Goal: Task Accomplishment & Management: Manage account settings

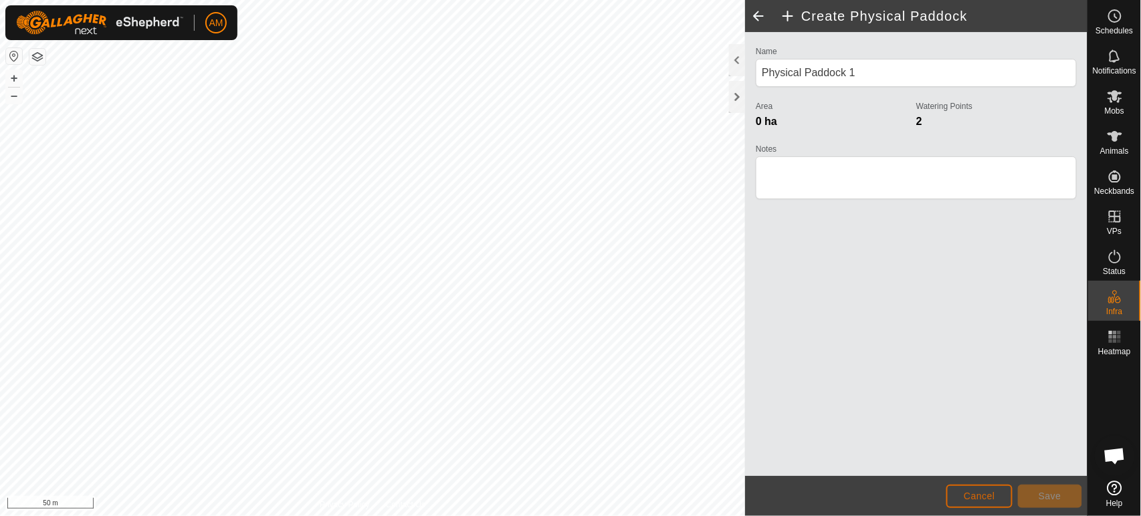
click at [973, 489] on button "Cancel" at bounding box center [979, 496] width 66 height 23
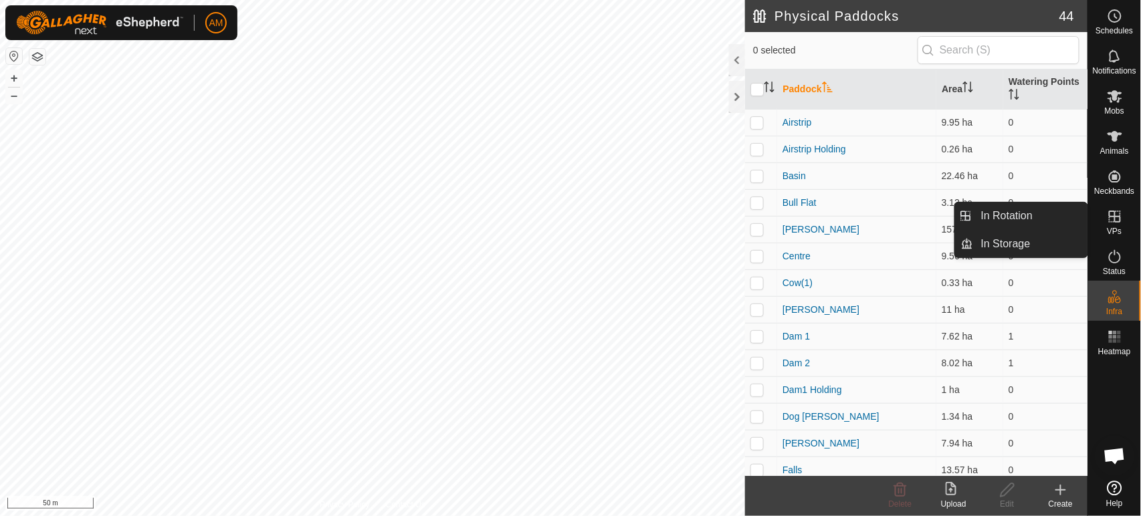
click at [1108, 214] on icon at bounding box center [1115, 217] width 16 height 16
click at [1034, 211] on link "In Rotation" at bounding box center [1030, 216] width 114 height 27
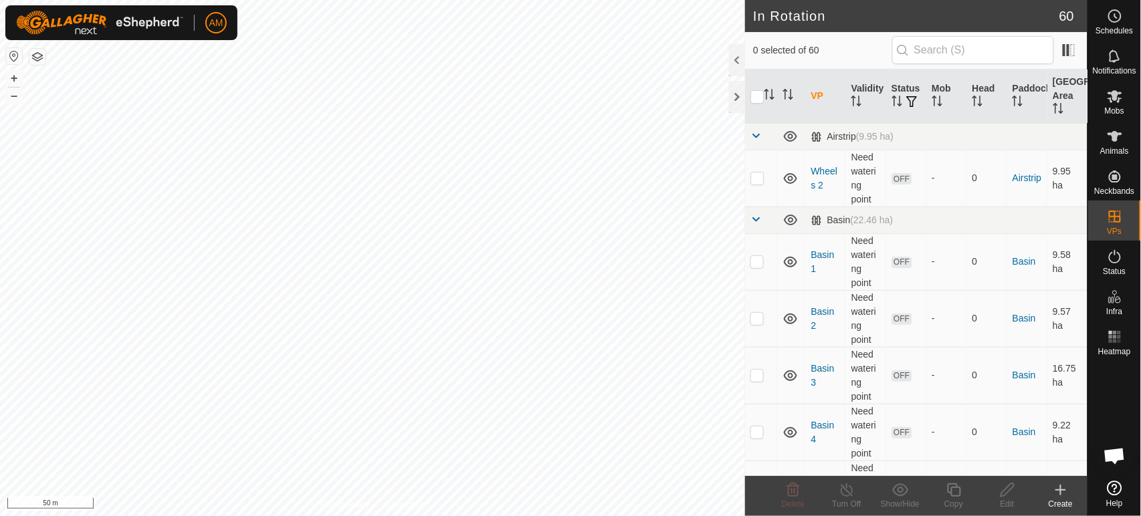
click at [1061, 503] on div "Create" at bounding box center [1060, 504] width 53 height 12
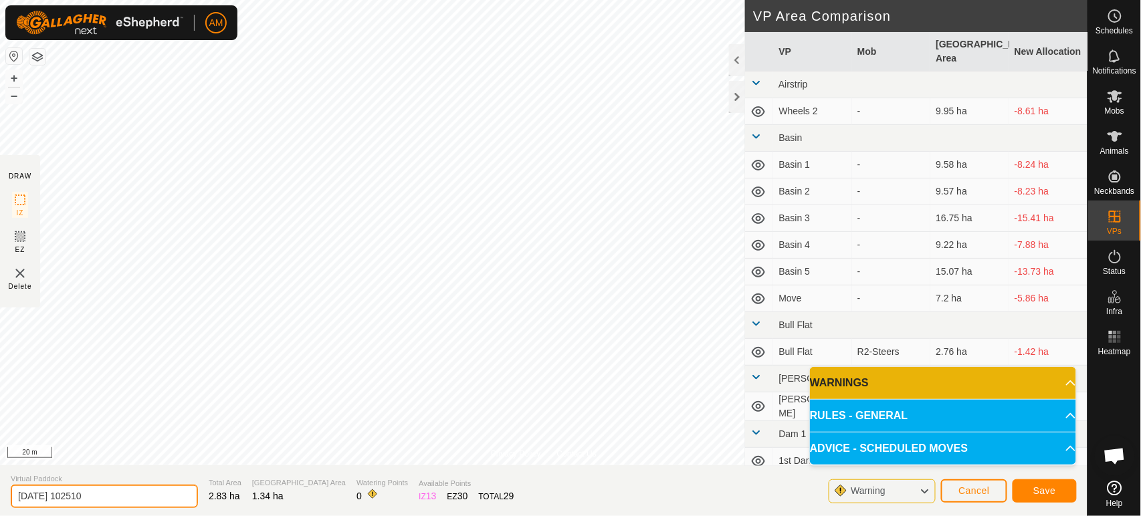
drag, startPoint x: 116, startPoint y: 488, endPoint x: 0, endPoint y: 522, distance: 120.4
click at [0, 516] on html "AM Schedules Notifications Mobs Animals Neckbands VPs Status Infra Heatmap Help…" at bounding box center [570, 258] width 1141 height 516
click at [114, 493] on input "Milker" at bounding box center [104, 496] width 187 height 23
type input "Milkers"
click at [1051, 504] on div "Save" at bounding box center [1044, 491] width 64 height 32
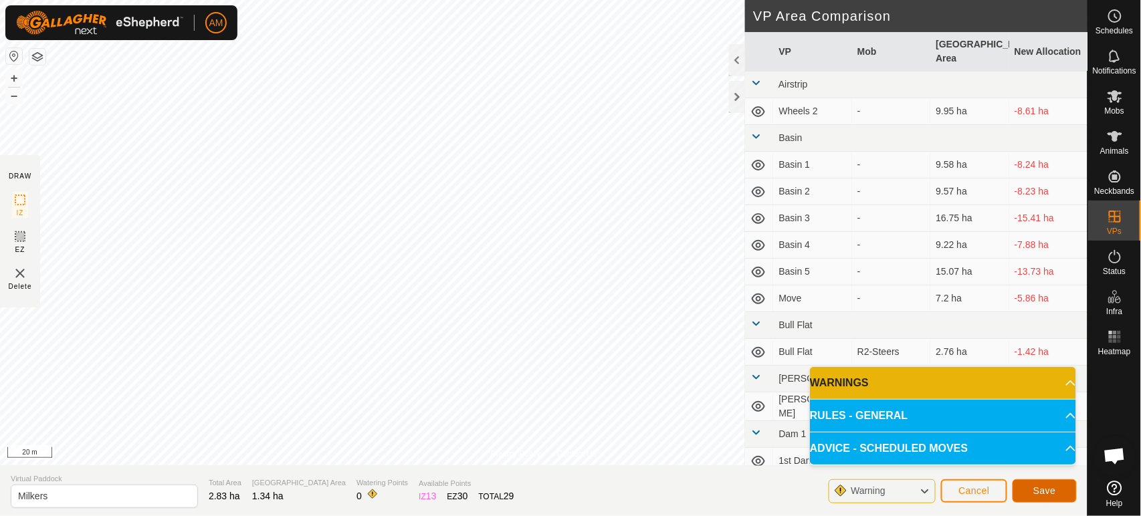
click at [1037, 489] on span "Save" at bounding box center [1044, 490] width 23 height 11
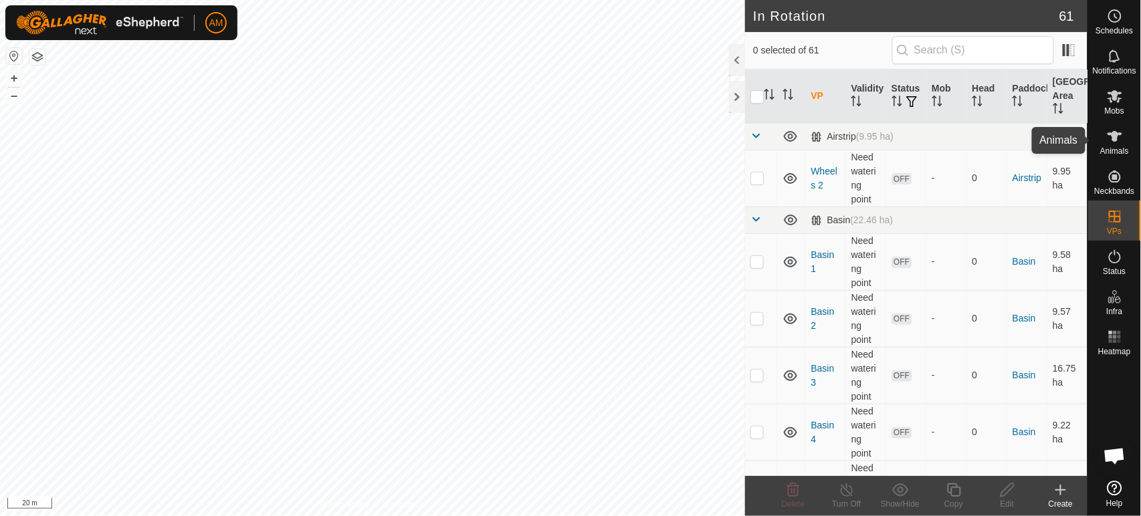
click at [1114, 144] on es-animals-svg-icon at bounding box center [1115, 136] width 24 height 21
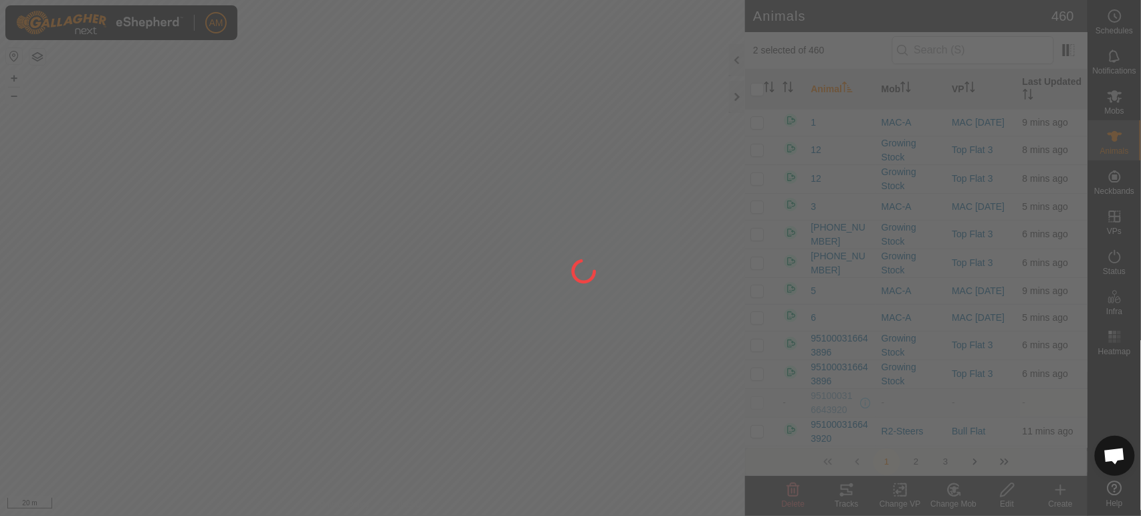
drag, startPoint x: 353, startPoint y: 120, endPoint x: 328, endPoint y: 158, distance: 45.4
click at [329, 159] on div at bounding box center [570, 258] width 1141 height 516
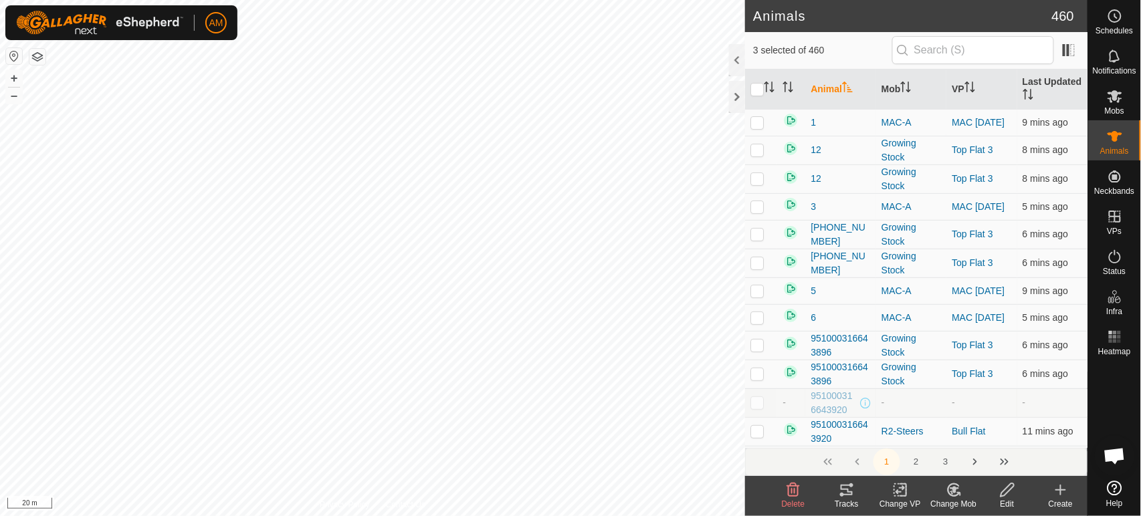
click at [901, 497] on icon at bounding box center [900, 490] width 17 height 16
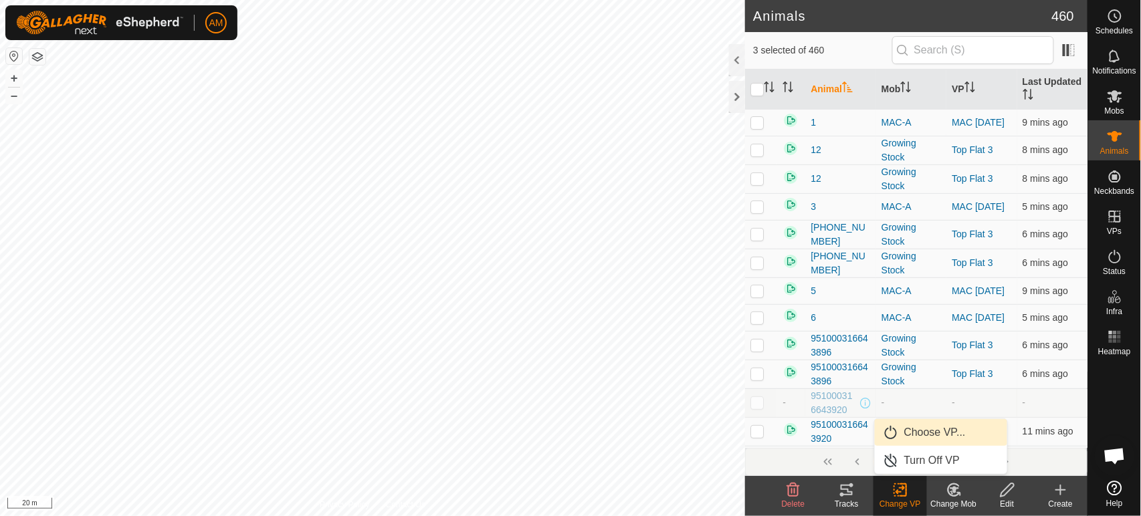
click at [911, 440] on link "Choose VP..." at bounding box center [941, 432] width 132 height 27
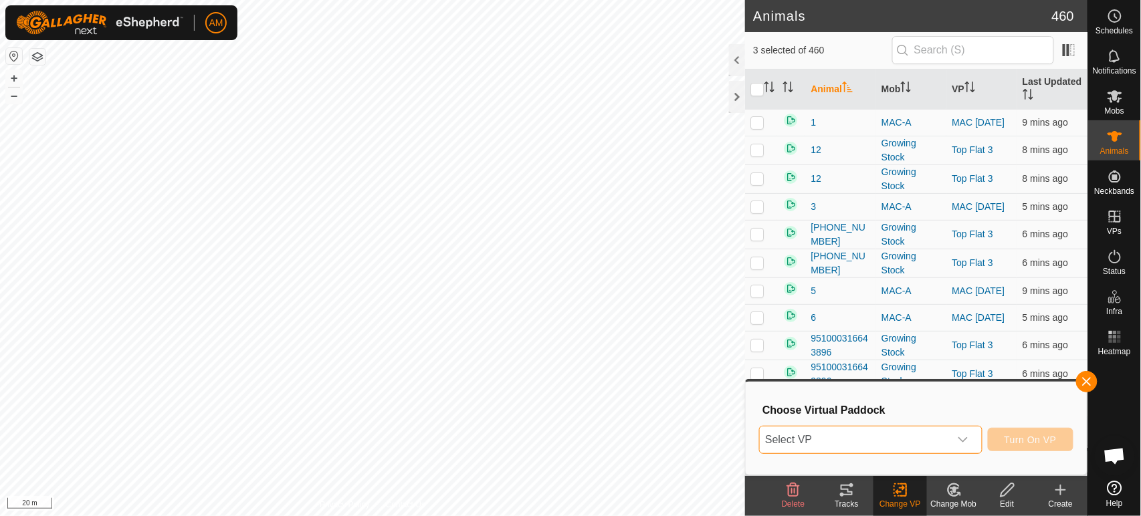
click at [901, 439] on span "Select VP" at bounding box center [854, 440] width 189 height 27
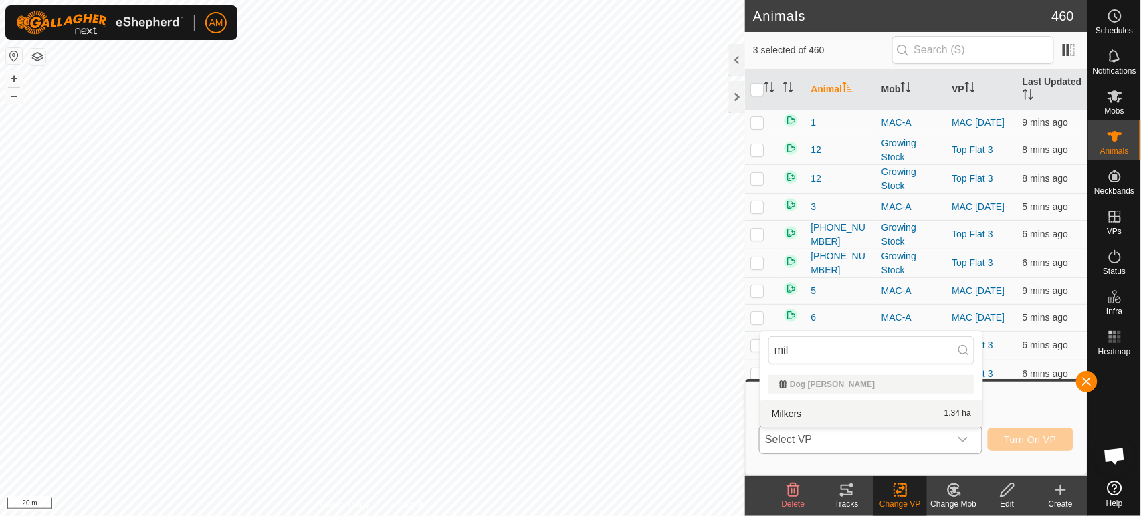
type input "mil"
click at [785, 410] on li "Milkers 1.34 ha" at bounding box center [871, 414] width 222 height 27
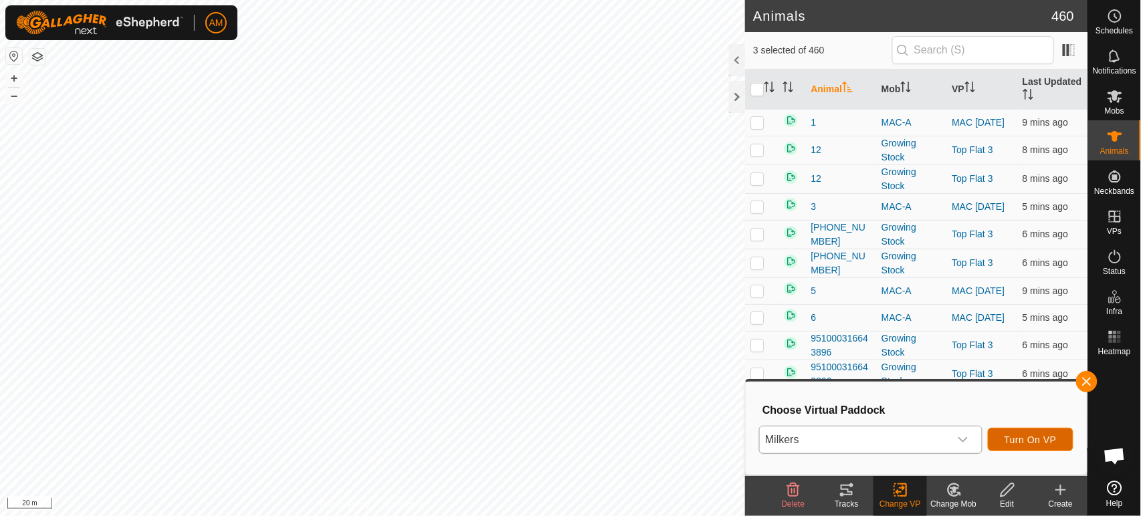
click at [1031, 446] on button "Turn On VP" at bounding box center [1031, 439] width 86 height 23
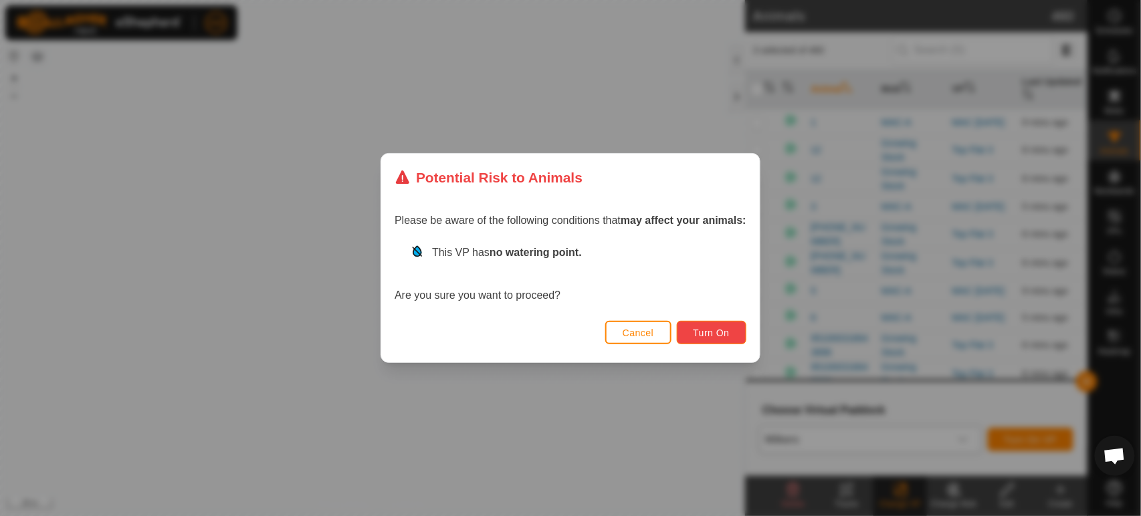
click at [699, 336] on span "Turn On" at bounding box center [711, 333] width 36 height 11
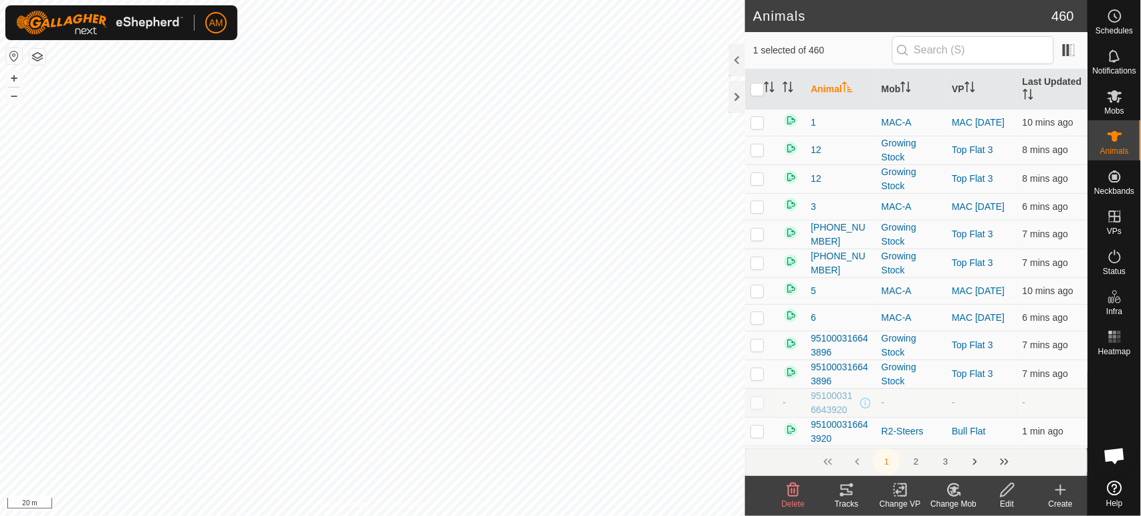
click at [857, 493] on tracks-svg-icon at bounding box center [846, 490] width 53 height 16
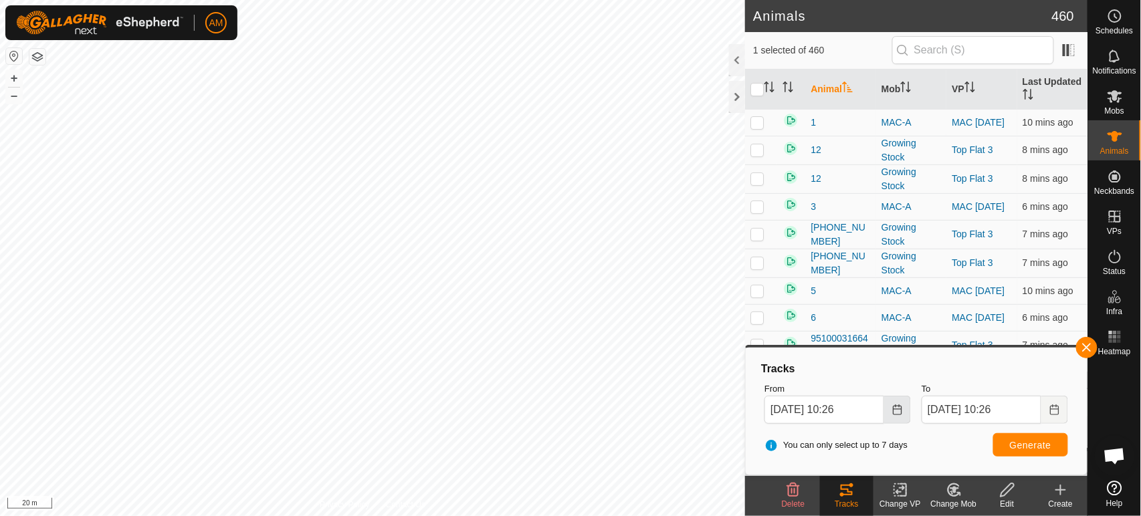
click at [901, 415] on icon "Choose Date" at bounding box center [897, 410] width 9 height 11
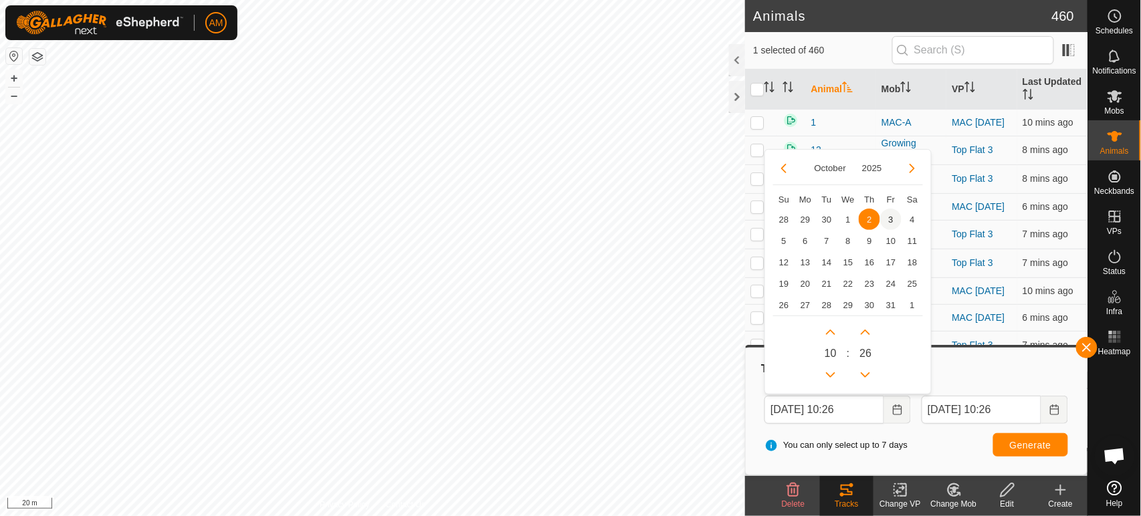
click at [895, 217] on span "3" at bounding box center [890, 219] width 21 height 21
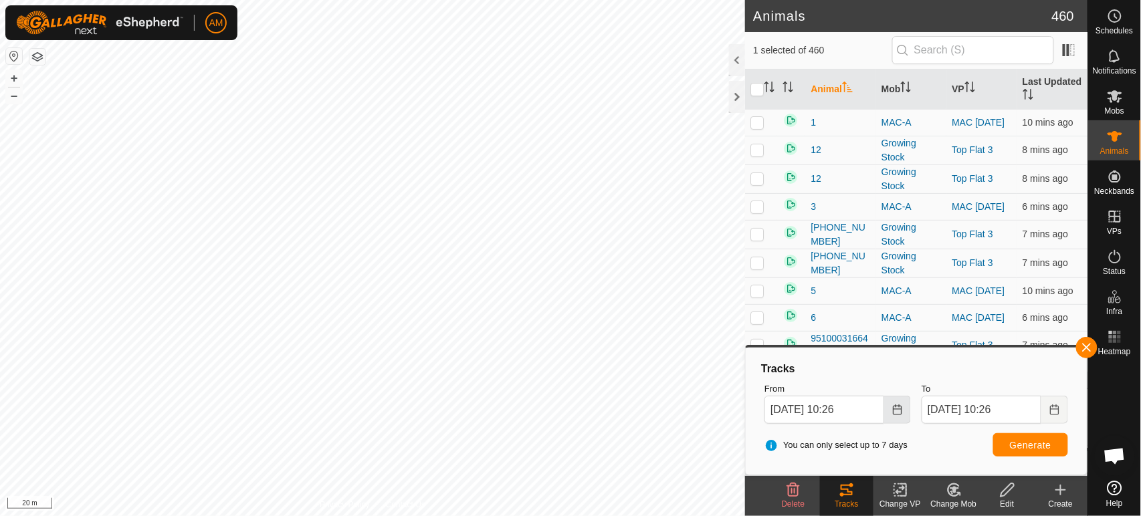
click at [896, 407] on icon "Choose Date" at bounding box center [897, 410] width 9 height 11
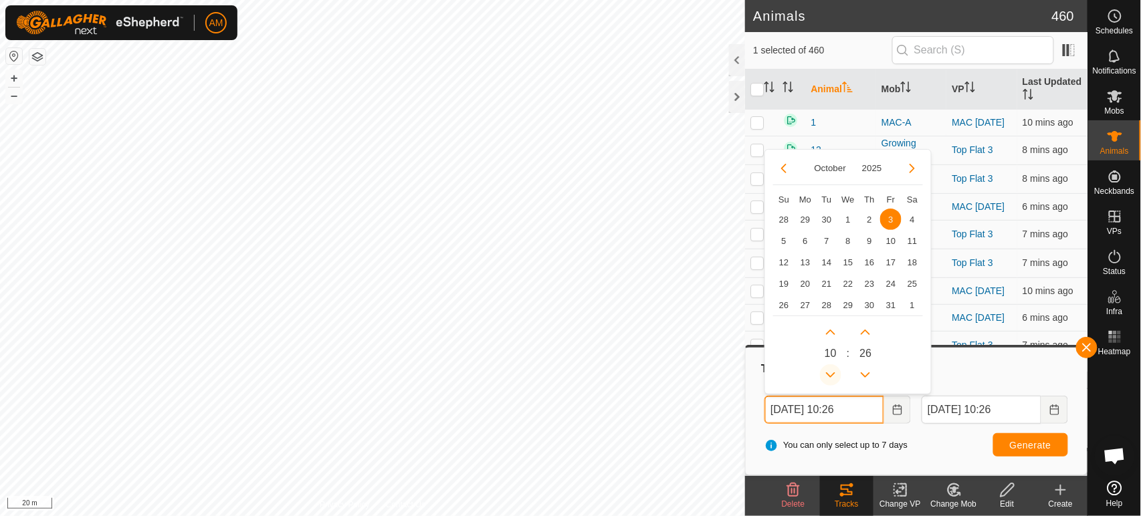
click at [835, 378] on button "Previous Hour" at bounding box center [830, 374] width 21 height 21
click at [835, 378] on span "Previous Hour" at bounding box center [835, 378] width 0 height 0
click at [1008, 437] on button "Generate" at bounding box center [1030, 444] width 75 height 23
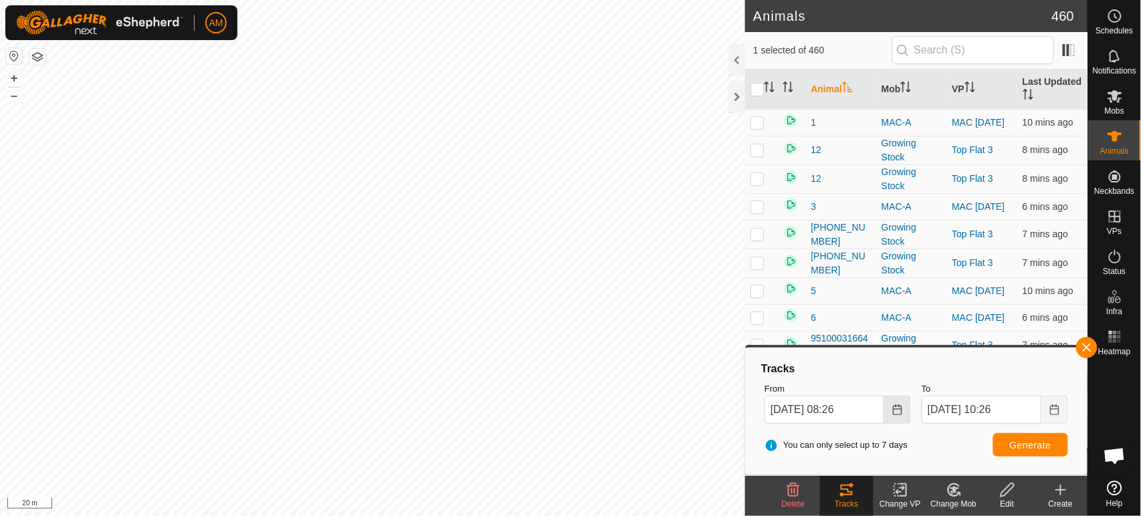
click at [893, 413] on icon "Choose Date" at bounding box center [897, 410] width 11 height 11
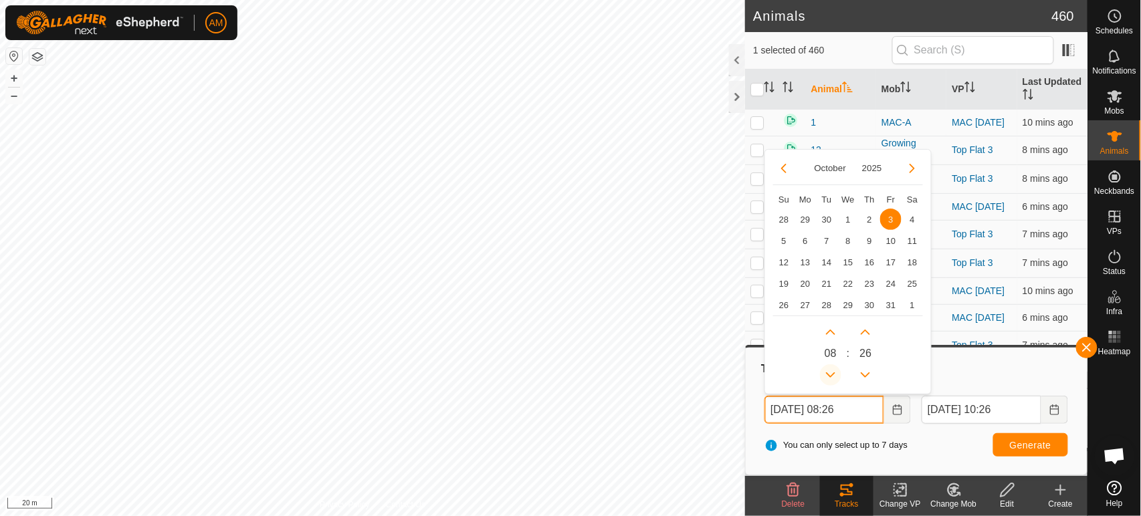
click at [828, 378] on button "Previous Hour" at bounding box center [830, 374] width 21 height 21
click at [829, 379] on span "Previous Hour" at bounding box center [829, 379] width 0 height 0
type input "03 Oct, 2025 05:26"
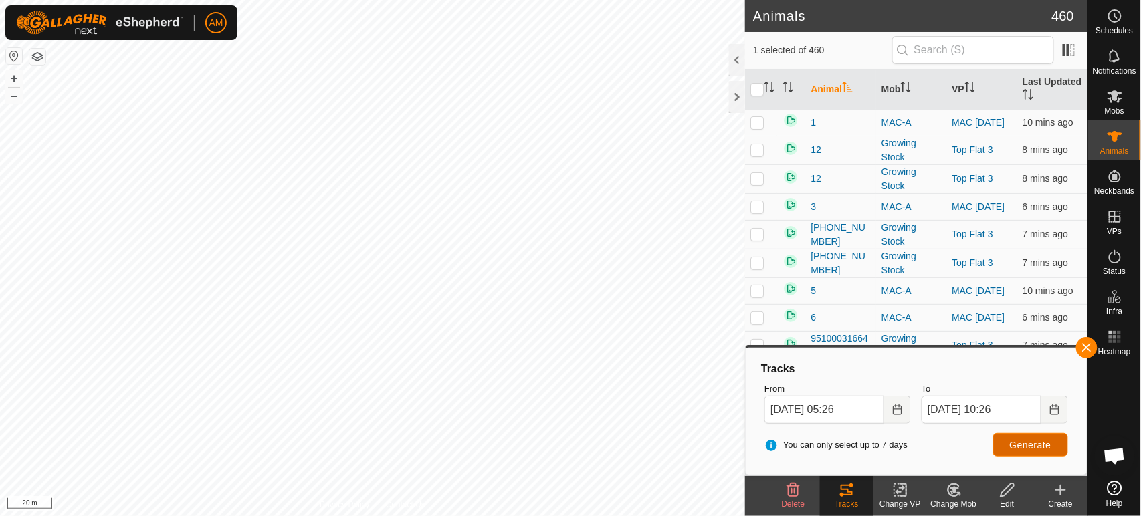
click at [1026, 453] on button "Generate" at bounding box center [1030, 444] width 75 height 23
click at [1032, 450] on span "Generate" at bounding box center [1030, 445] width 41 height 11
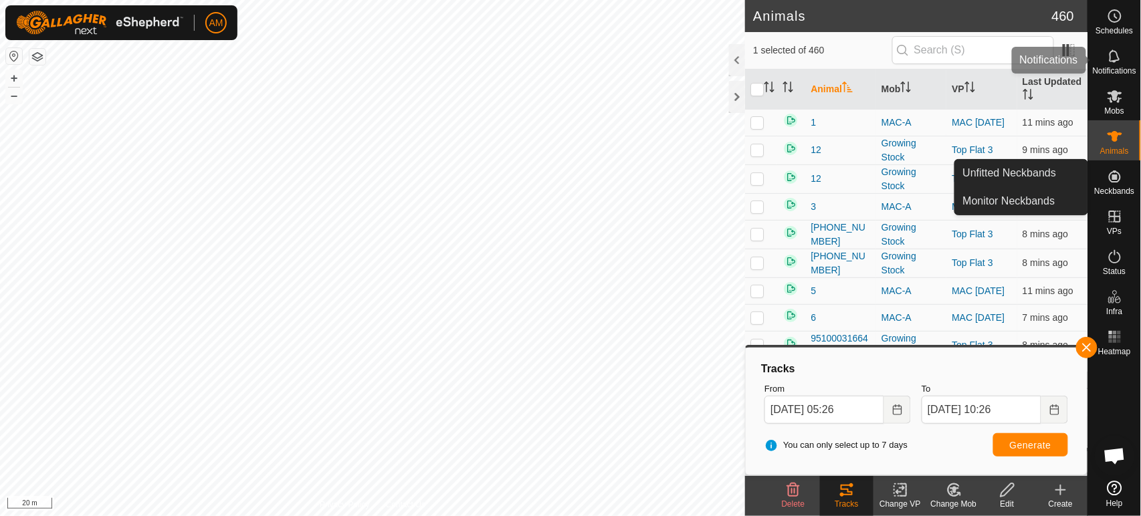
click at [1127, 70] on span "Notifications" at bounding box center [1114, 71] width 43 height 8
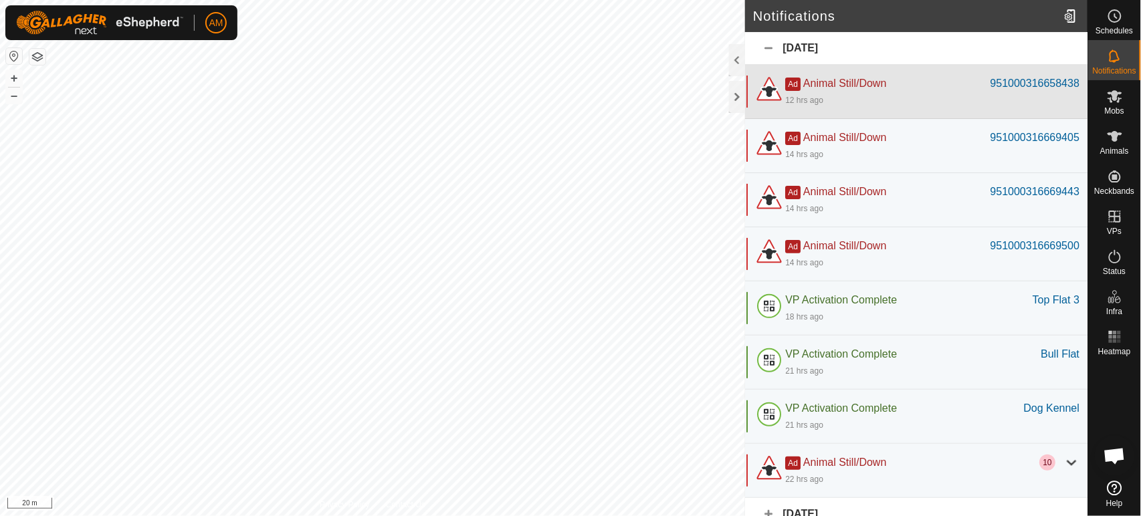
click at [954, 96] on div "12 hrs ago" at bounding box center [932, 100] width 294 height 16
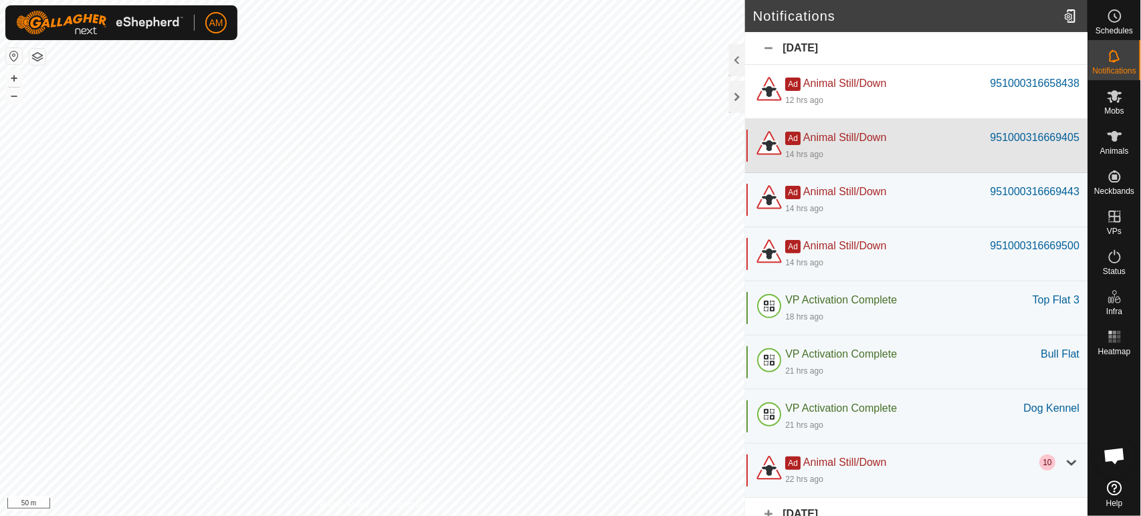
click at [885, 147] on div "14 hrs ago" at bounding box center [932, 154] width 294 height 16
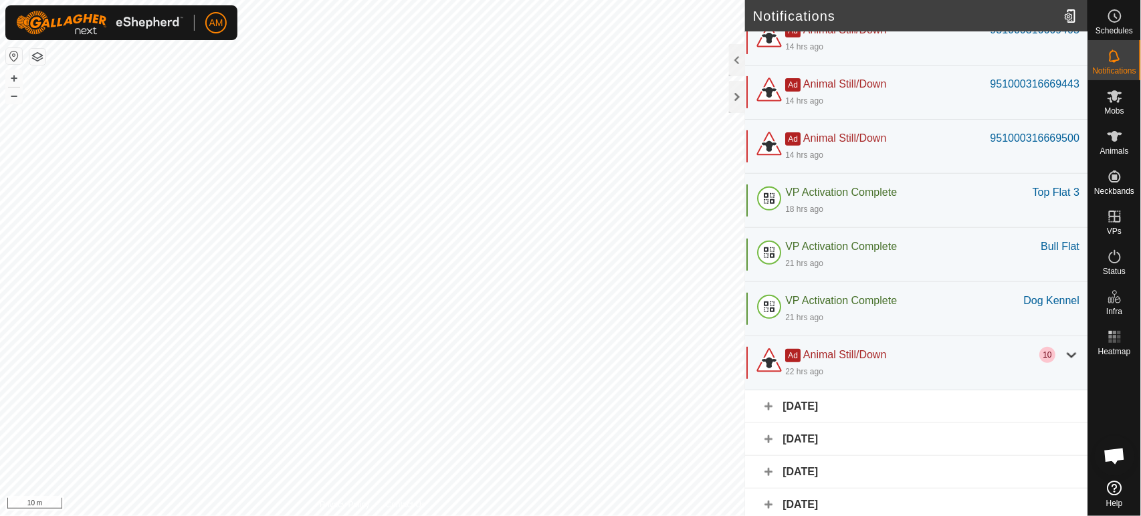
scroll to position [74, 0]
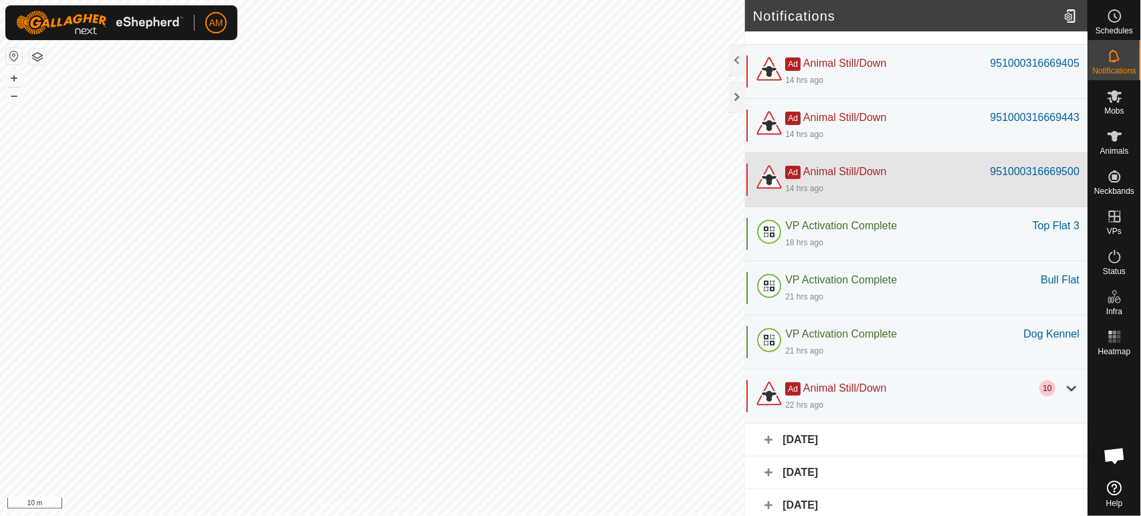
click at [851, 186] on div "14 hrs ago" at bounding box center [932, 188] width 294 height 16
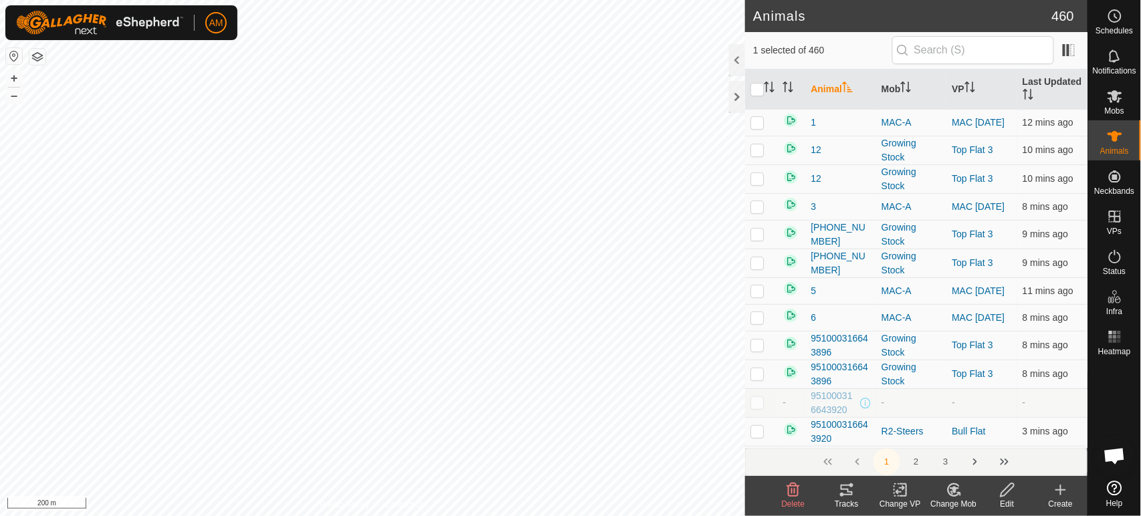
click at [895, 491] on icon at bounding box center [900, 490] width 17 height 16
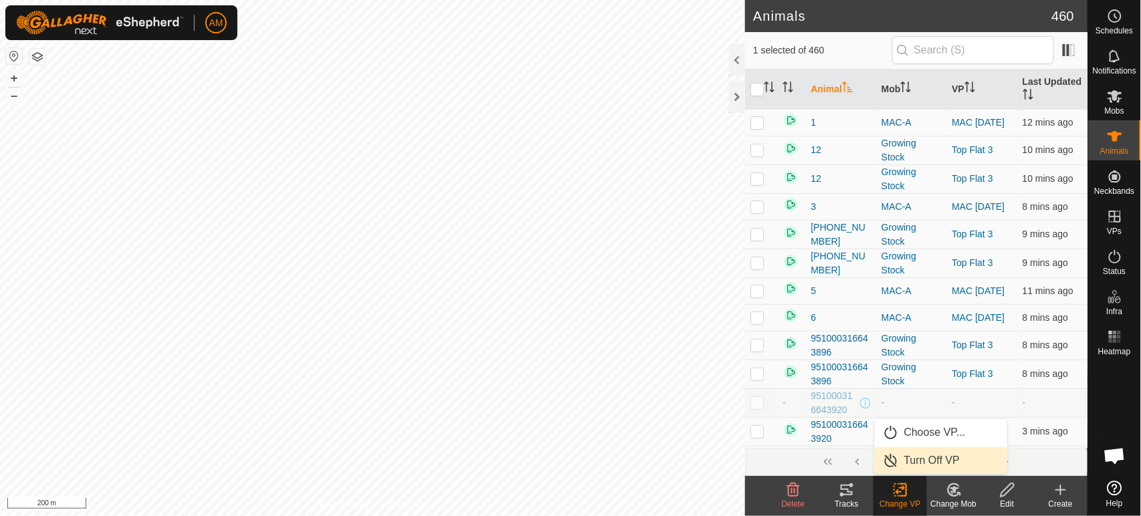
click at [903, 466] on link "Turn Off VP" at bounding box center [941, 460] width 132 height 27
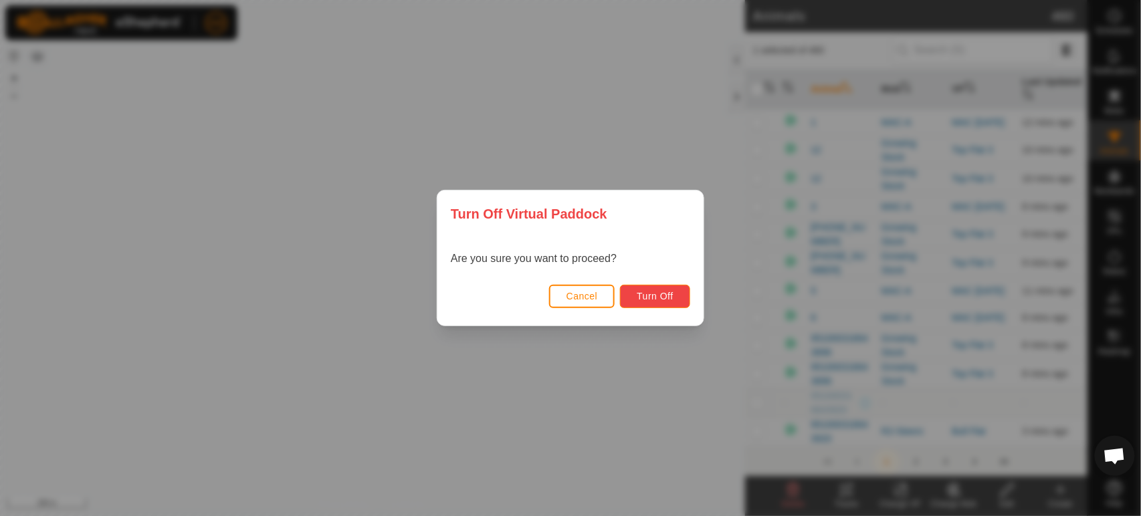
click at [683, 297] on button "Turn Off" at bounding box center [655, 296] width 70 height 23
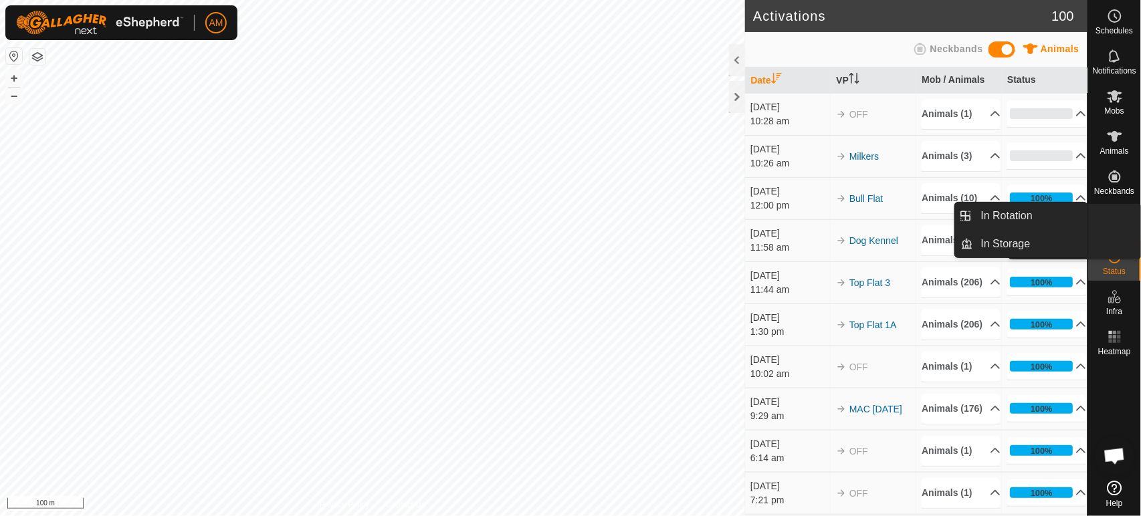
click at [1122, 222] on link "In Rotation" at bounding box center [1083, 217] width 114 height 27
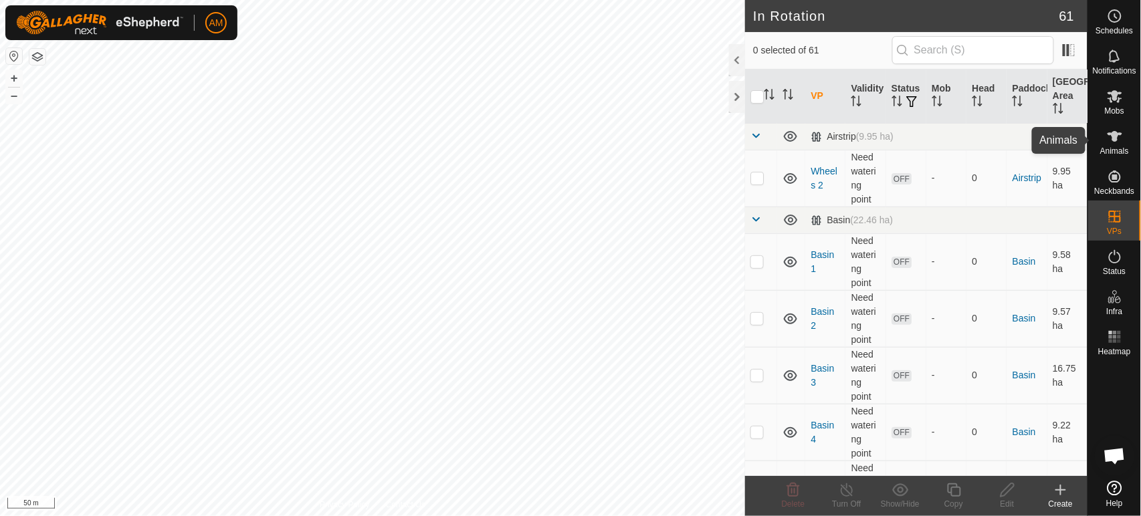
click at [1109, 154] on span "Animals" at bounding box center [1114, 151] width 29 height 8
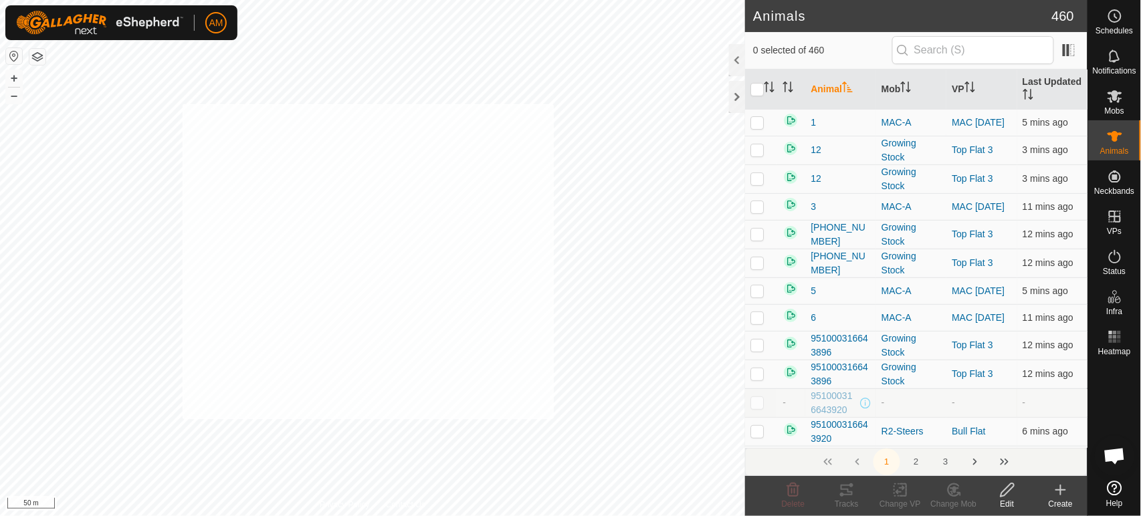
checkbox input "true"
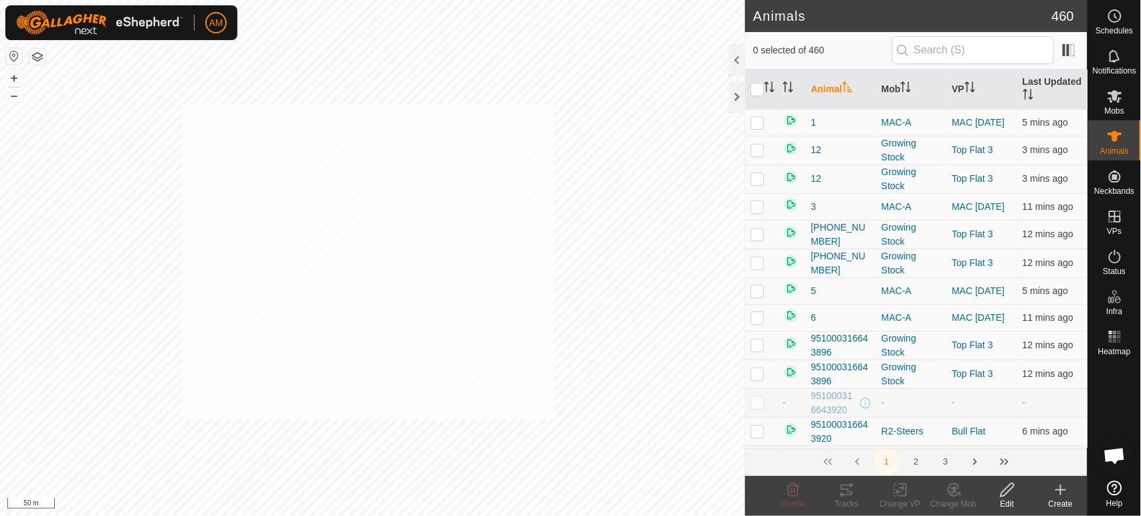
checkbox input "true"
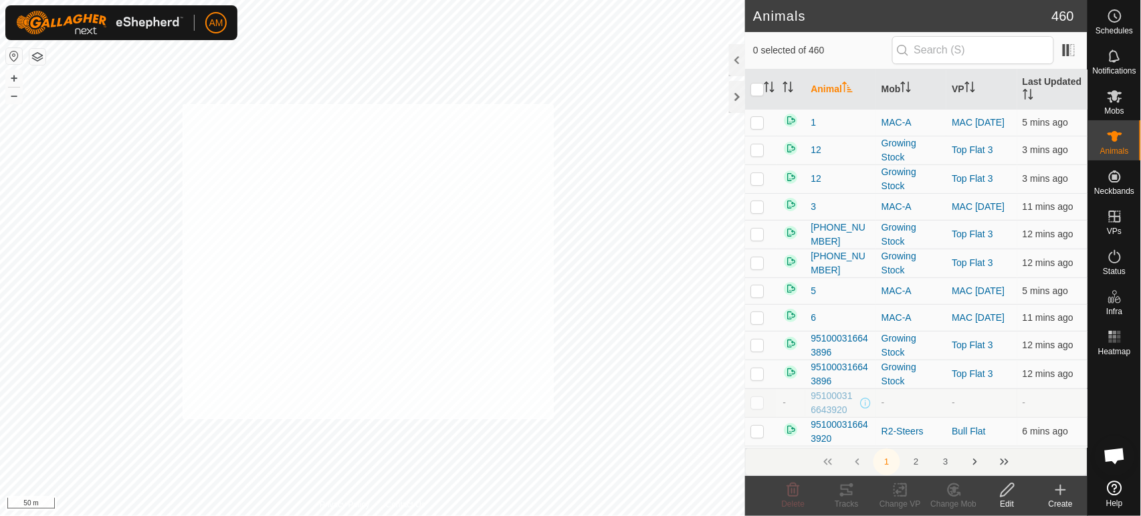
checkbox input "true"
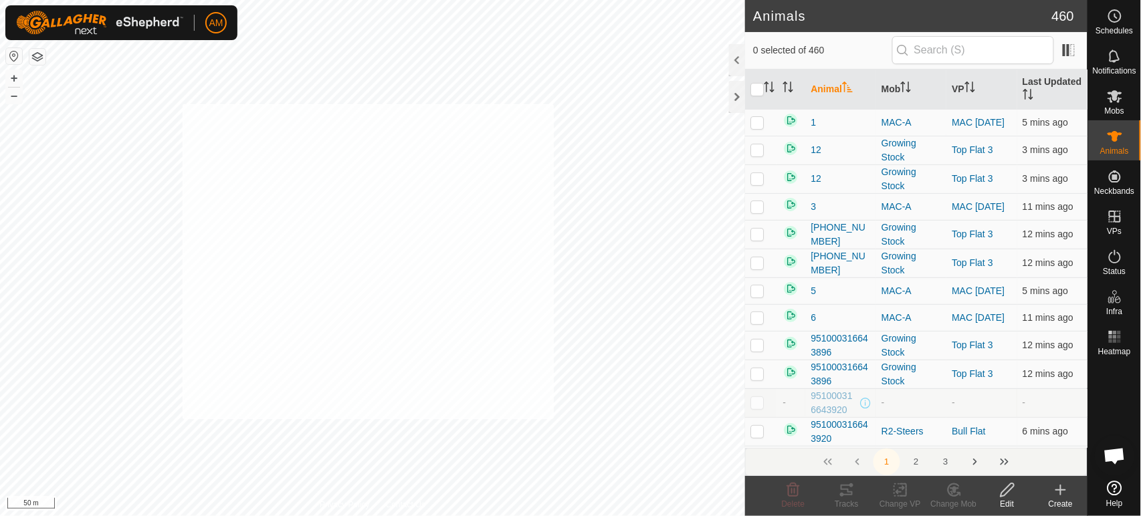
checkbox input "true"
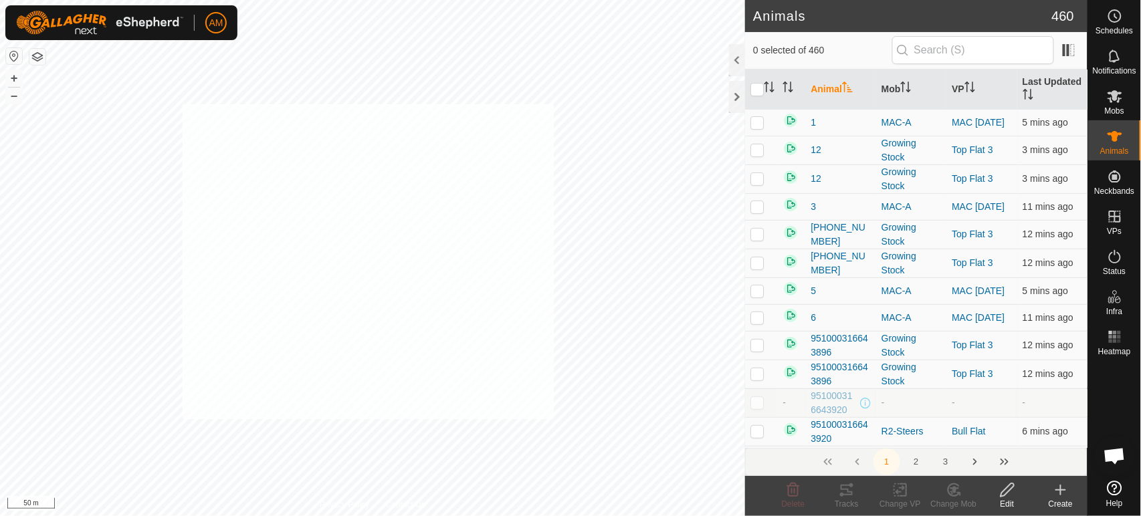
checkbox input "true"
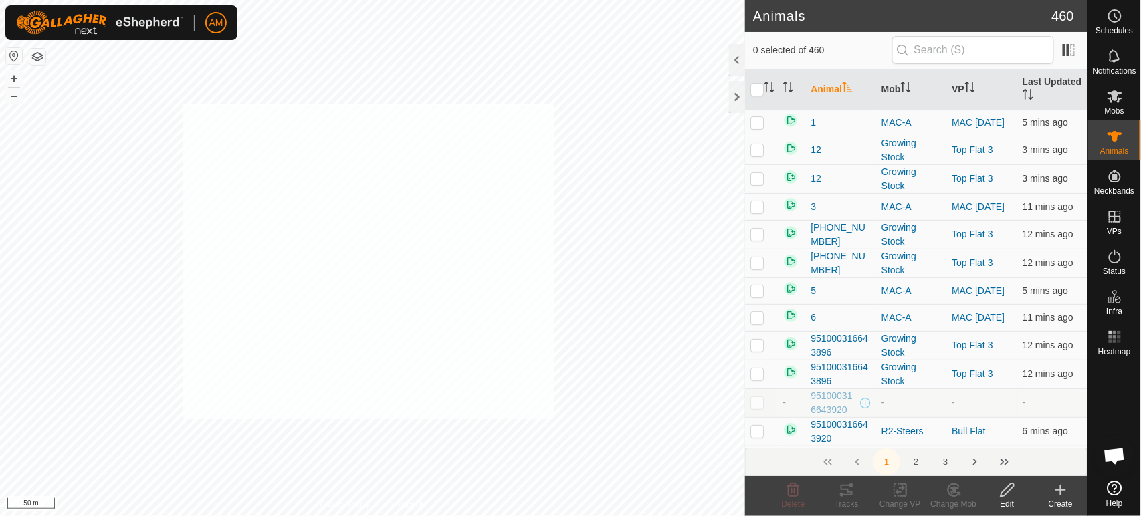
checkbox input "true"
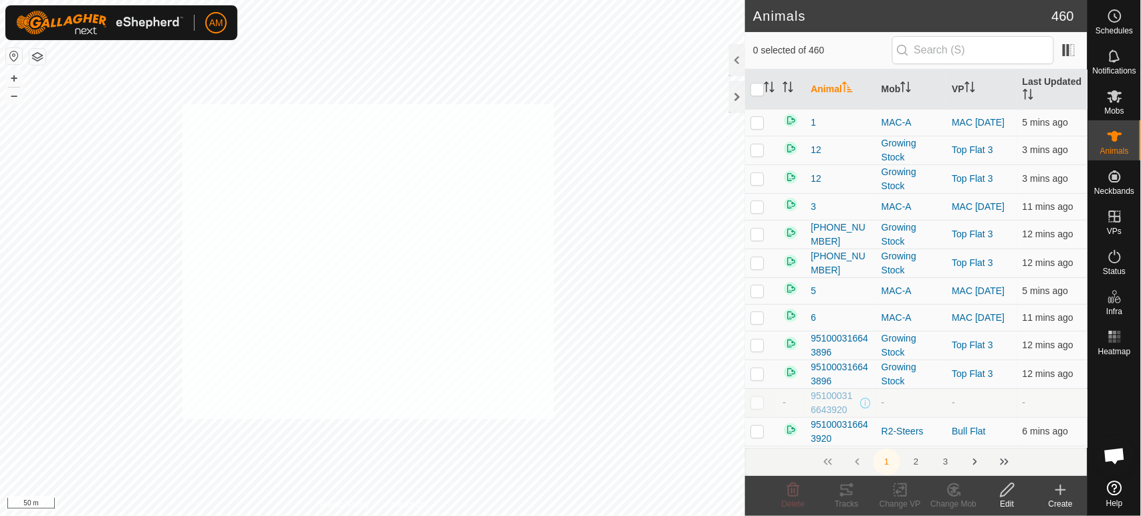
checkbox input "true"
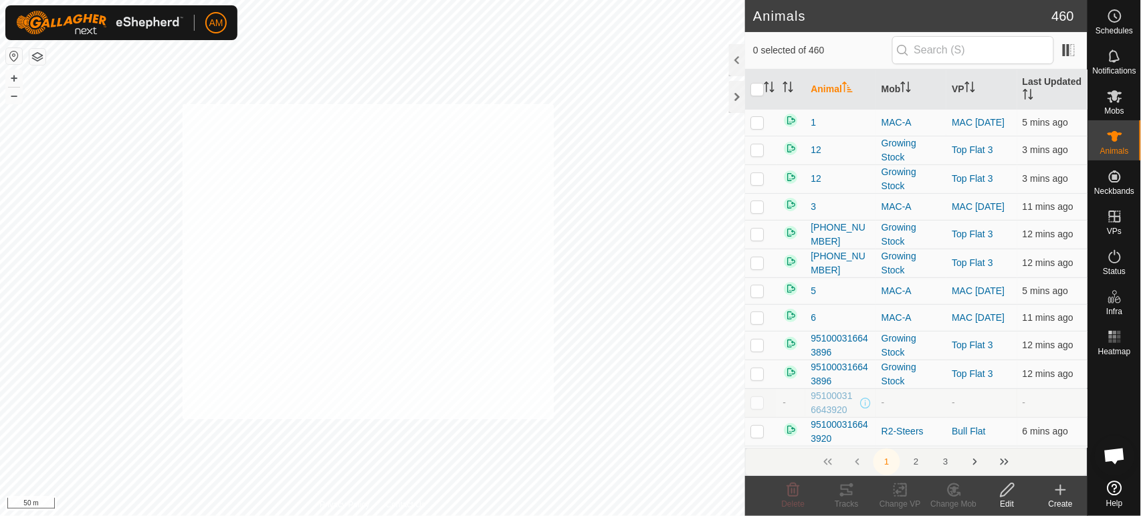
checkbox input "true"
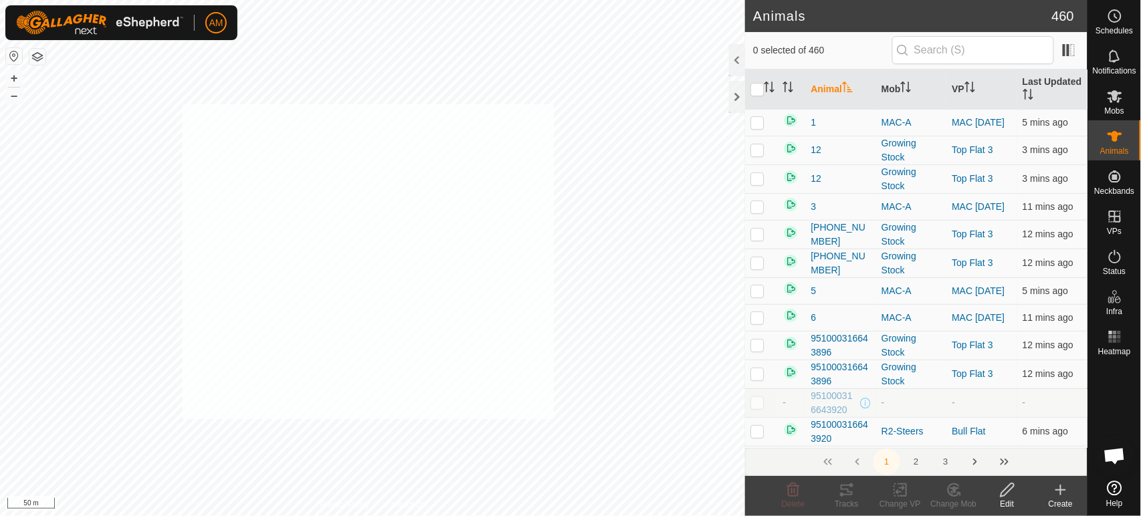
checkbox input "true"
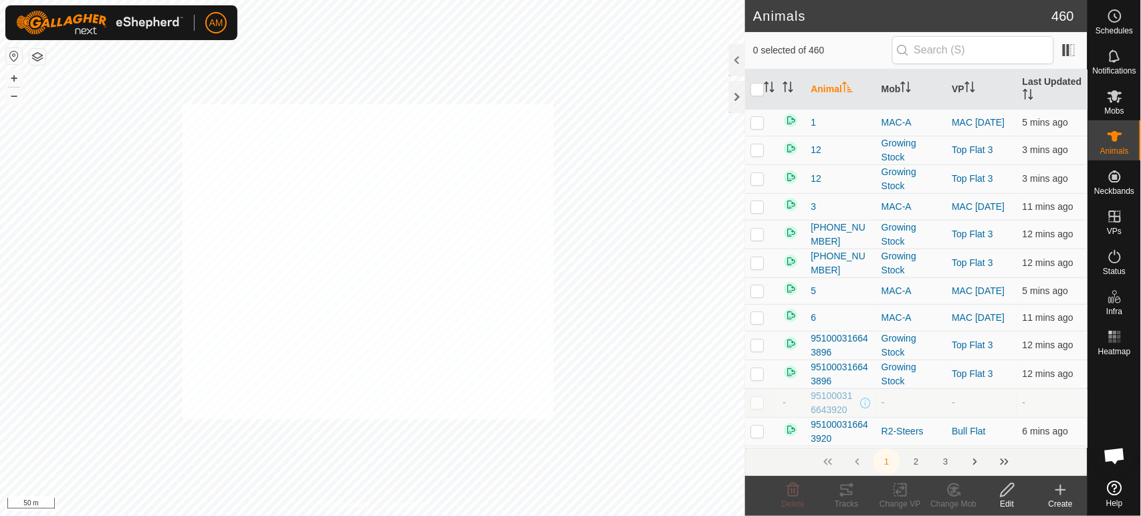
checkbox input "true"
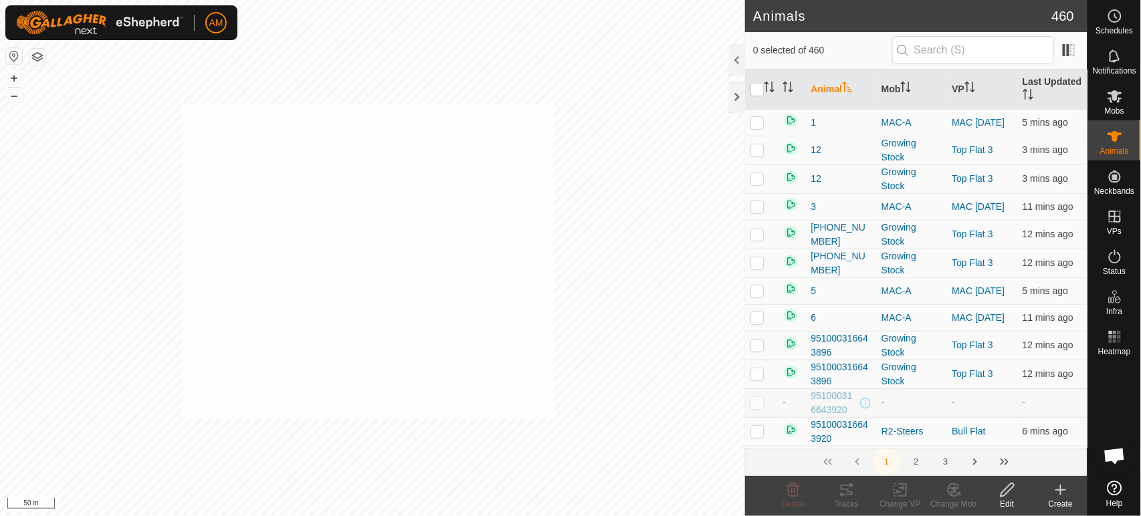
checkbox input "true"
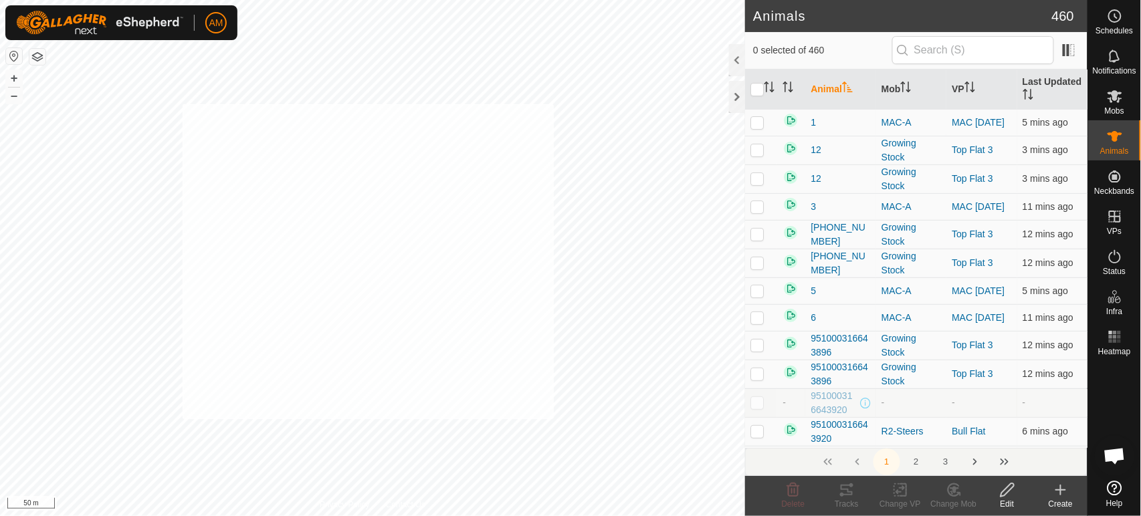
checkbox input "true"
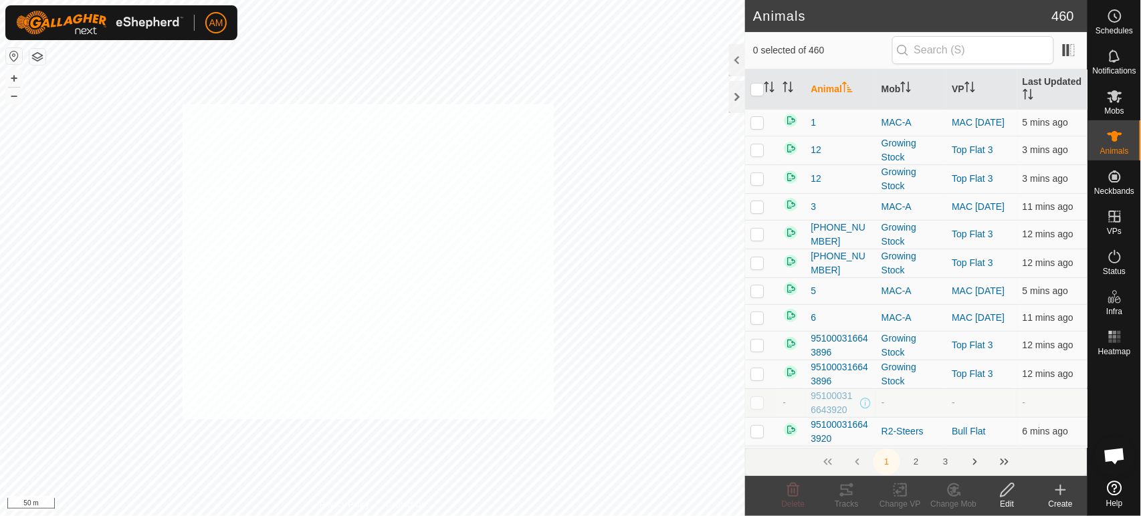
checkbox input "true"
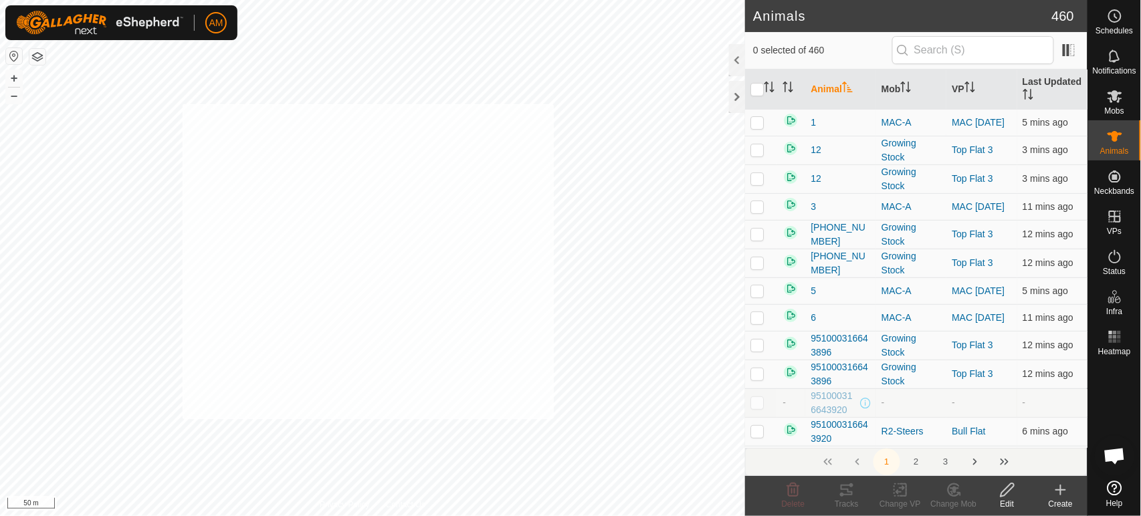
checkbox input "true"
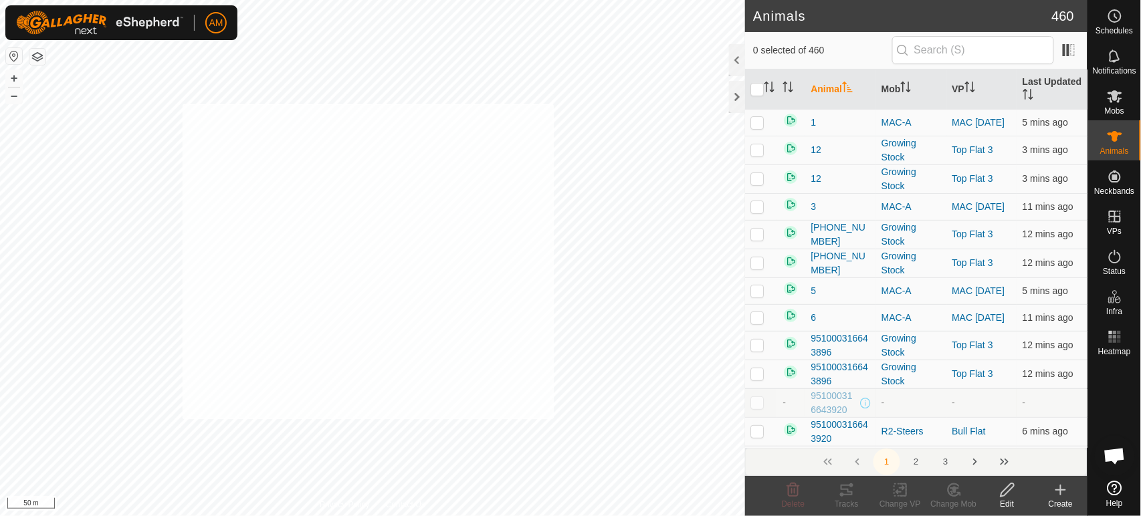
checkbox input "true"
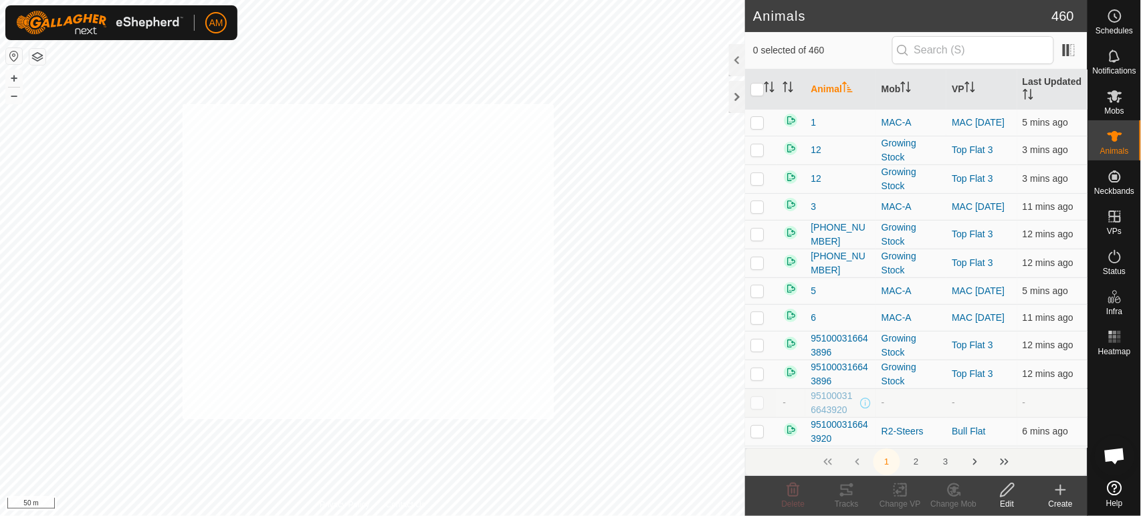
checkbox input "true"
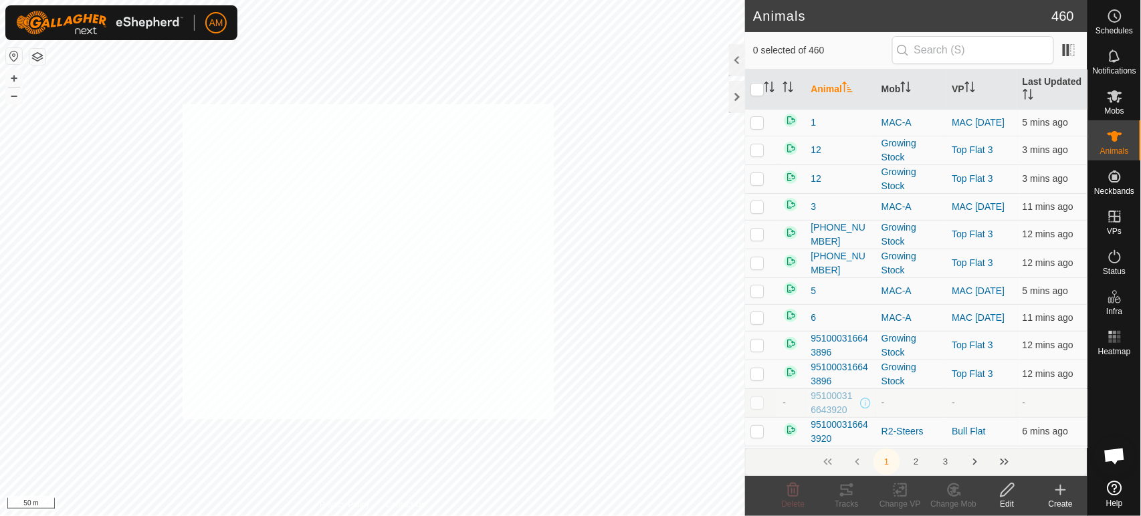
checkbox input "true"
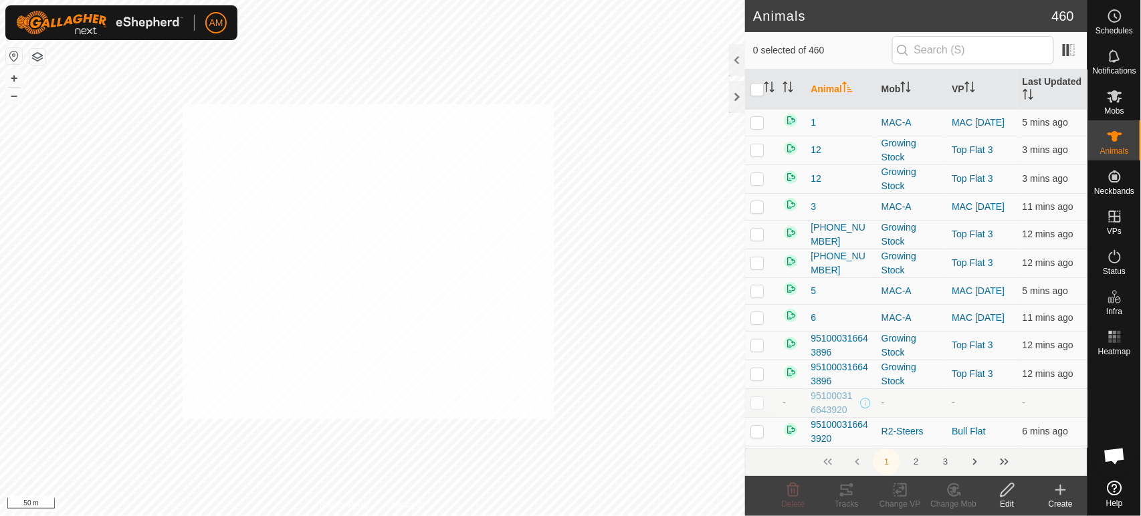
checkbox input "true"
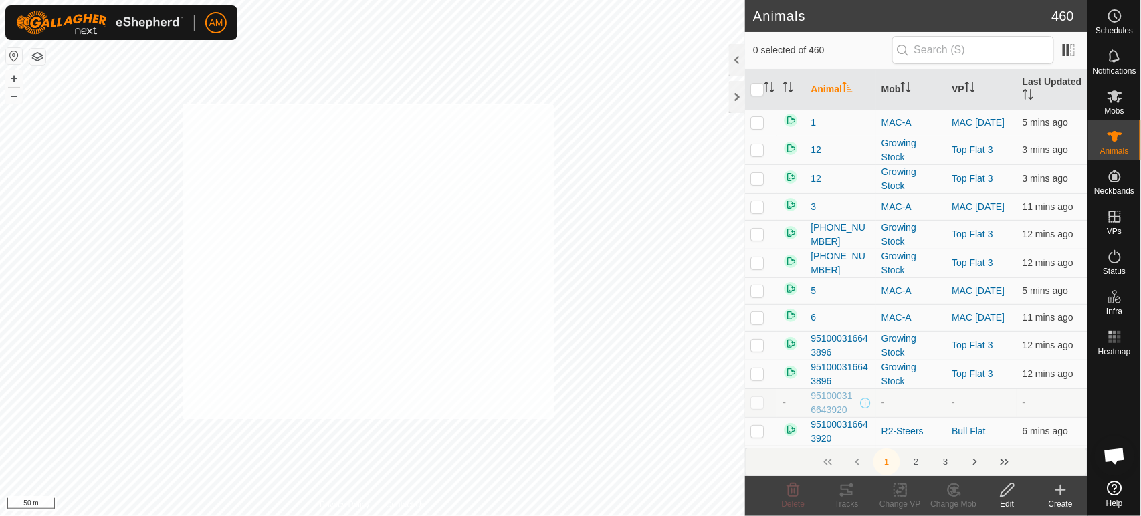
checkbox input "true"
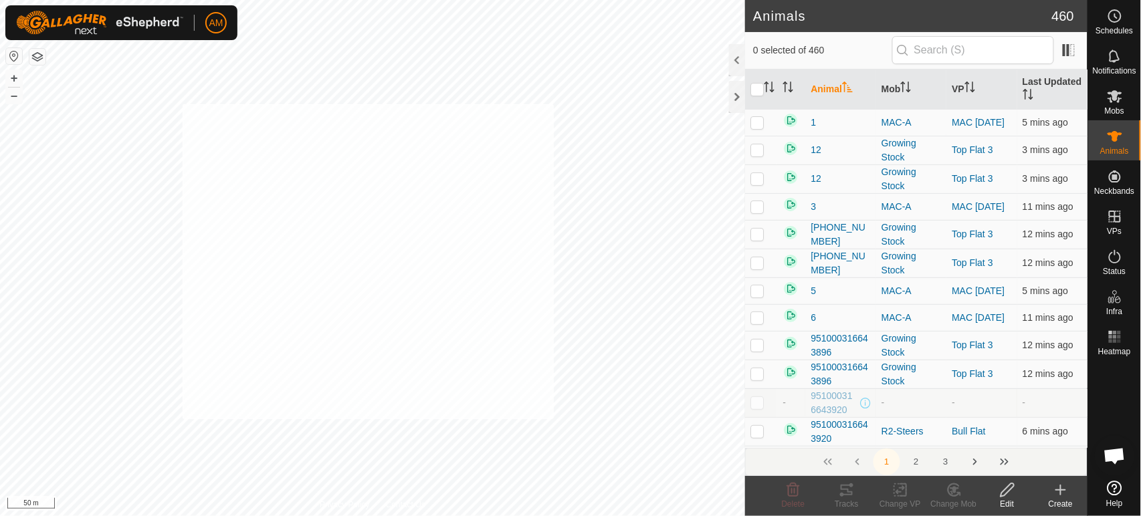
checkbox input "true"
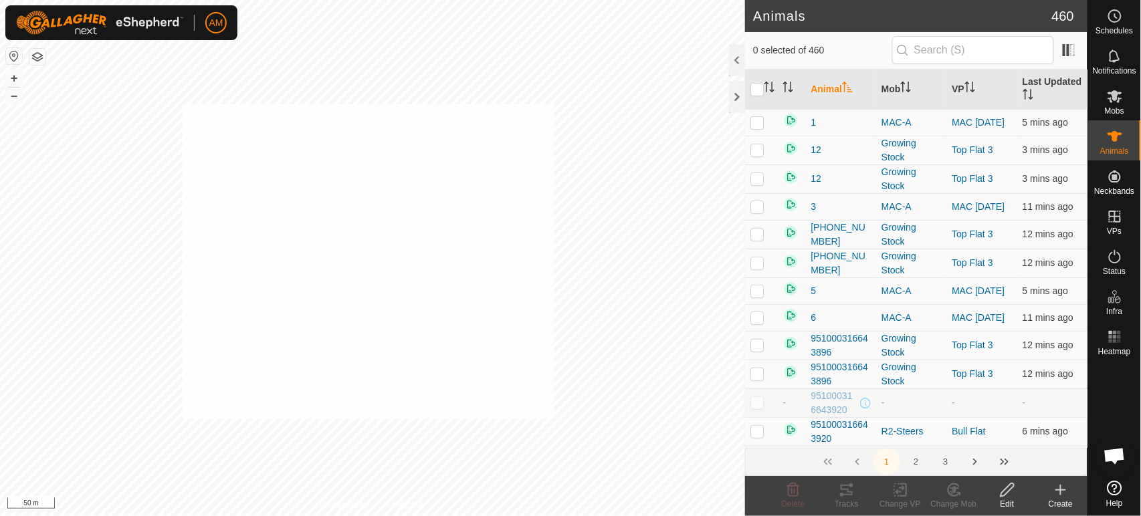
checkbox input "true"
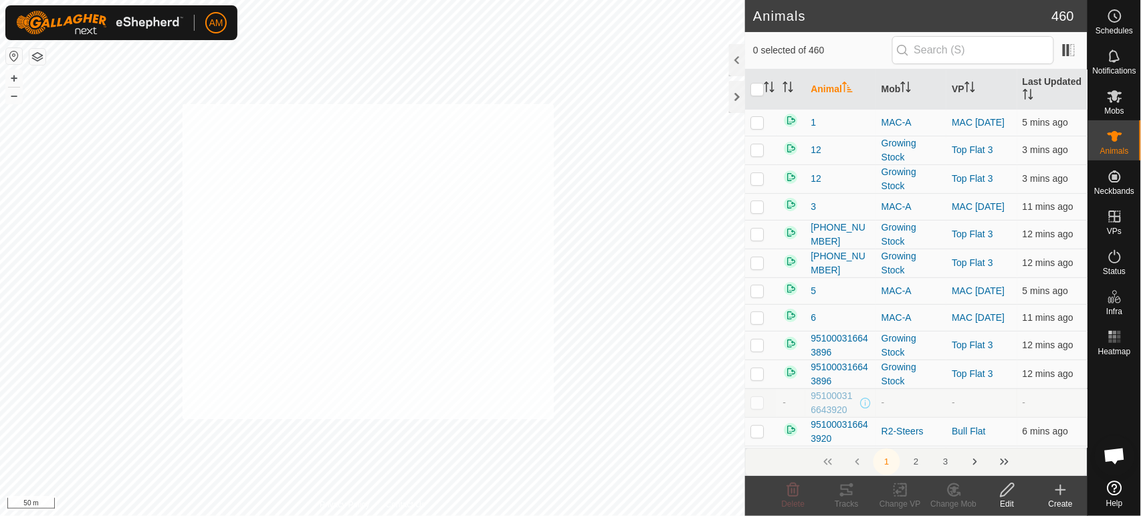
checkbox input "true"
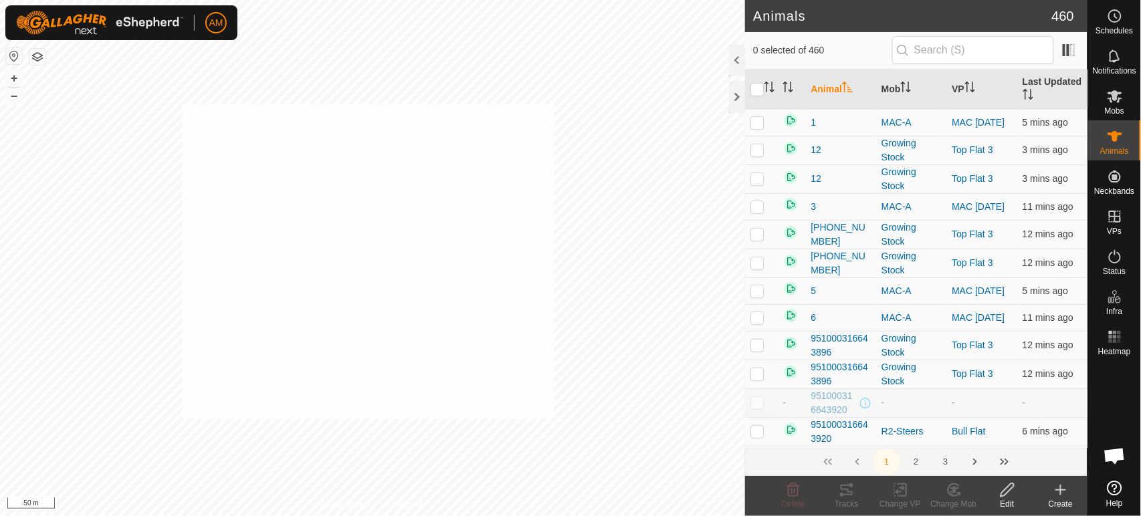
checkbox input "true"
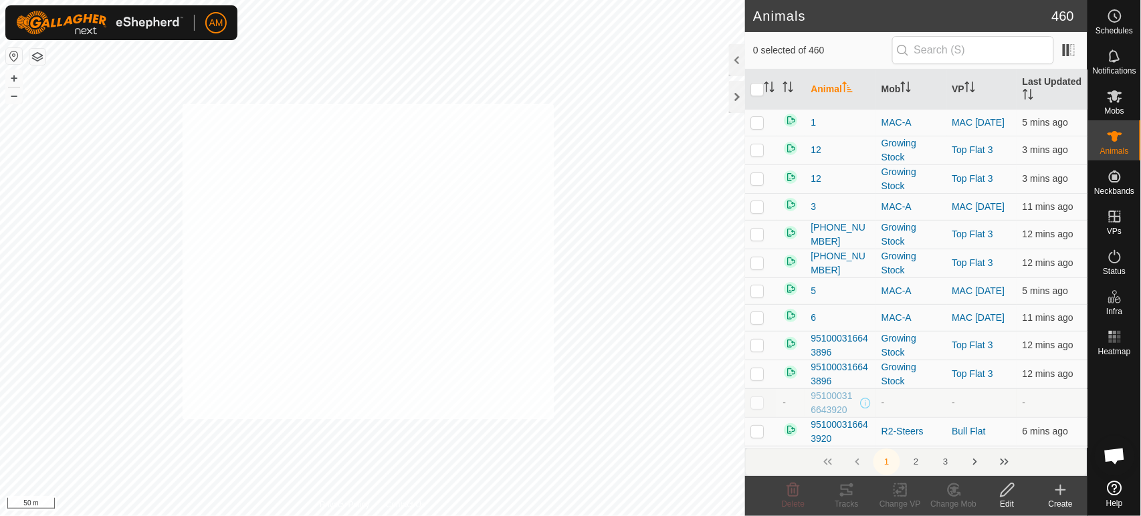
checkbox input "true"
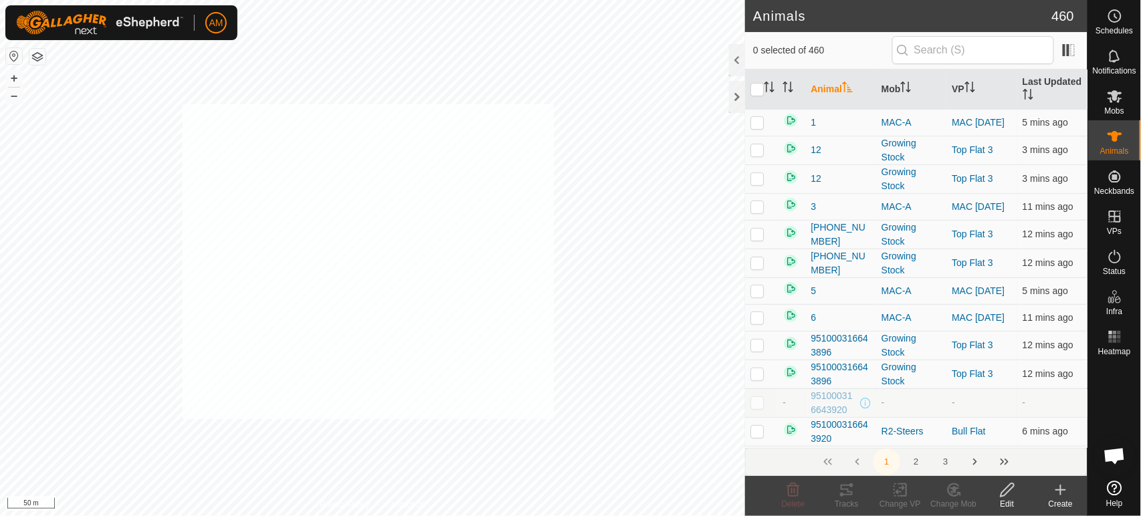
checkbox input "true"
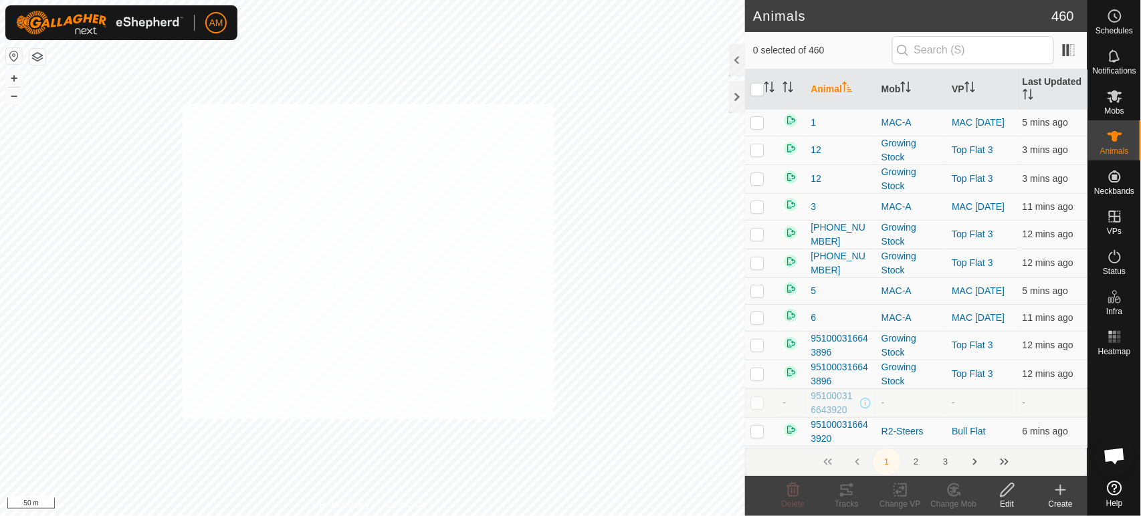
checkbox input "true"
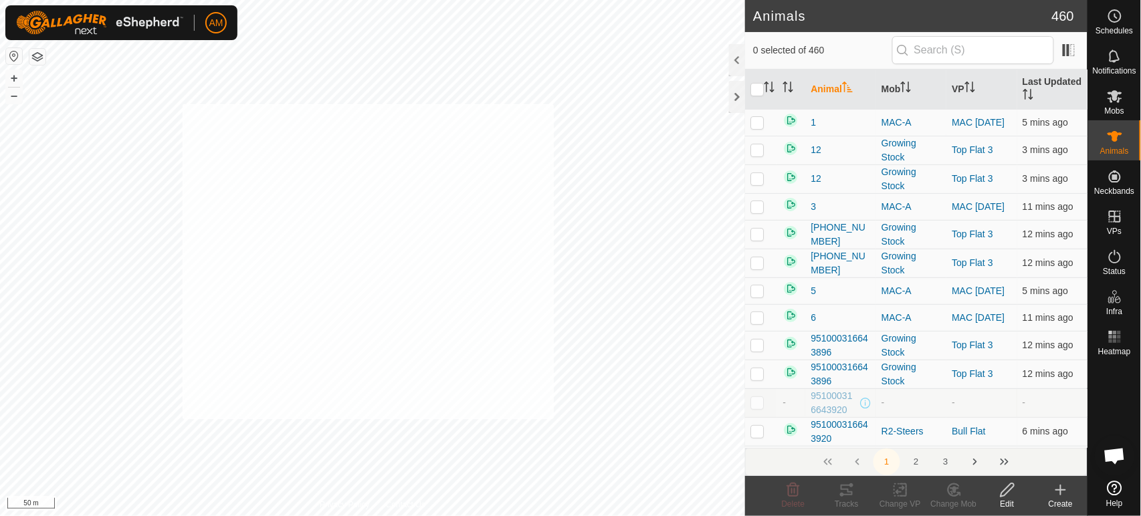
checkbox input "true"
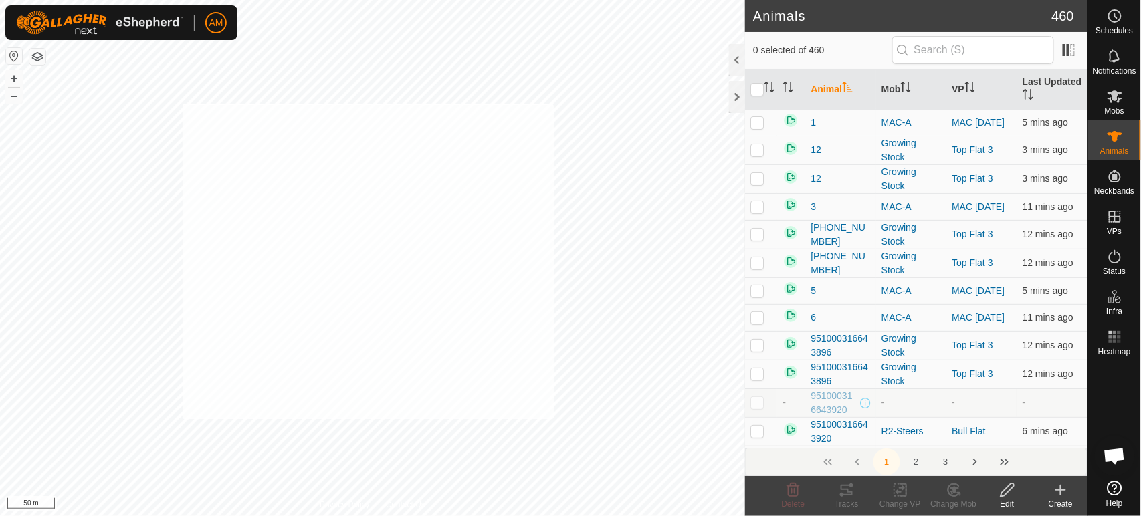
checkbox input "true"
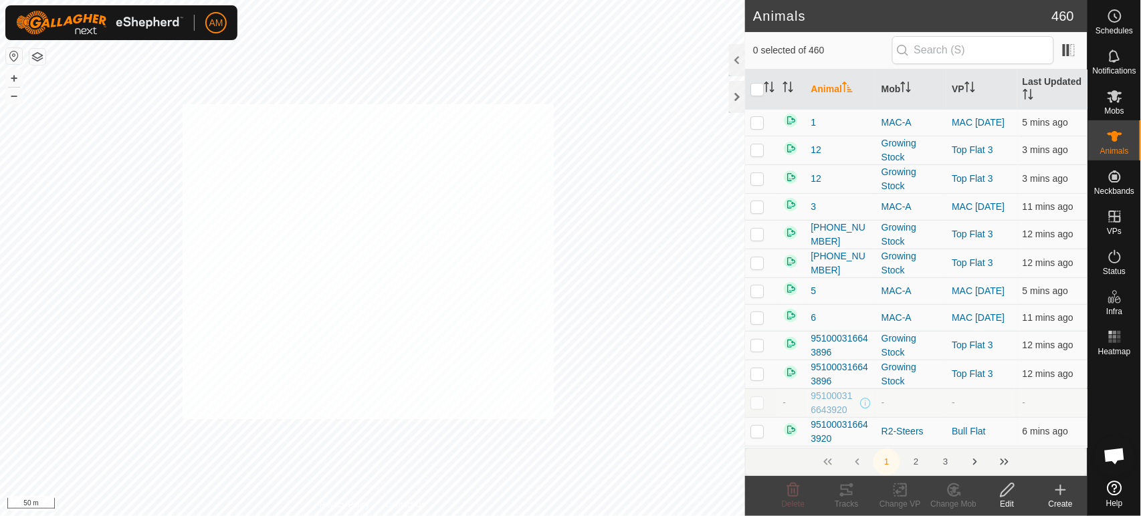
checkbox input "true"
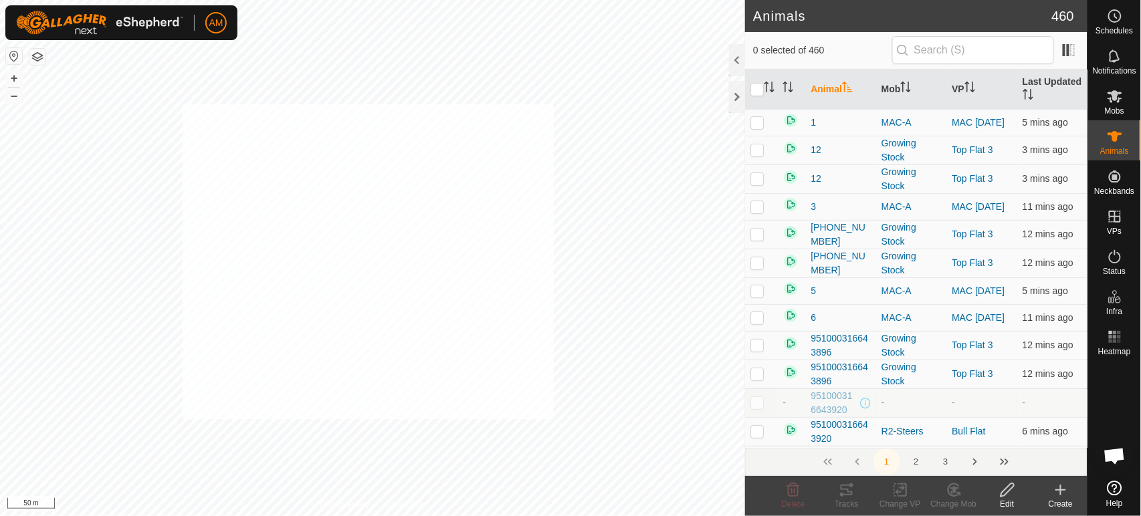
checkbox input "true"
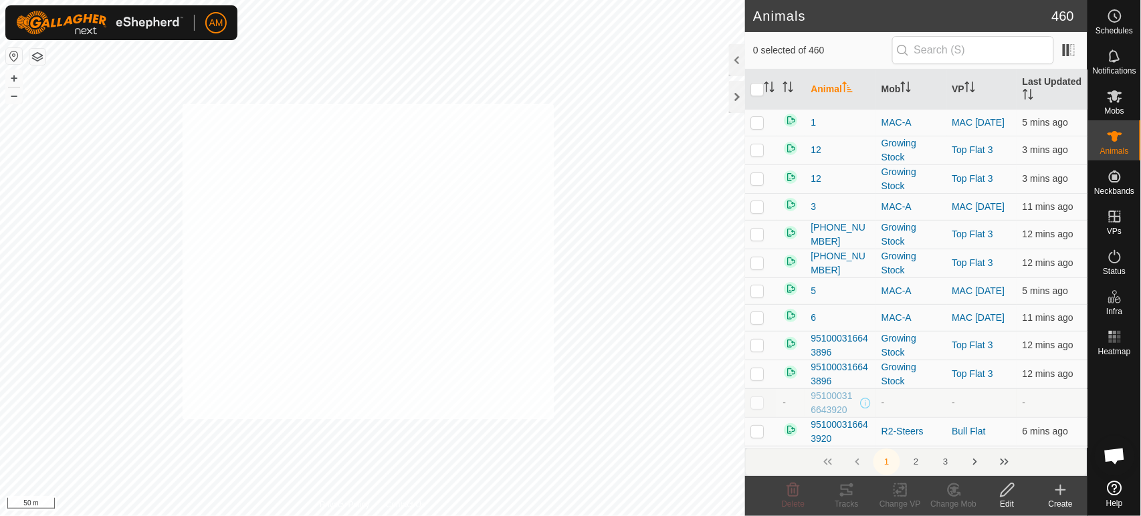
checkbox input "true"
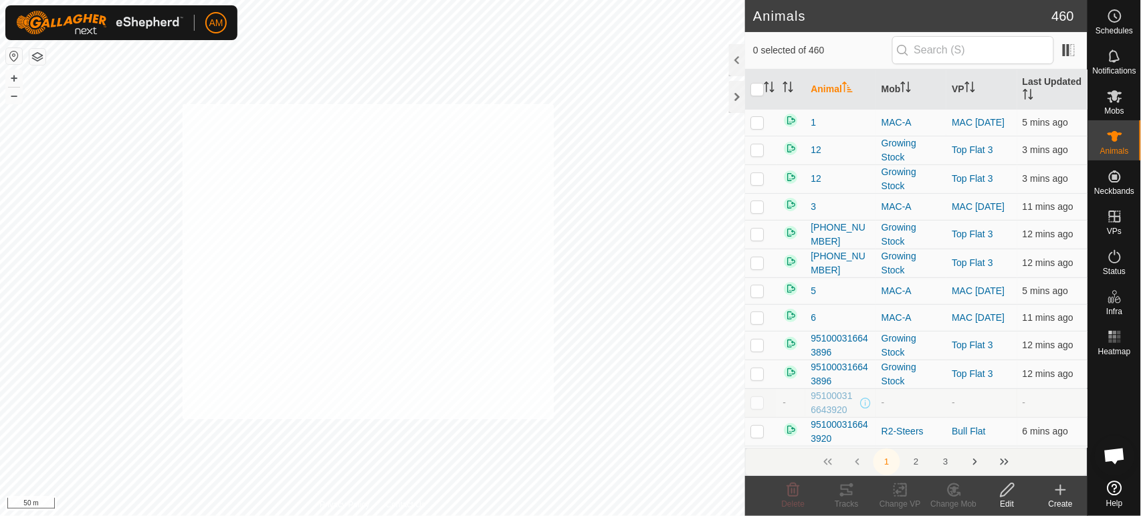
checkbox input "true"
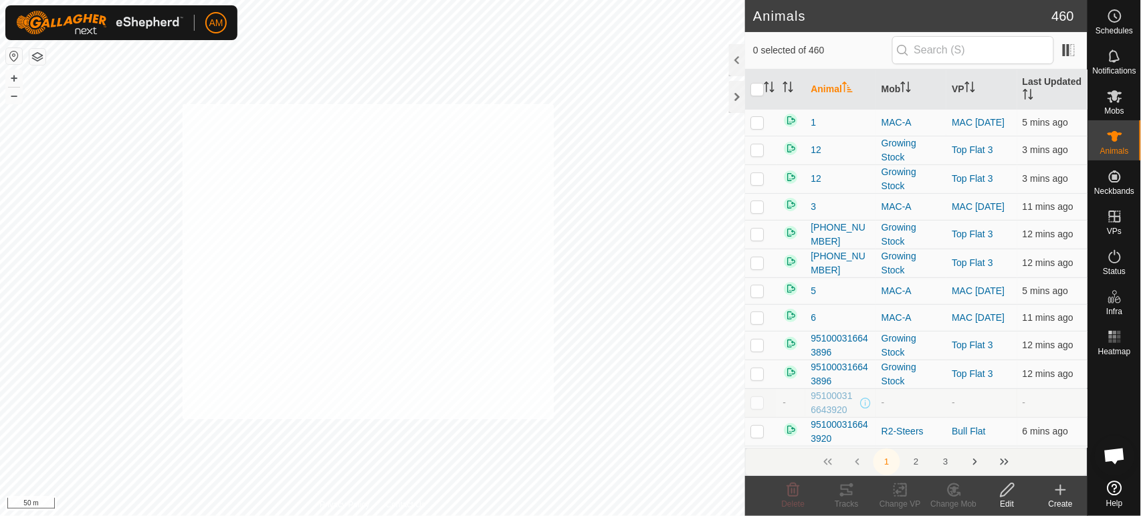
checkbox input "true"
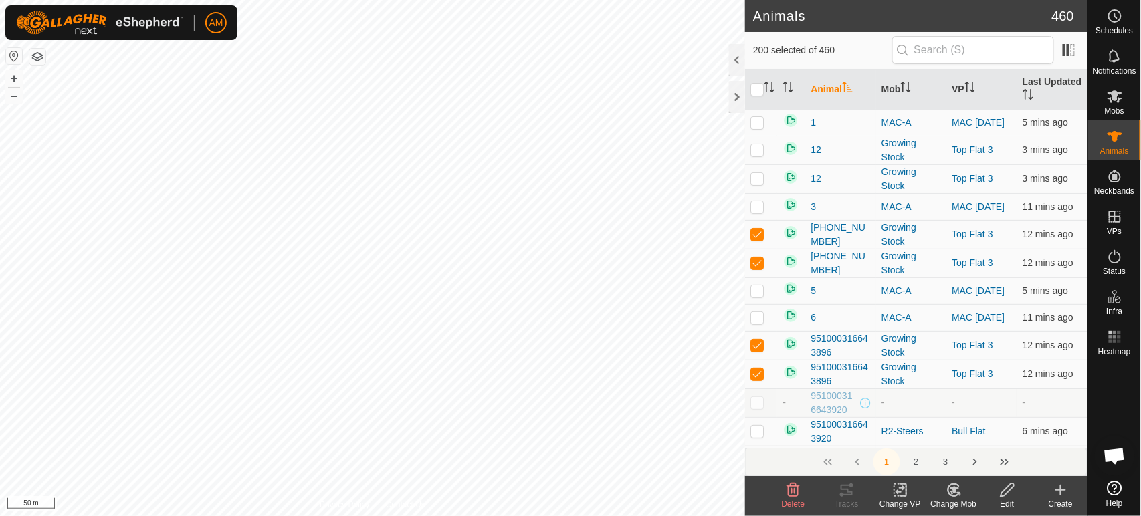
click at [892, 493] on icon at bounding box center [900, 490] width 17 height 16
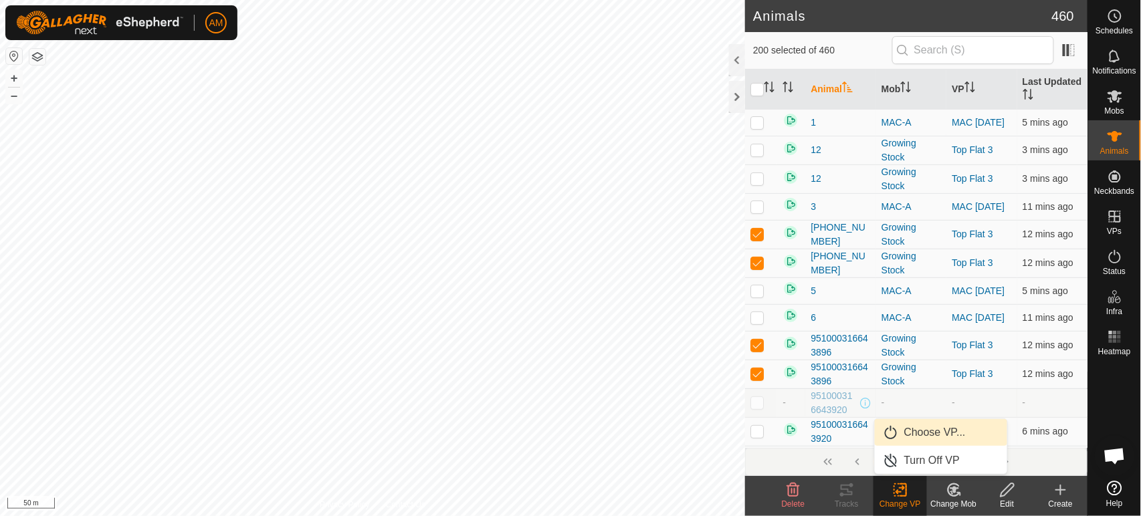
click at [905, 443] on link "Choose VP..." at bounding box center [941, 432] width 132 height 27
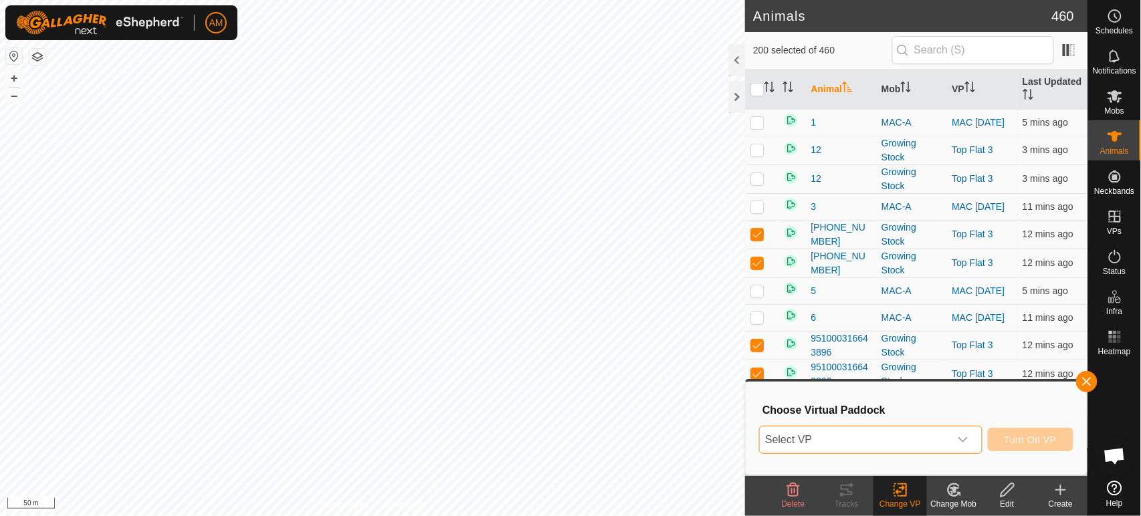
click at [897, 441] on span "Select VP" at bounding box center [854, 440] width 189 height 27
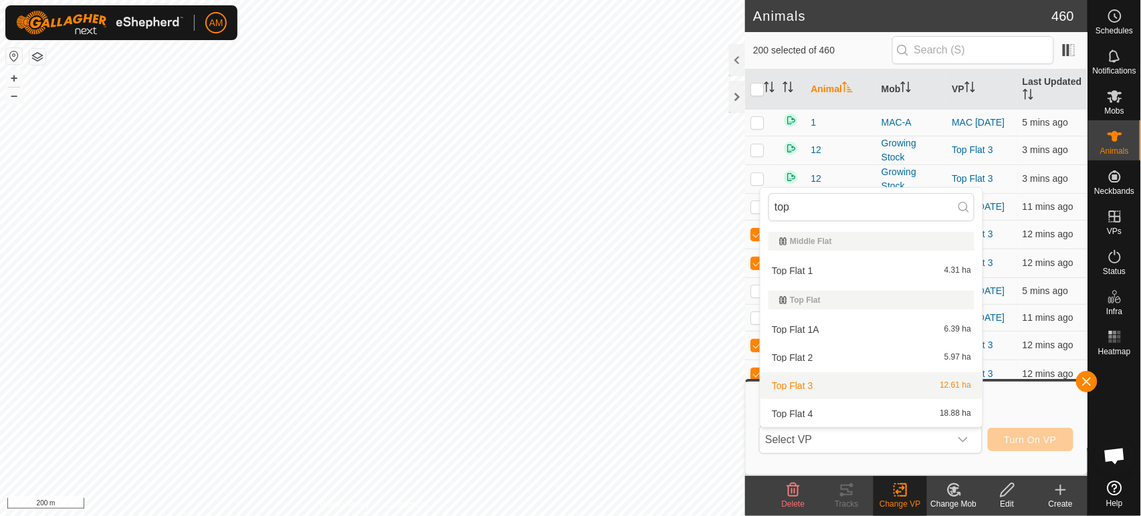
type input "top"
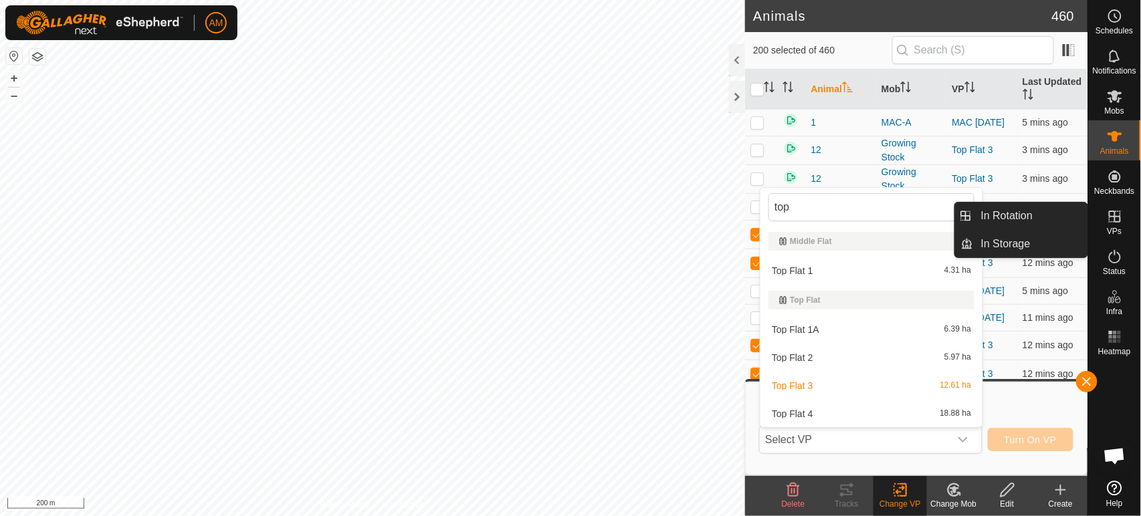
click at [1114, 225] on es-virtualpaddocks-svg-icon at bounding box center [1115, 216] width 24 height 21
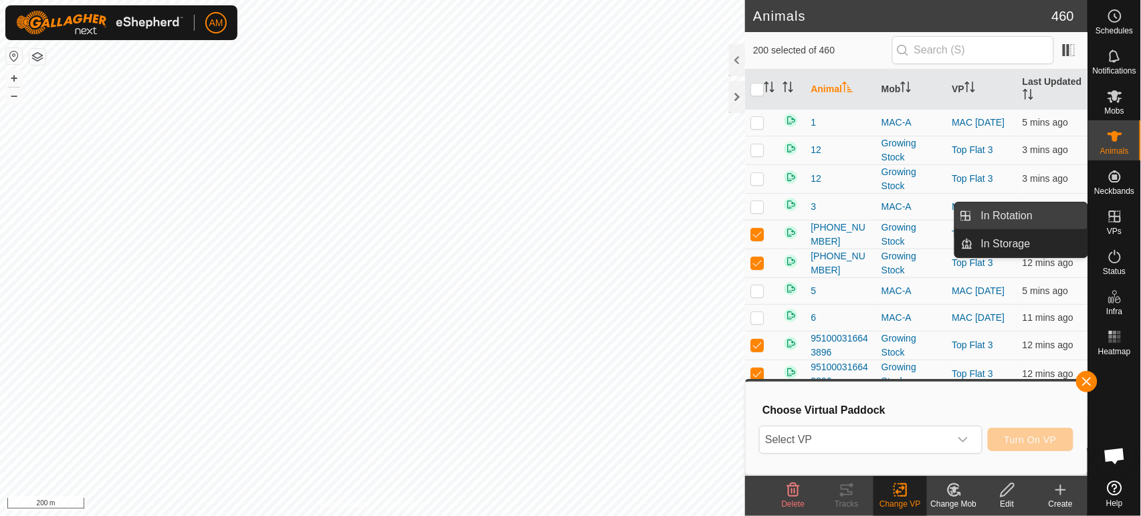
click at [1033, 221] on link "In Rotation" at bounding box center [1030, 216] width 114 height 27
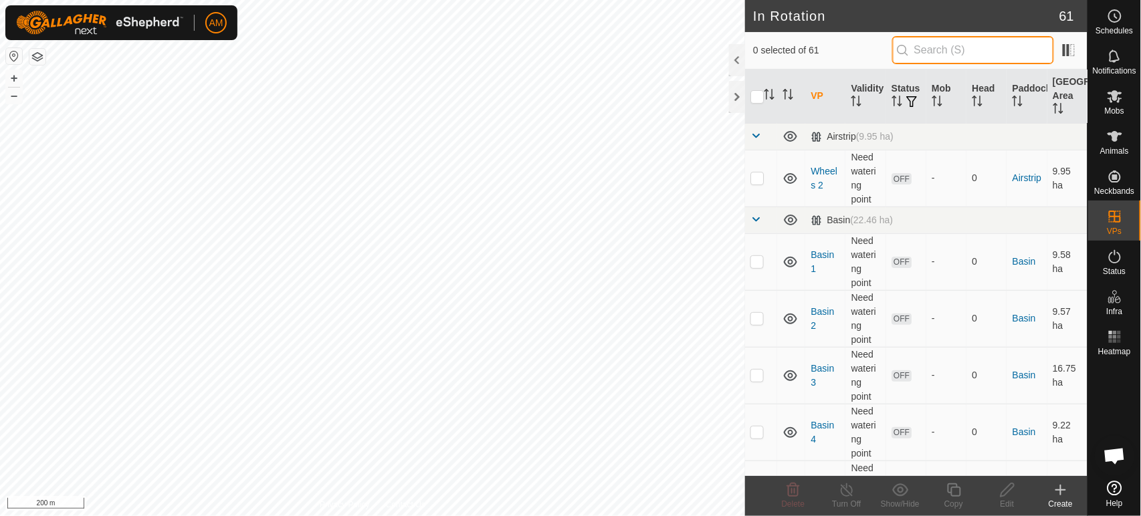
click at [936, 49] on input "text" at bounding box center [973, 50] width 162 height 28
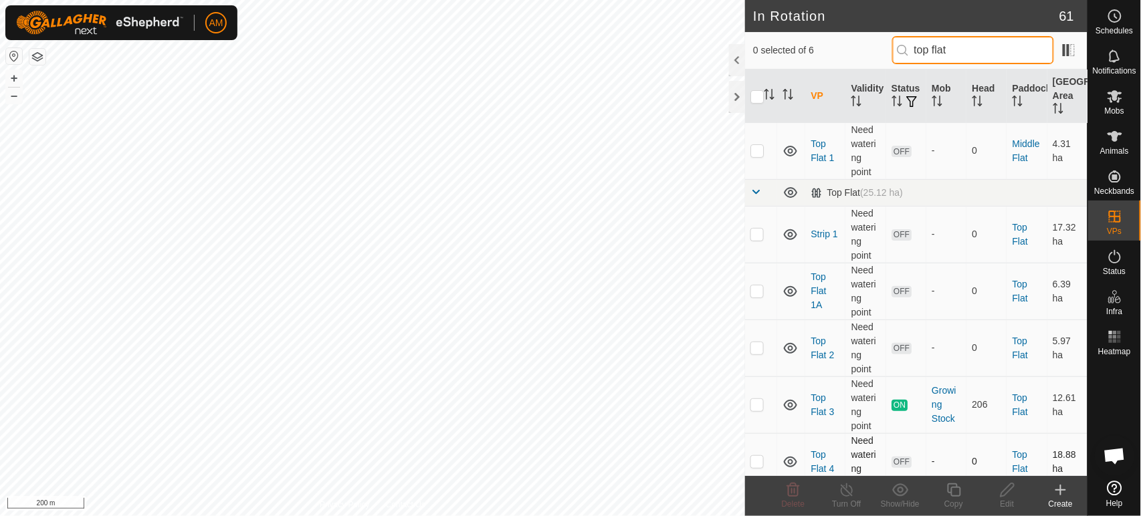
scroll to position [41, 0]
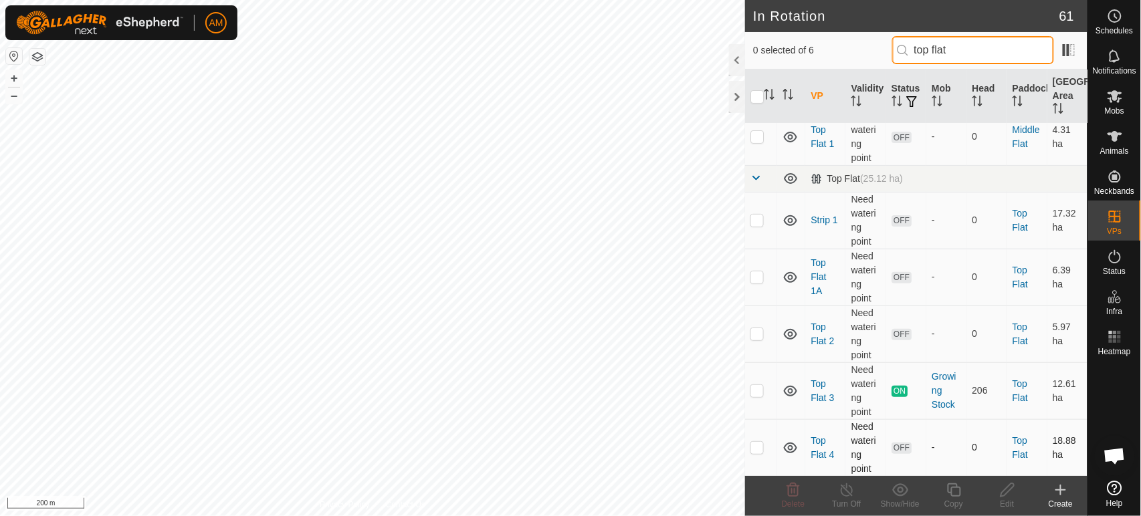
type input "top flat"
click at [760, 450] on tbody "Middle Flat (25.93 ha) Top Flat 1 Need watering point OFF - 0 Middle Flat 4.31 …" at bounding box center [916, 279] width 342 height 395
click at [762, 449] on p-checkbox at bounding box center [756, 447] width 13 height 11
checkbox input "true"
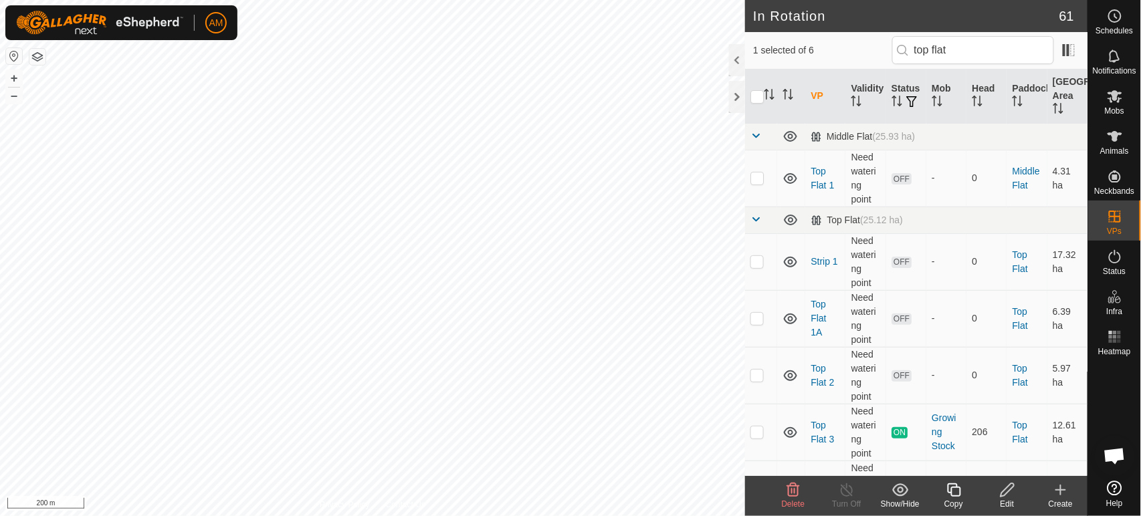
click at [1006, 496] on icon at bounding box center [1007, 490] width 17 height 16
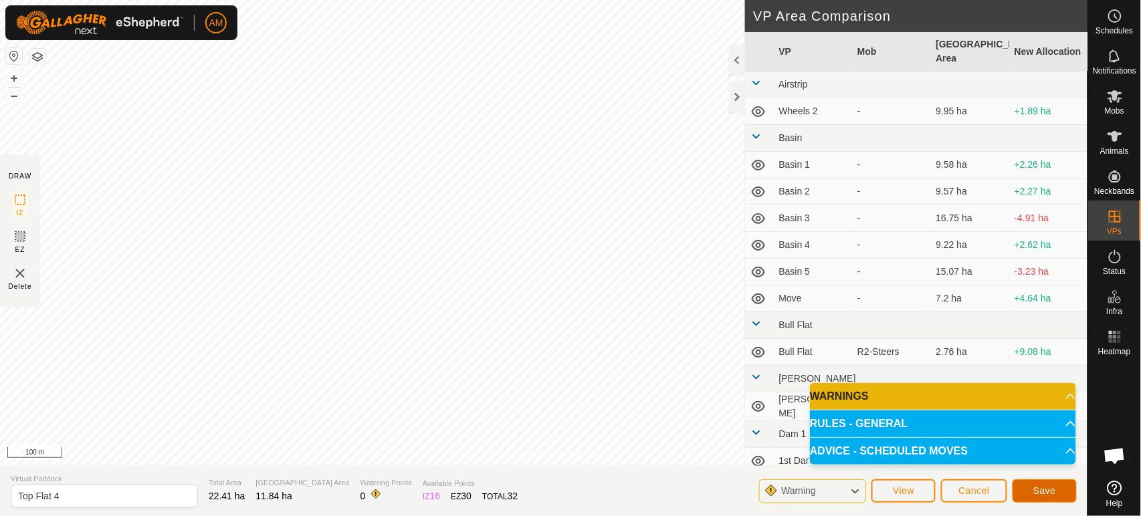
click at [1049, 483] on button "Save" at bounding box center [1044, 490] width 64 height 23
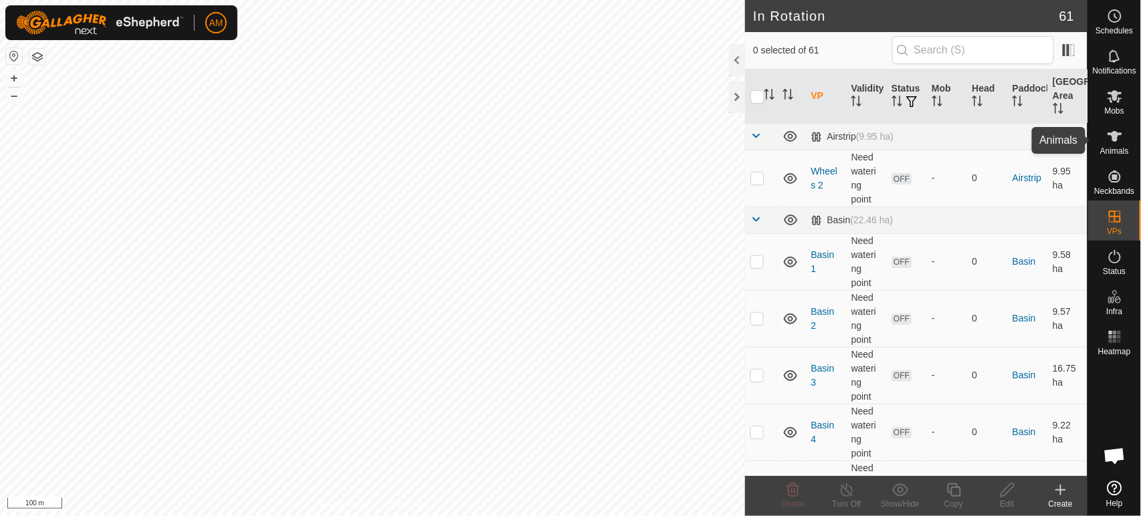
drag, startPoint x: 1107, startPoint y: 153, endPoint x: 1088, endPoint y: 156, distance: 18.9
click at [1107, 153] on span "Animals" at bounding box center [1114, 151] width 29 height 8
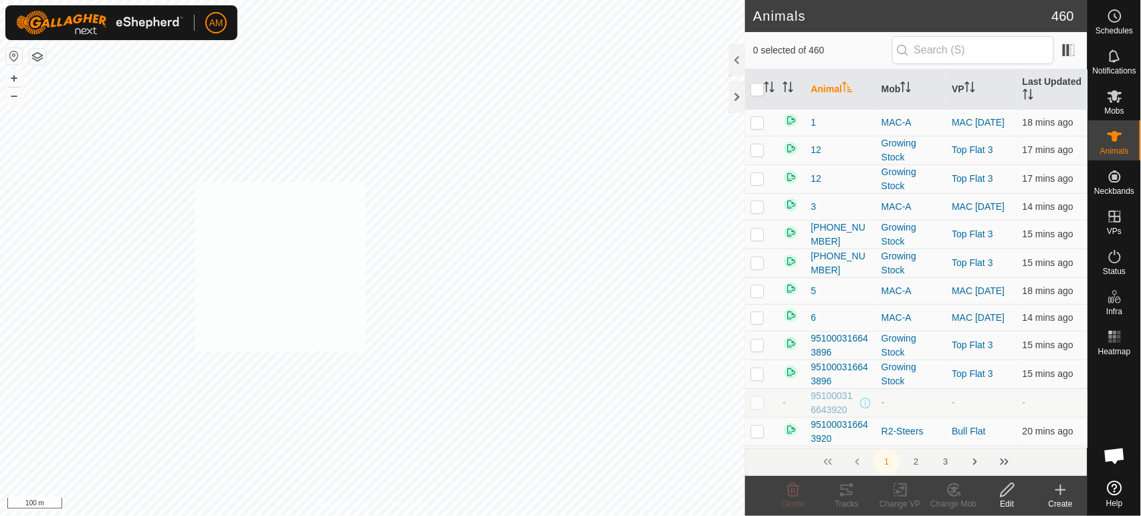
checkbox input "true"
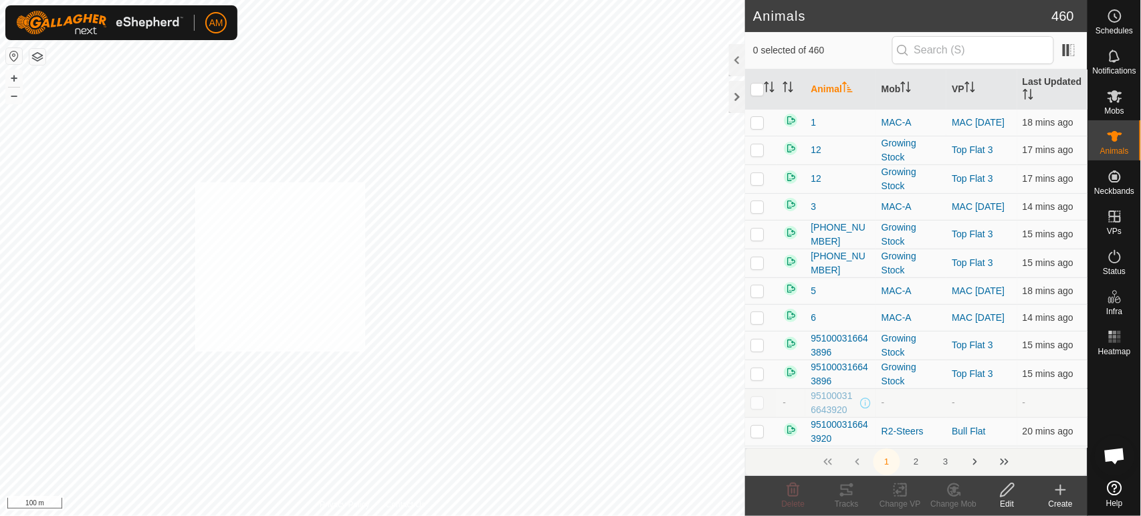
checkbox input "true"
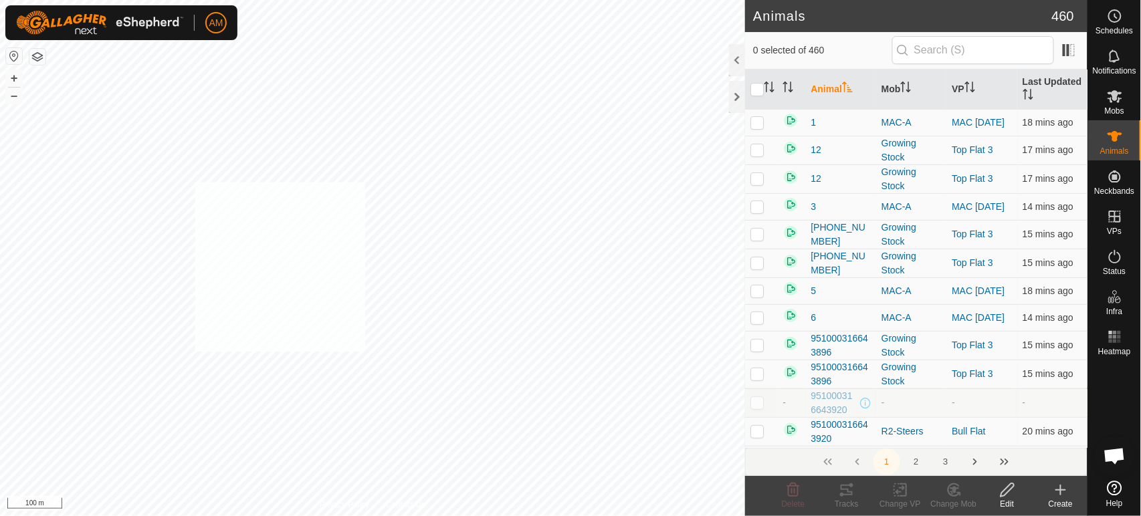
checkbox input "true"
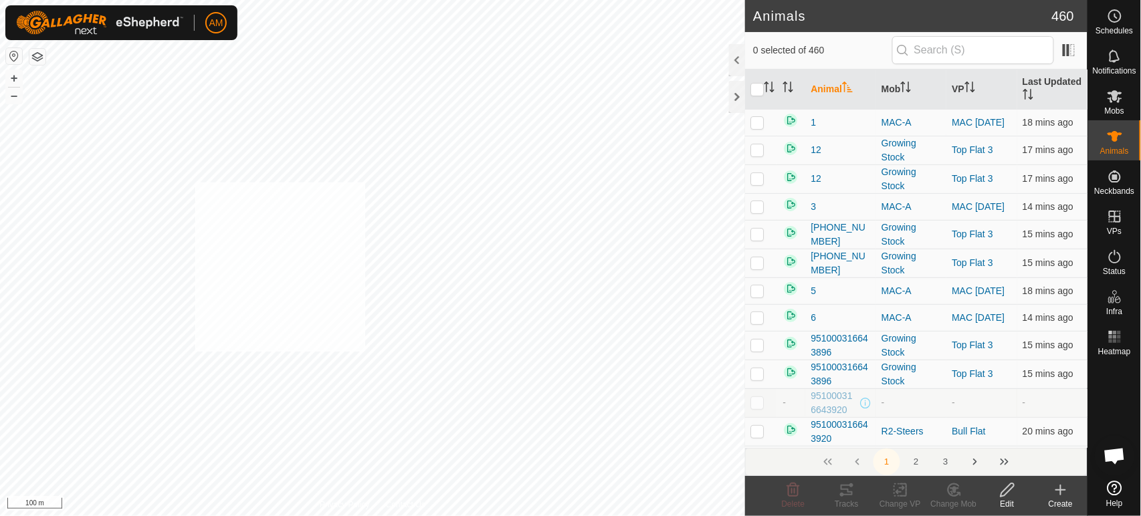
checkbox input "true"
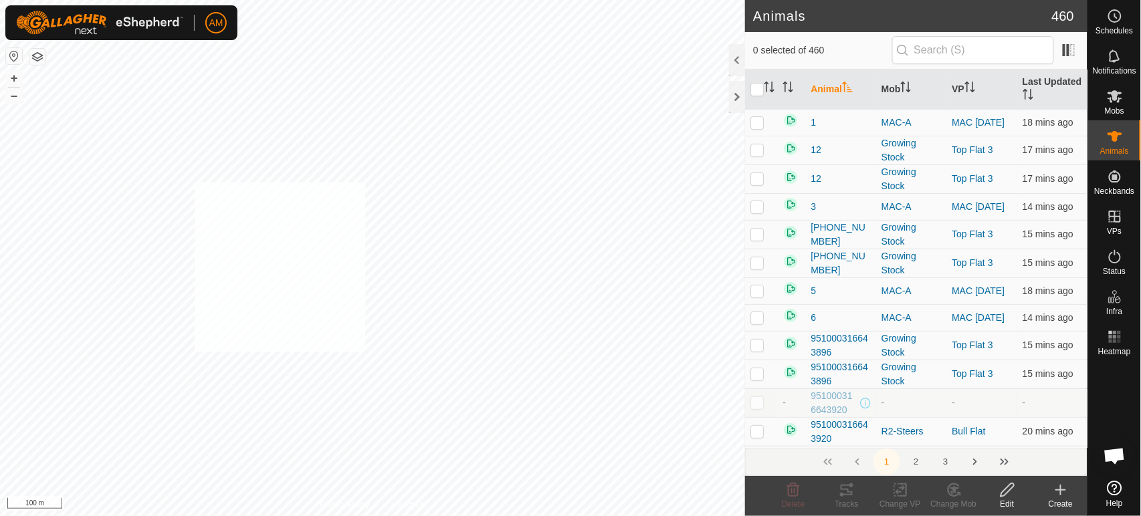
checkbox input "true"
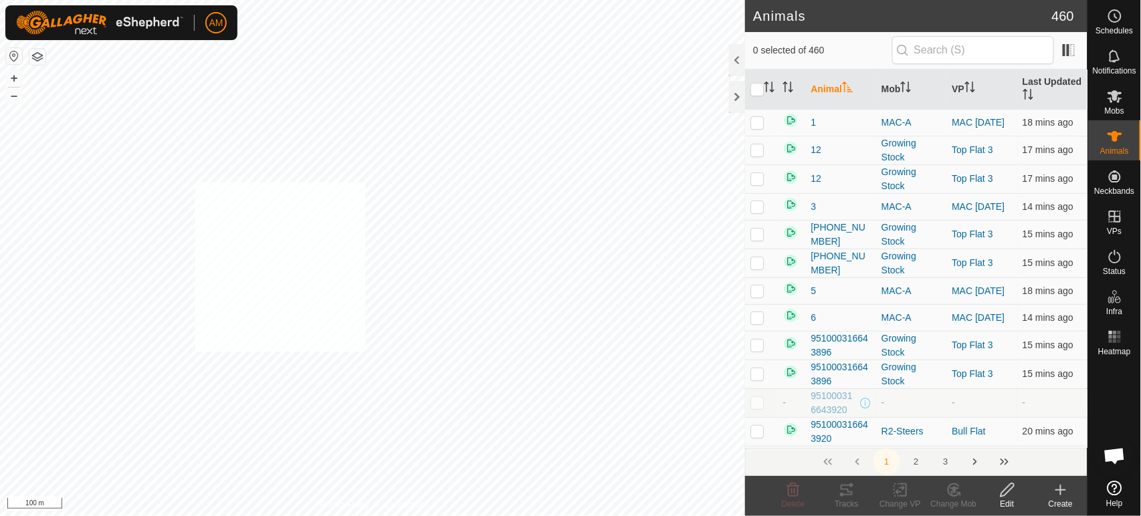
checkbox input "true"
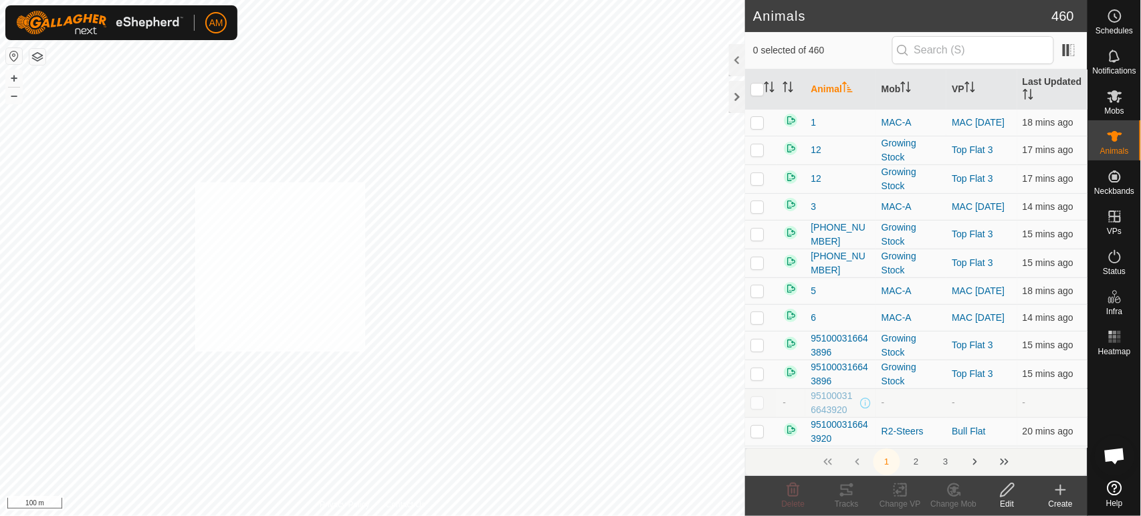
checkbox input "true"
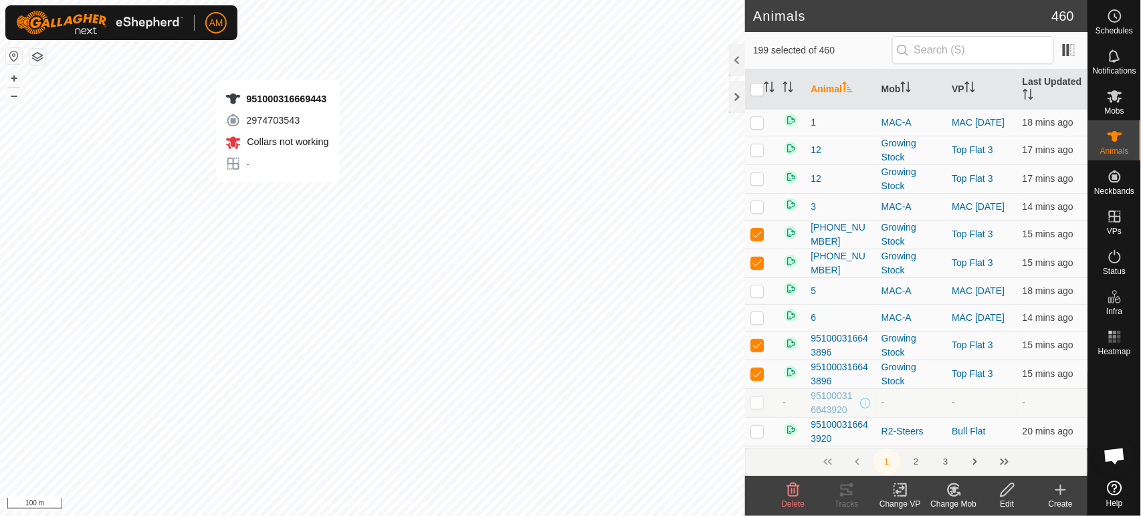
click at [278, 196] on div "951000316669443 2974703543 Collars not working - + – ⇧ i 100 m" at bounding box center [372, 258] width 745 height 516
click at [903, 495] on icon at bounding box center [900, 490] width 17 height 16
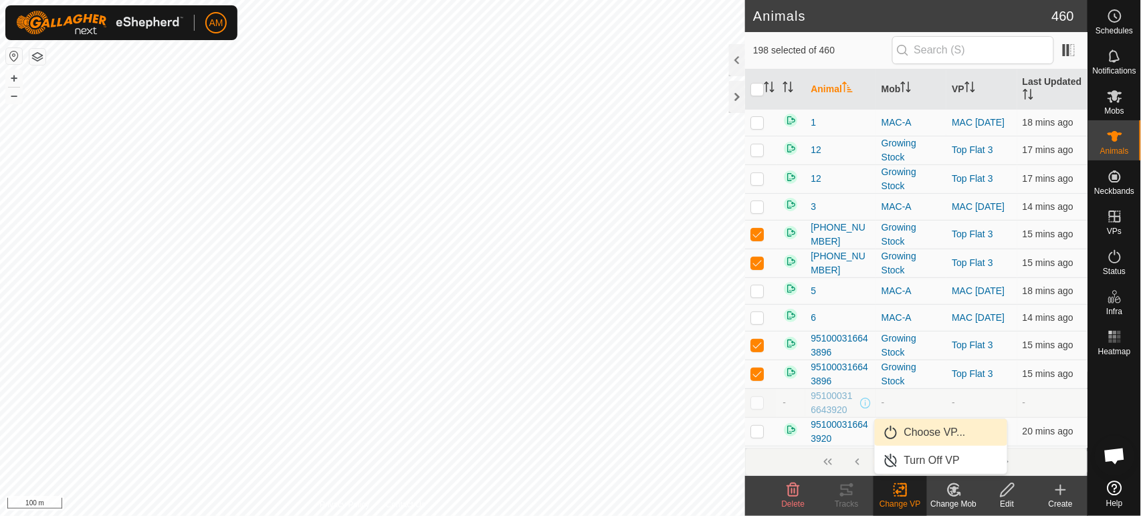
click at [913, 437] on link "Choose VP..." at bounding box center [941, 432] width 132 height 27
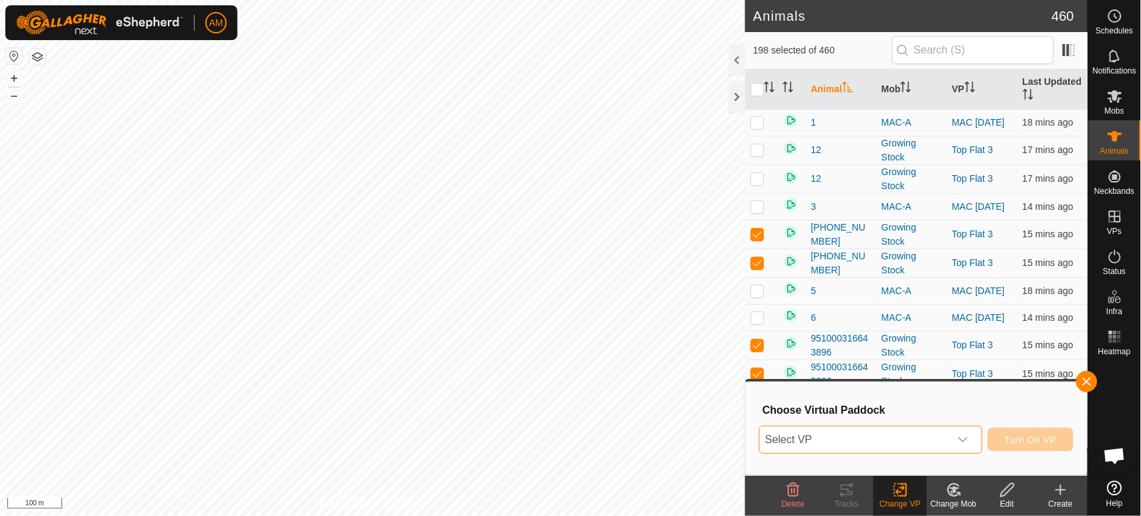
click at [907, 436] on span "Select VP" at bounding box center [854, 440] width 189 height 27
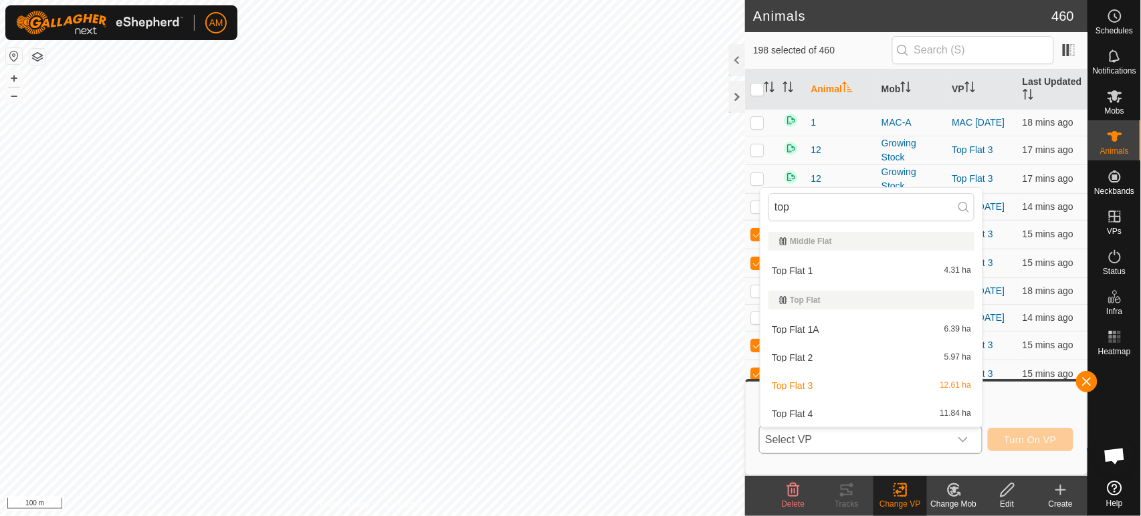
click at [839, 415] on li "Top Flat 4 11.84 ha" at bounding box center [871, 414] width 222 height 27
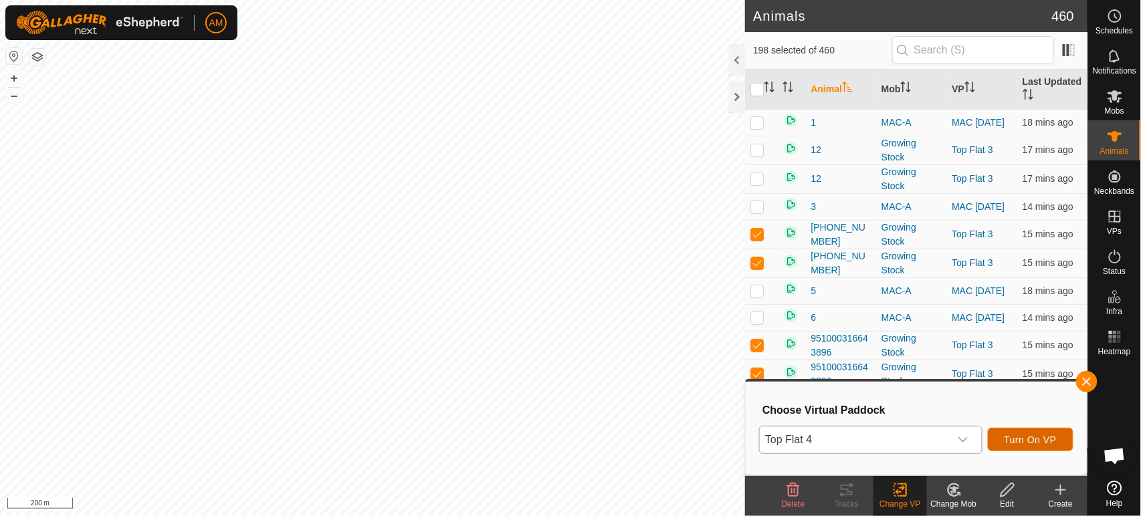
click at [1033, 443] on span "Turn On VP" at bounding box center [1030, 440] width 52 height 11
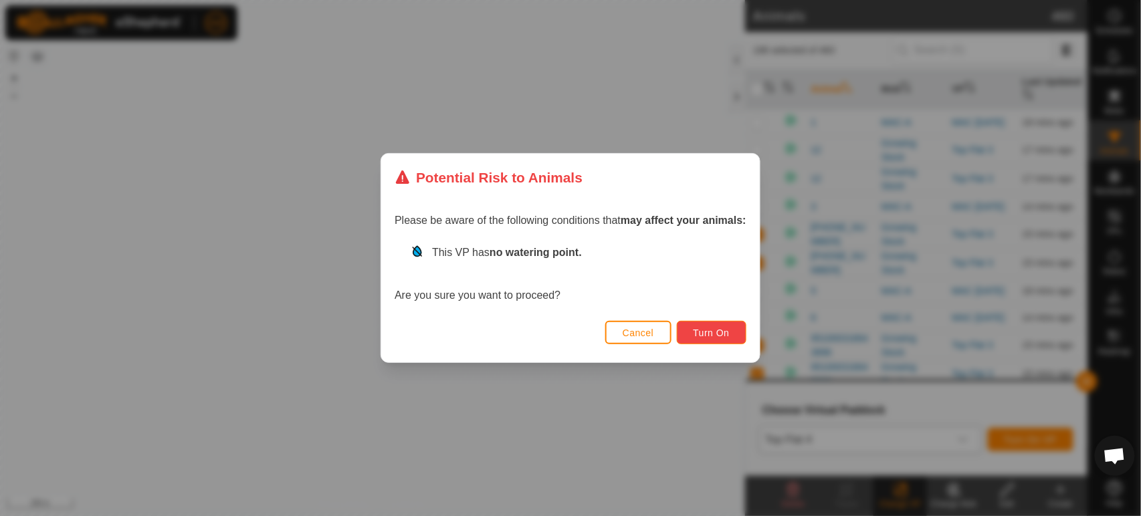
click at [707, 334] on span "Turn On" at bounding box center [711, 333] width 36 height 11
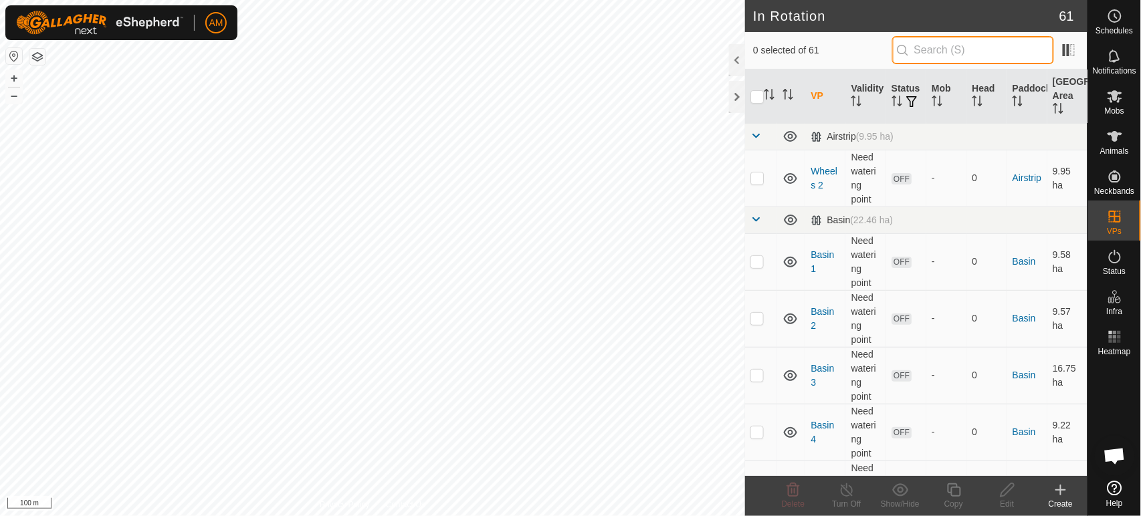
click at [918, 58] on input "text" at bounding box center [973, 50] width 162 height 28
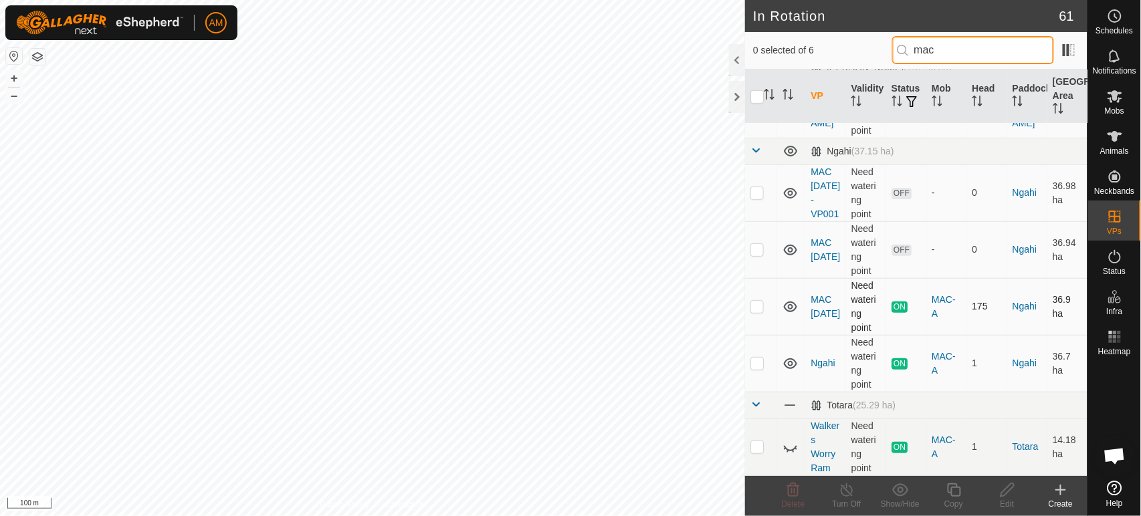
scroll to position [82, 0]
type input "mac"
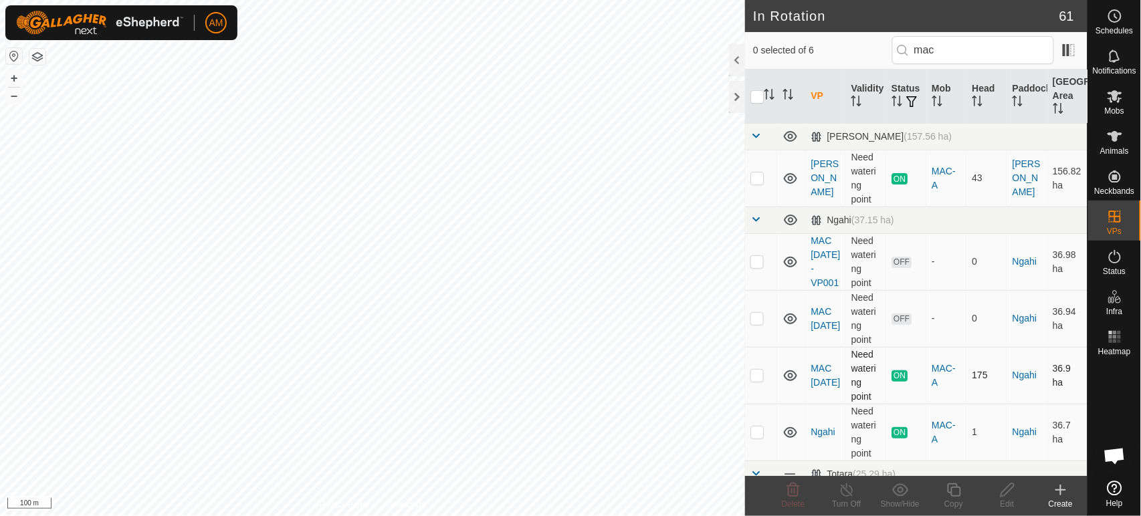
click at [764, 311] on tbody "Bush (157.56 ha) Bush Need watering point ON MAC-A 43 Bush 156.82 ha Ngahi (37.…" at bounding box center [916, 333] width 342 height 421
click at [759, 380] on p-checkbox at bounding box center [756, 375] width 13 height 11
checkbox input "true"
click at [946, 496] on icon at bounding box center [954, 490] width 17 height 16
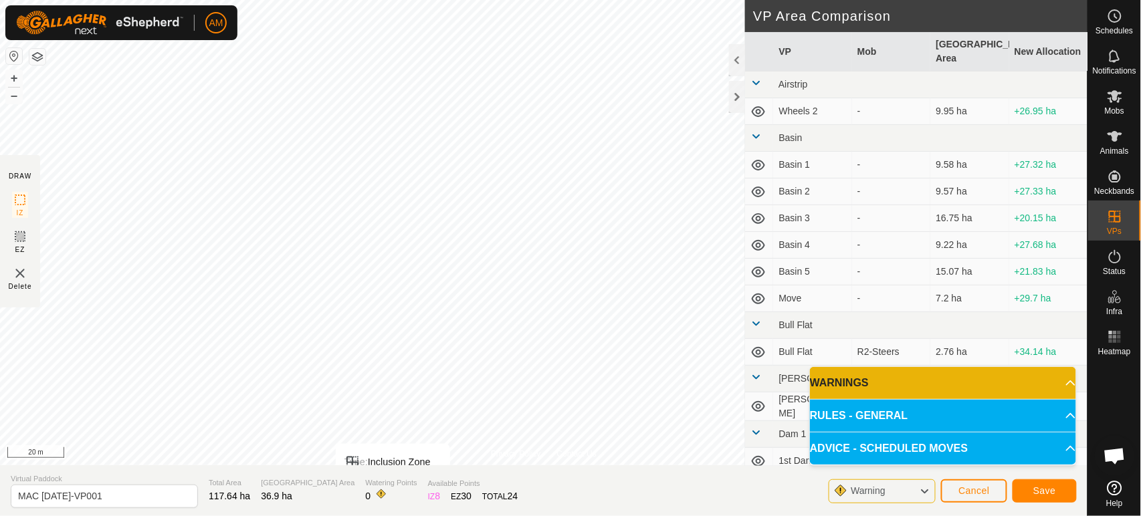
click at [347, 467] on div "Privacy Policy Contact Us Type: Inclusion Zone undefined Animal + – ⇧ i 20 m DR…" at bounding box center [543, 258] width 1087 height 516
click at [452, 0] on html "AM Schedules Notifications Mobs Animals Neckbands VPs Status Infra Heatmap Help…" at bounding box center [570, 258] width 1141 height 516
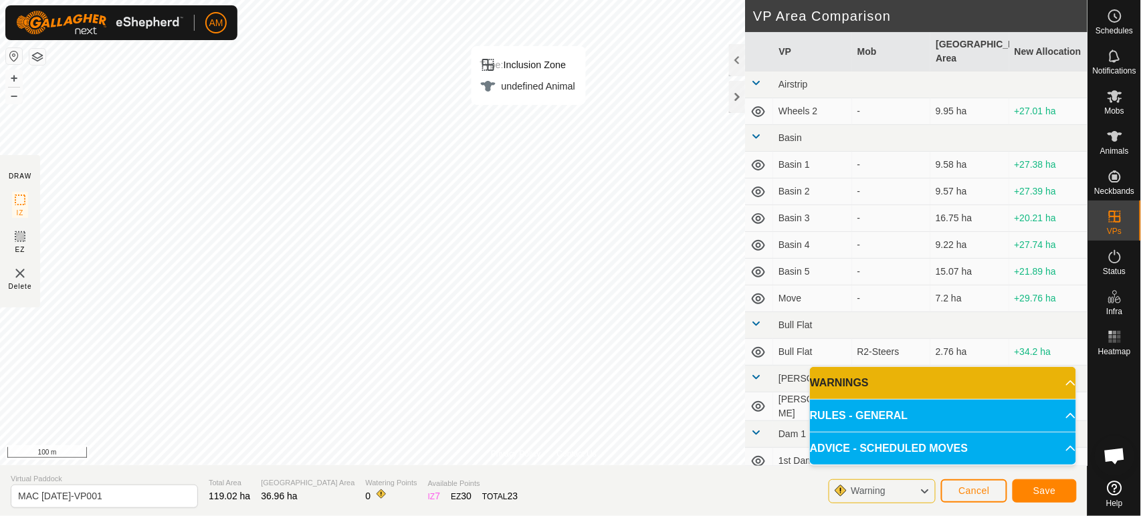
click at [514, 0] on html "AM Schedules Notifications Mobs Animals Neckbands VPs Status Infra Heatmap Help…" at bounding box center [570, 258] width 1141 height 516
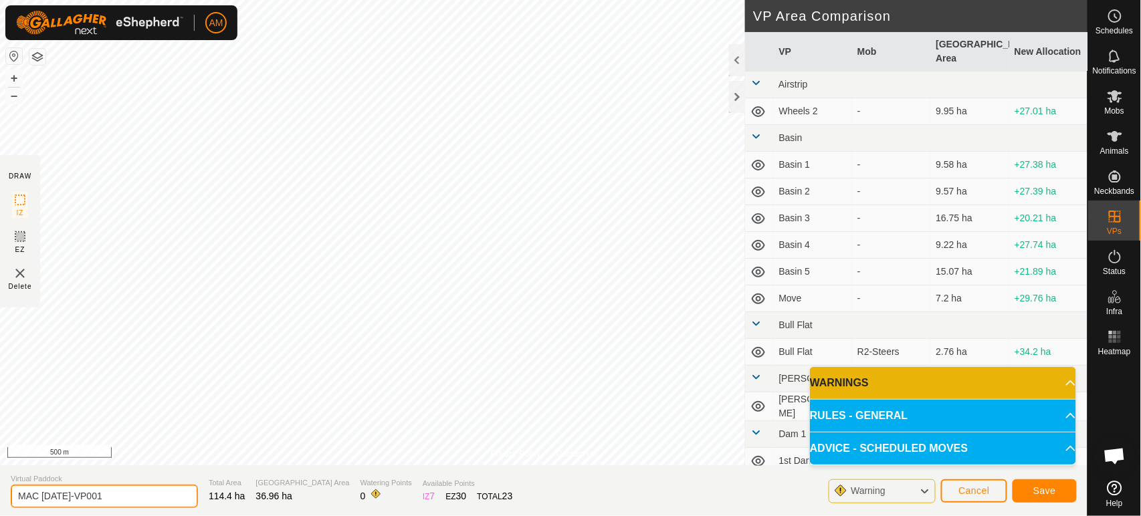
click at [249, 368] on div "Privacy Policy Contact Us 951000329902373 0036630781 MAC-A Bush + – ⇧ i 500 m D…" at bounding box center [543, 258] width 1087 height 516
type input "MAC [DATE]"
click at [1048, 496] on button "Save" at bounding box center [1044, 490] width 64 height 23
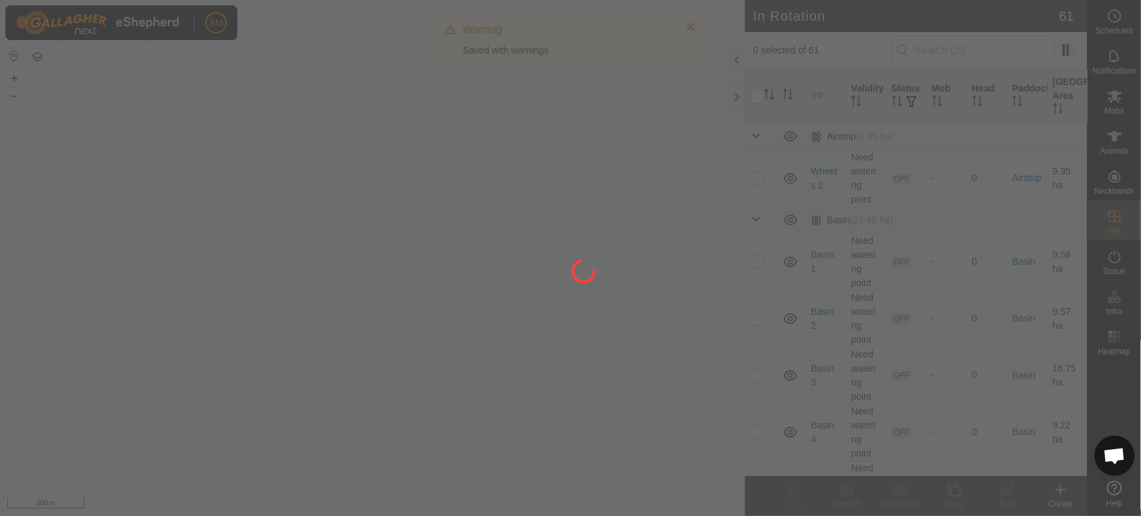
drag, startPoint x: 472, startPoint y: 288, endPoint x: 588, endPoint y: 528, distance: 267.4
click at [588, 516] on html "AM Schedules Notifications Mobs Animals Neckbands VPs Status Infra Heatmap Help…" at bounding box center [570, 258] width 1141 height 516
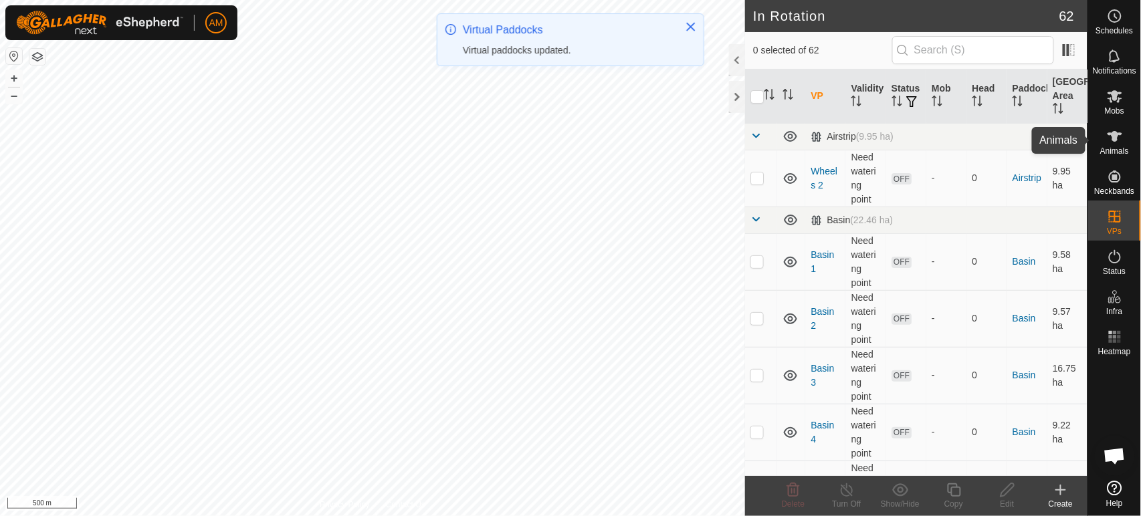
click at [1114, 142] on icon at bounding box center [1115, 136] width 16 height 16
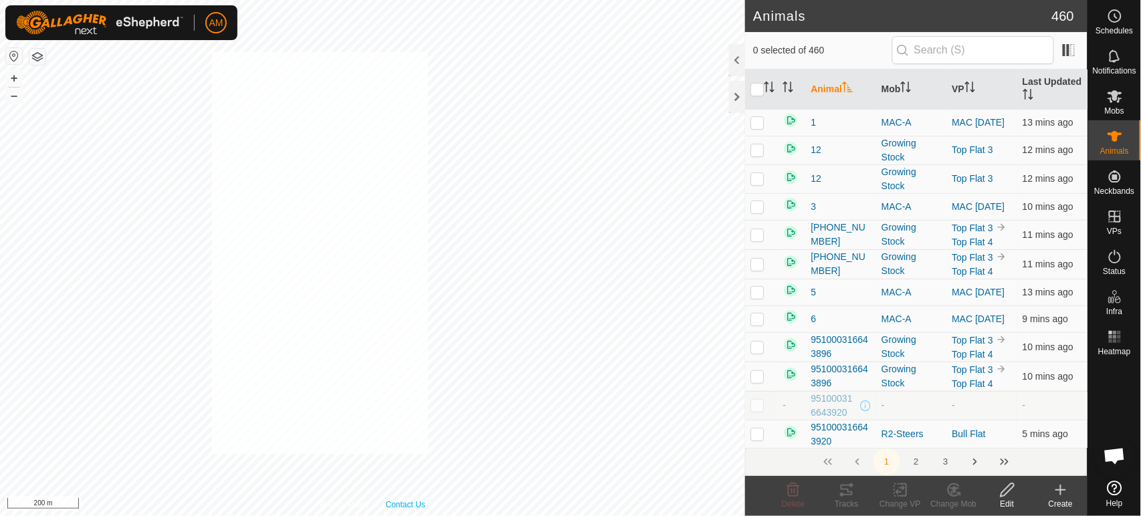
checkbox input "true"
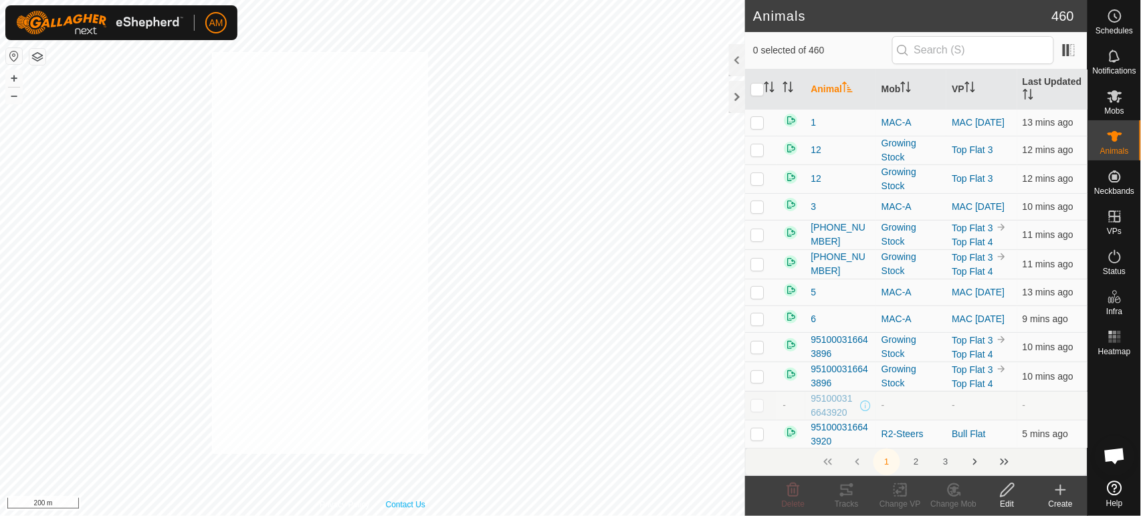
checkbox input "true"
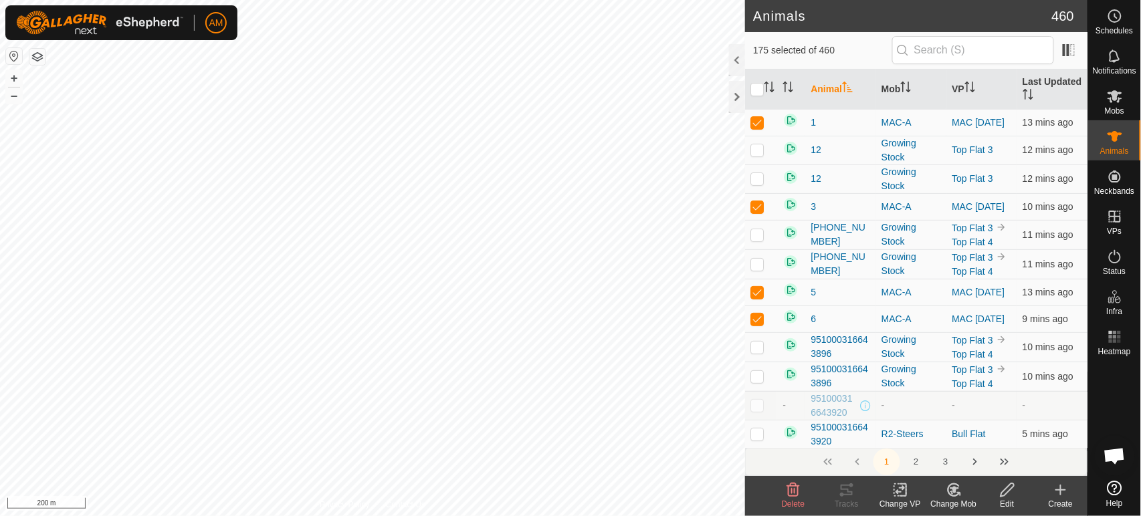
click at [903, 493] on icon at bounding box center [900, 490] width 17 height 16
click at [912, 391] on div "Growing Stock" at bounding box center [911, 376] width 60 height 28
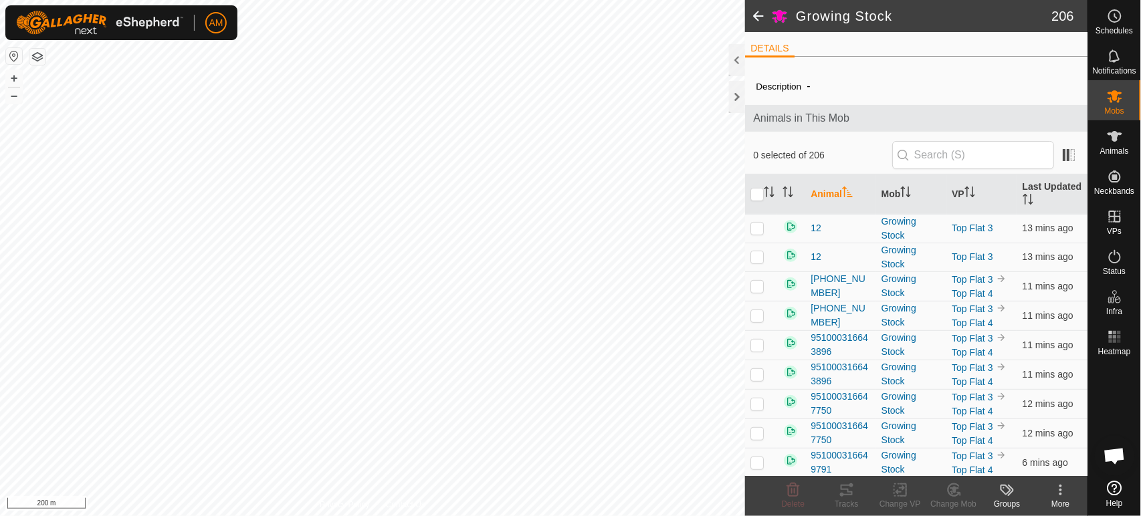
click at [756, 17] on span at bounding box center [758, 16] width 27 height 32
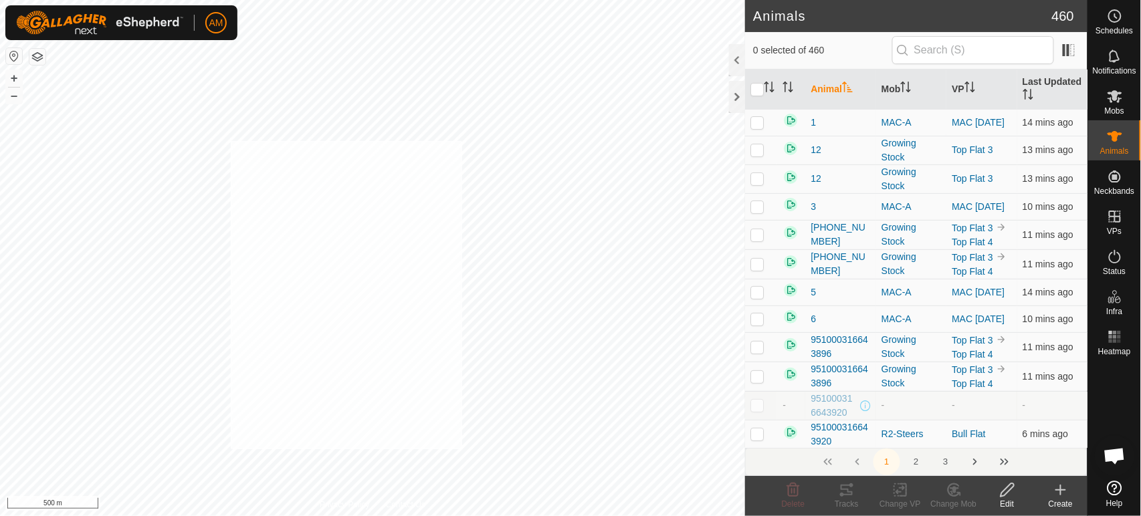
checkbox input "true"
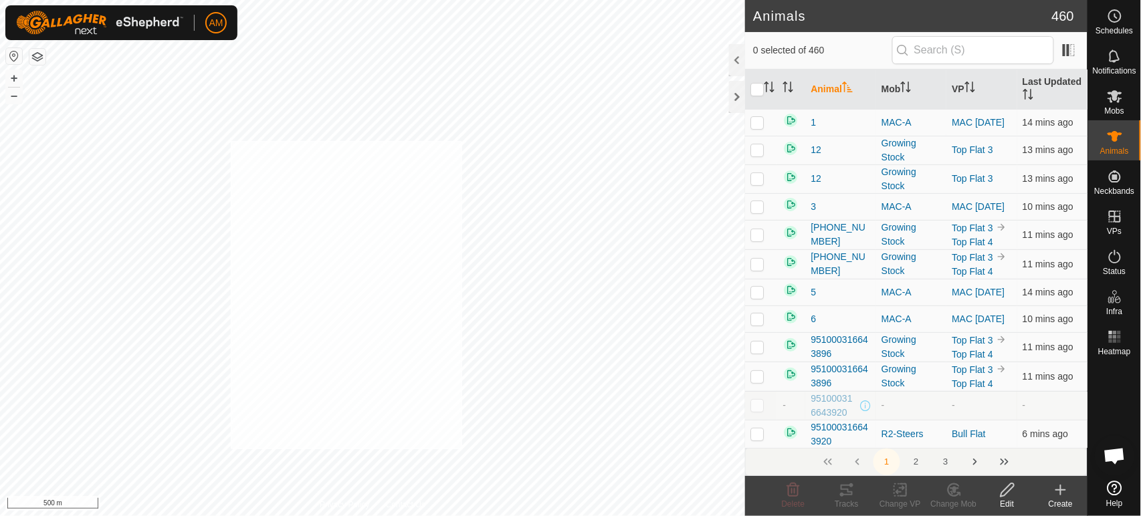
checkbox input "true"
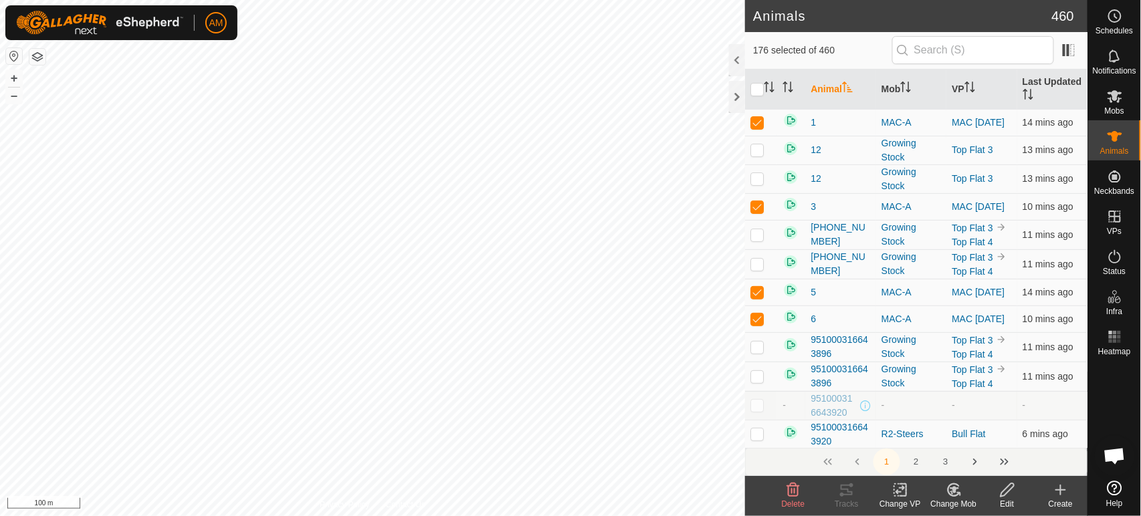
click at [903, 505] on div "Change VP" at bounding box center [899, 504] width 53 height 12
click at [913, 440] on link "Choose VP..." at bounding box center [941, 432] width 132 height 27
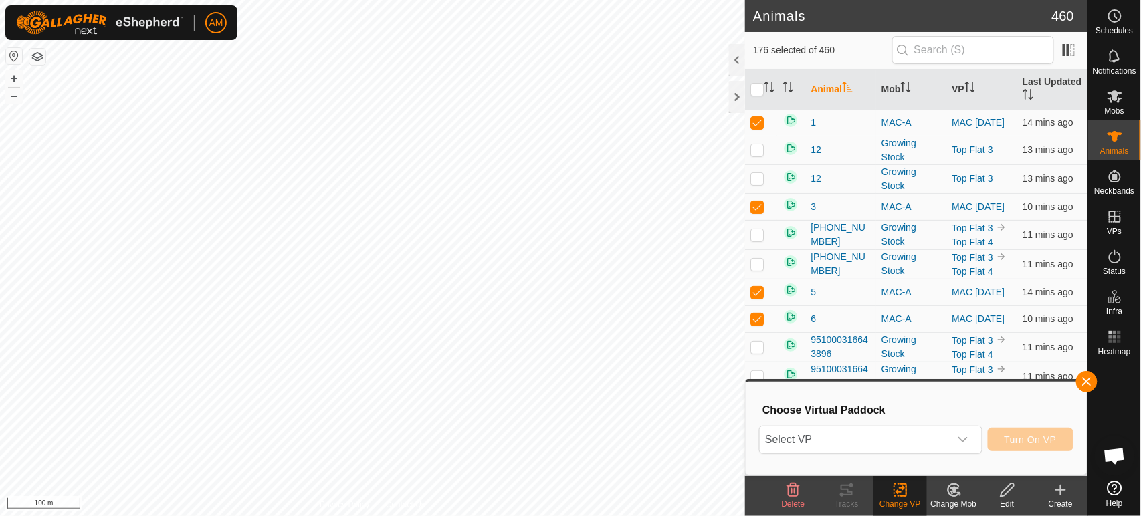
click at [913, 440] on span "Select VP" at bounding box center [854, 440] width 189 height 27
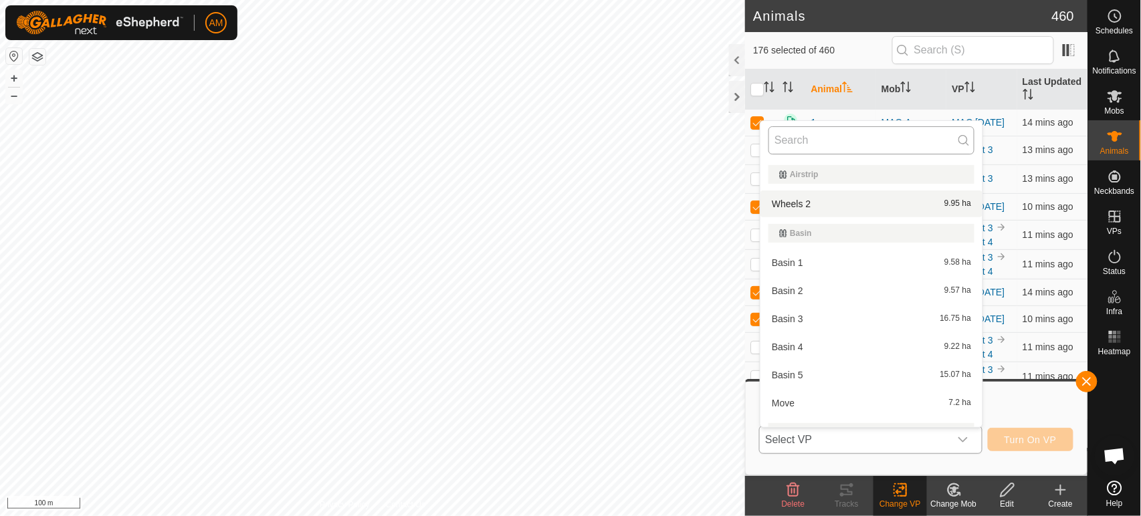
click at [836, 140] on input "text" at bounding box center [871, 140] width 206 height 28
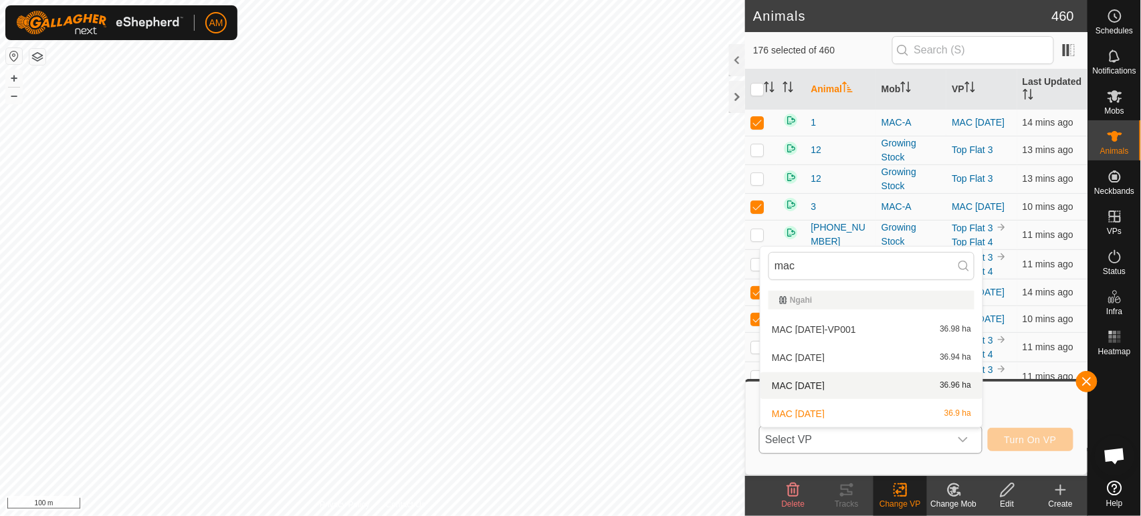
type input "mac"
click at [816, 391] on li "MAC 3 Oct 36.96 ha" at bounding box center [871, 385] width 222 height 27
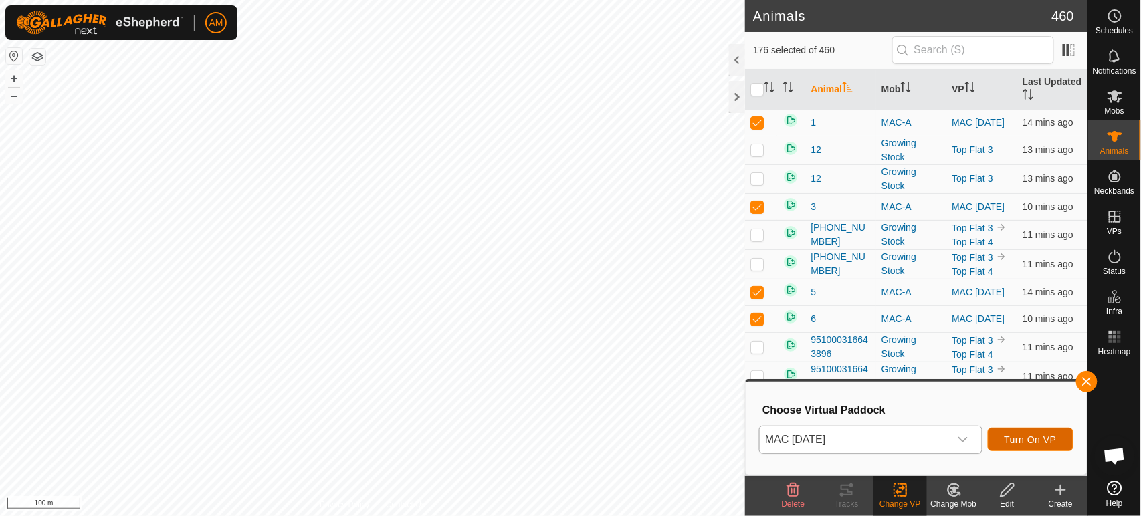
click at [1020, 439] on span "Turn On VP" at bounding box center [1030, 440] width 52 height 11
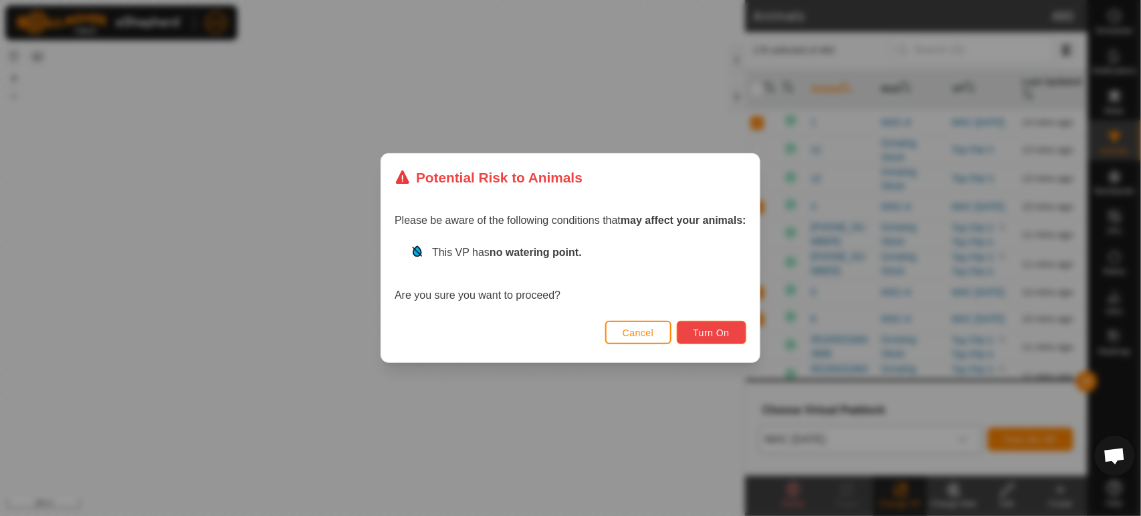
click at [735, 336] on button "Turn On" at bounding box center [712, 332] width 70 height 23
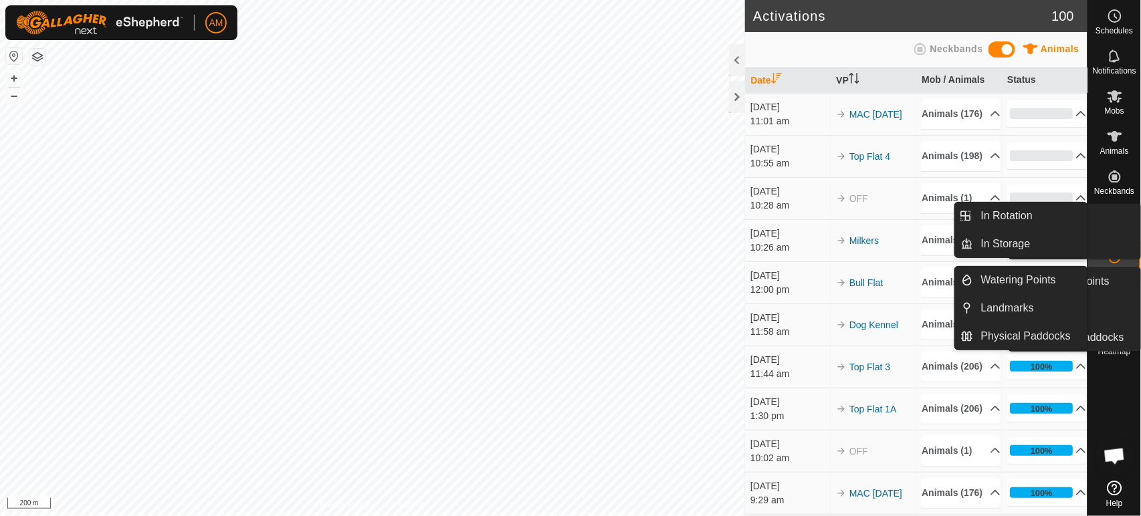
drag, startPoint x: 1109, startPoint y: 226, endPoint x: 1089, endPoint y: 249, distance: 31.3
click at [1109, 232] on link "In Storage" at bounding box center [1083, 245] width 114 height 27
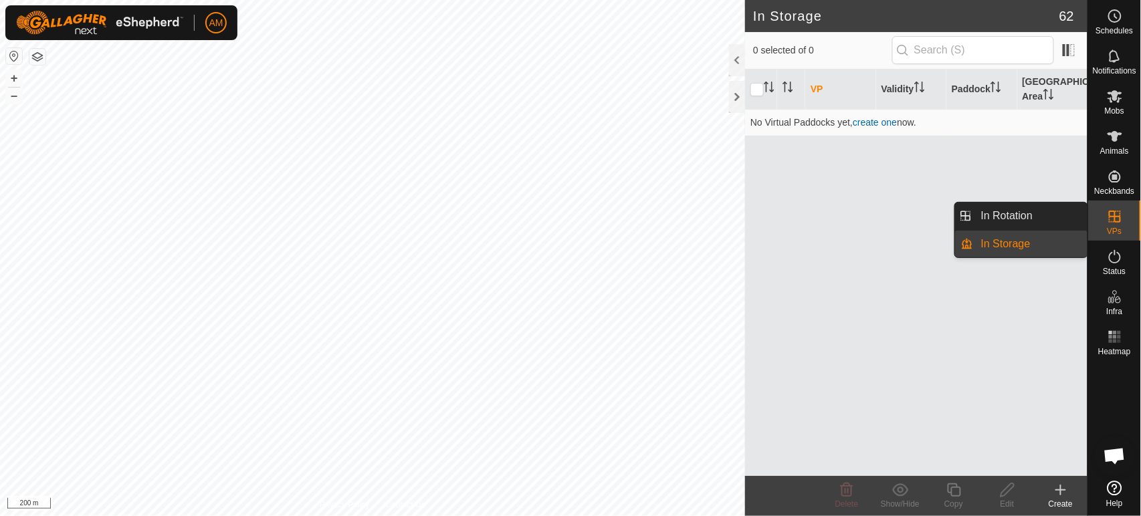
click at [1054, 225] on link "In Rotation" at bounding box center [1030, 216] width 114 height 27
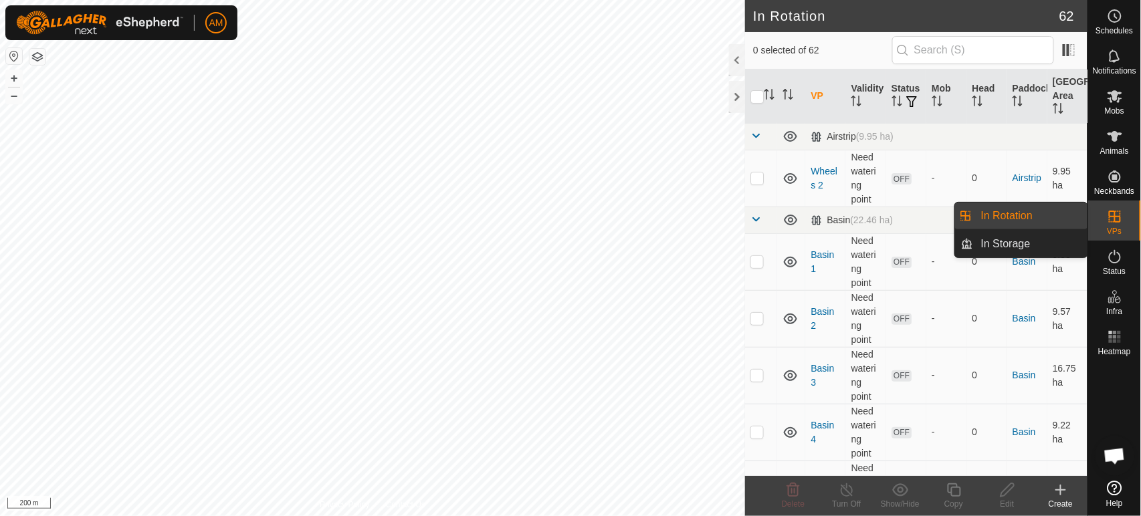
click at [1044, 218] on link "In Rotation" at bounding box center [1030, 216] width 114 height 27
click at [1008, 217] on link "In Rotation" at bounding box center [1030, 216] width 114 height 27
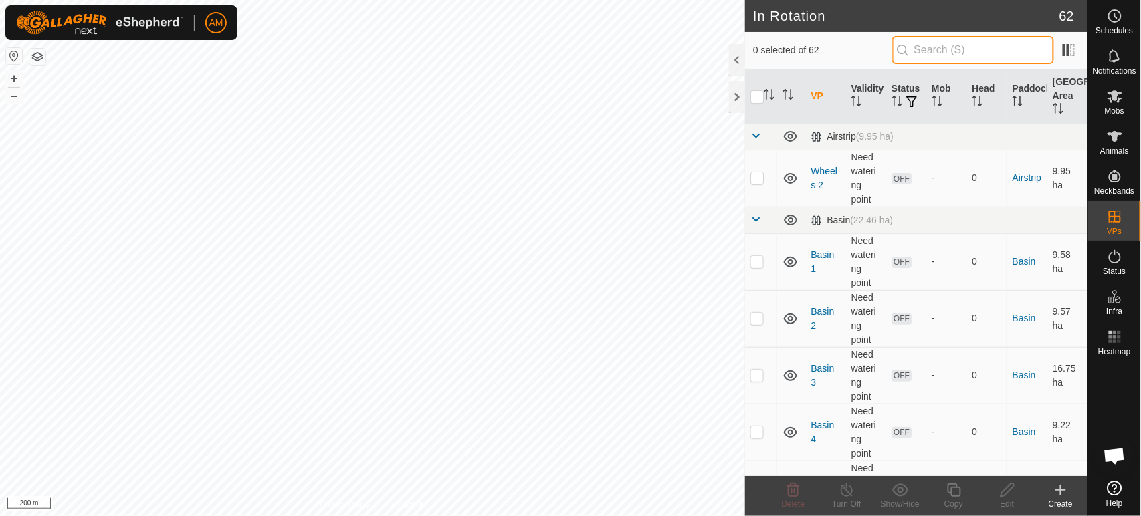
click at [976, 58] on input "text" at bounding box center [973, 50] width 162 height 28
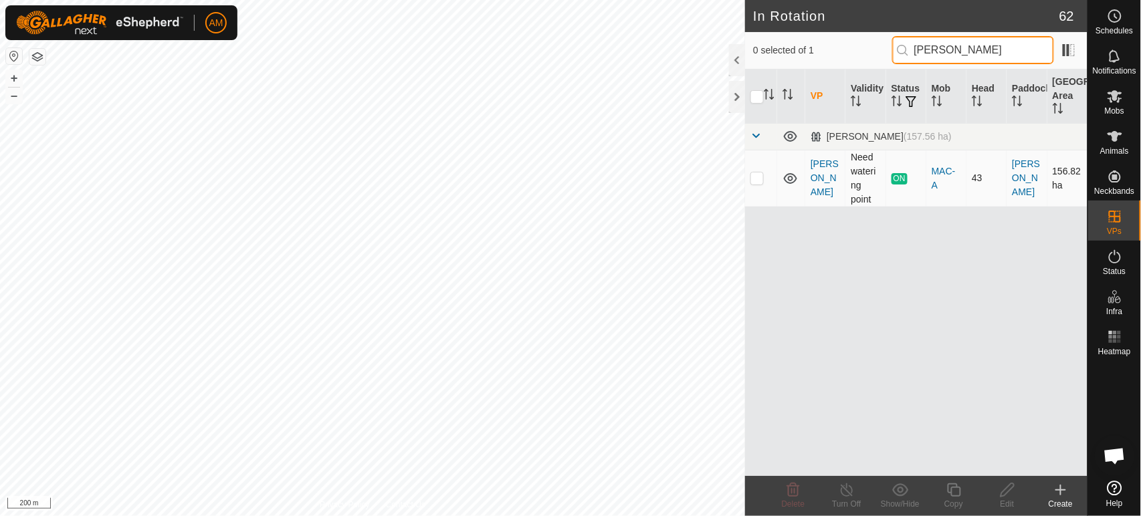
type input "bush"
click at [752, 178] on p-checkbox at bounding box center [756, 178] width 13 height 11
checkbox input "true"
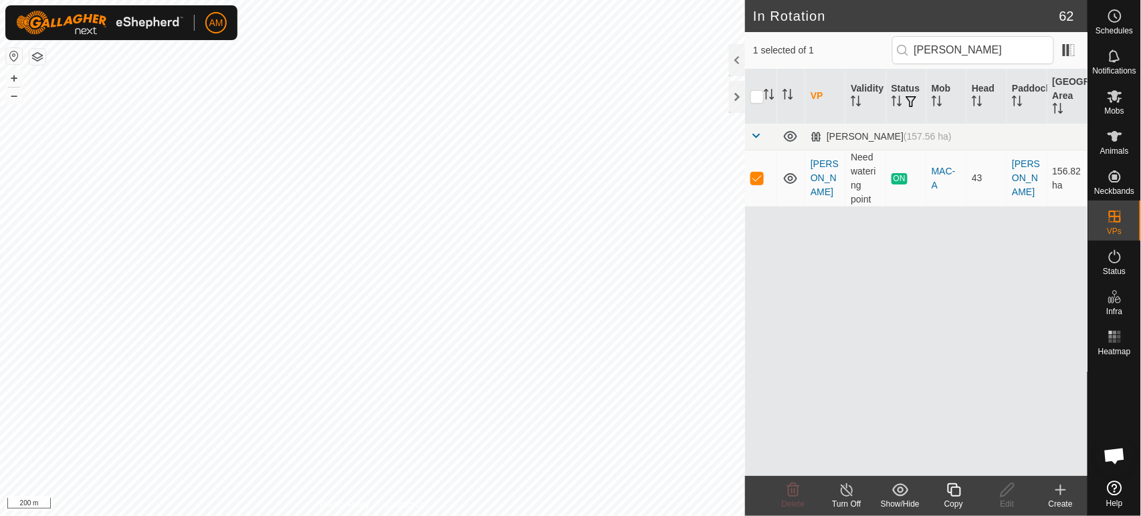
click at [944, 493] on copy-svg-icon at bounding box center [953, 490] width 53 height 16
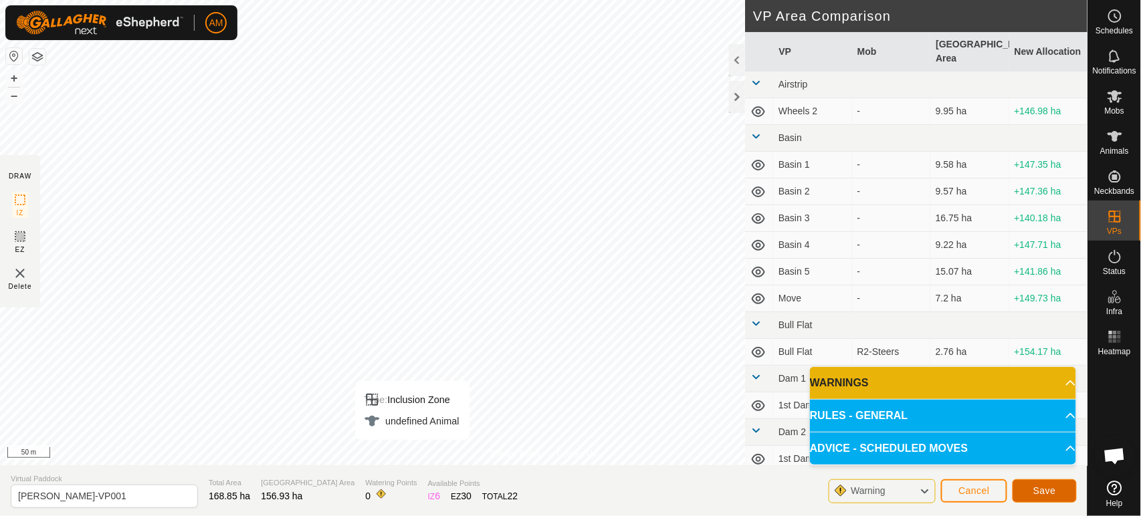
click at [1055, 496] on span "Save" at bounding box center [1044, 490] width 23 height 11
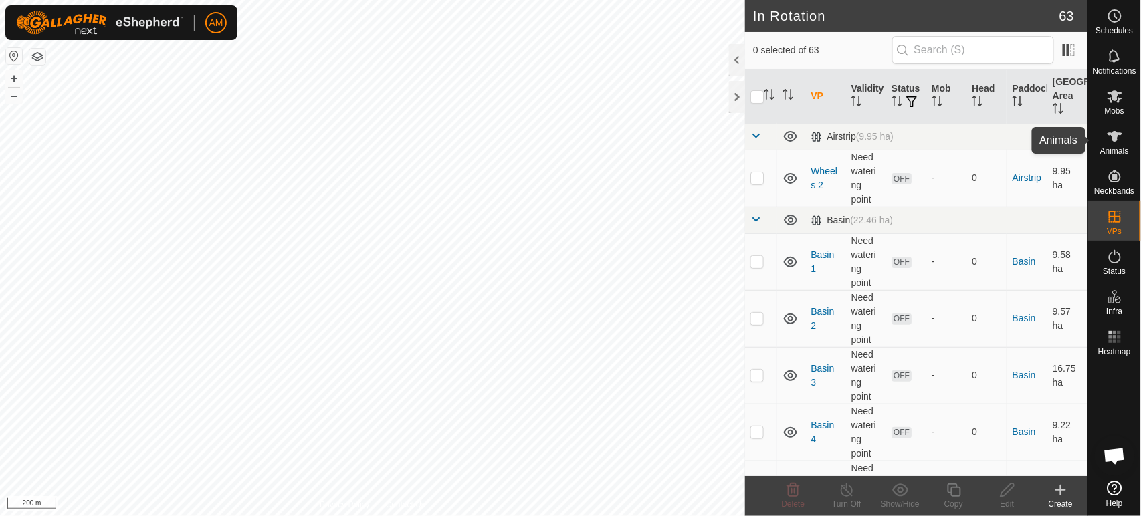
click at [1113, 144] on es-animals-svg-icon at bounding box center [1115, 136] width 24 height 21
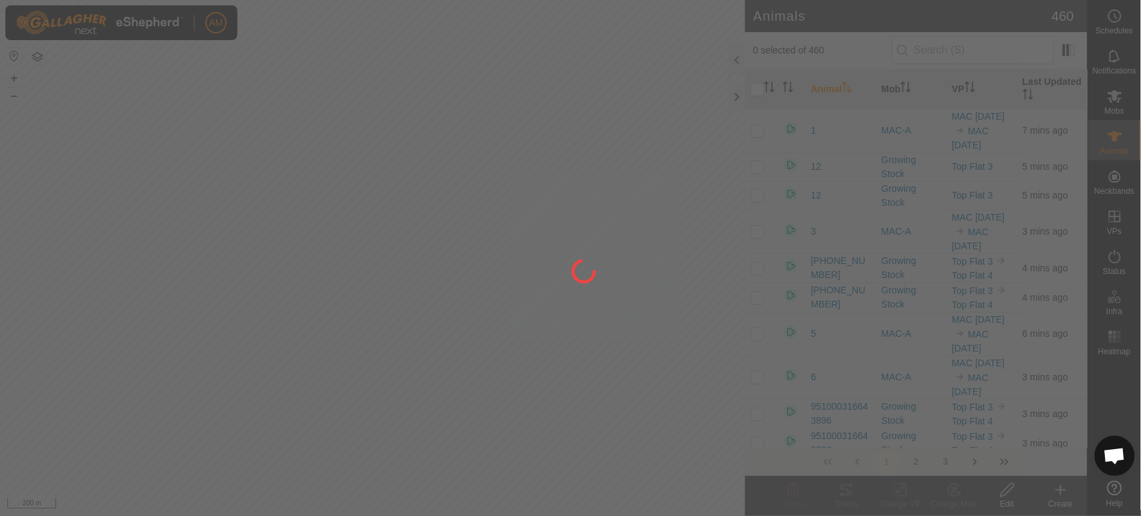
drag, startPoint x: 292, startPoint y: 45, endPoint x: 443, endPoint y: 295, distance: 292.2
click at [443, 295] on div at bounding box center [570, 258] width 1141 height 516
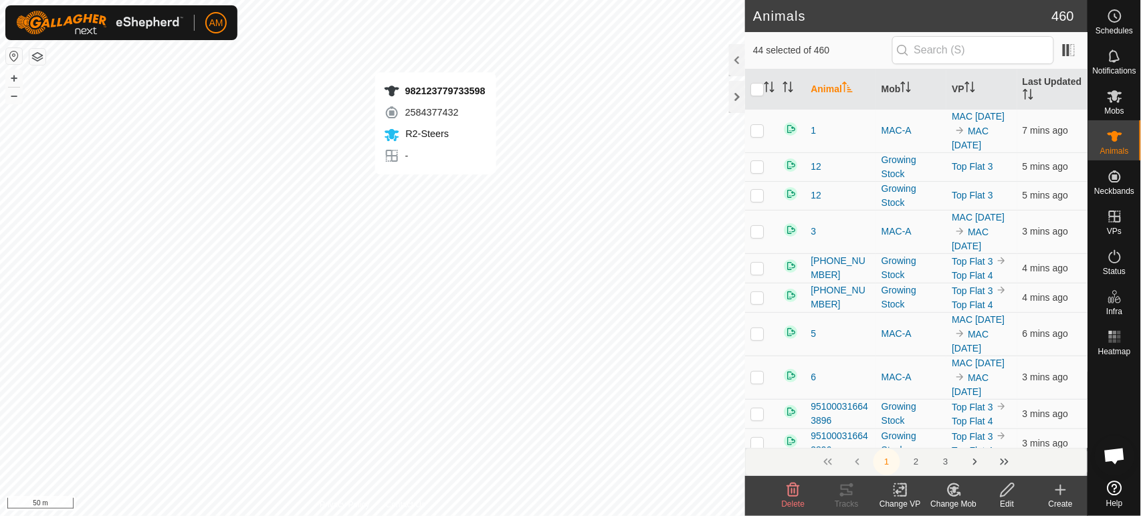
click at [435, 188] on div "982123779733598 2584377432 R2-Steers - + – ⇧ i 50 m" at bounding box center [372, 258] width 745 height 516
click at [894, 498] on div "Change VP" at bounding box center [899, 504] width 53 height 12
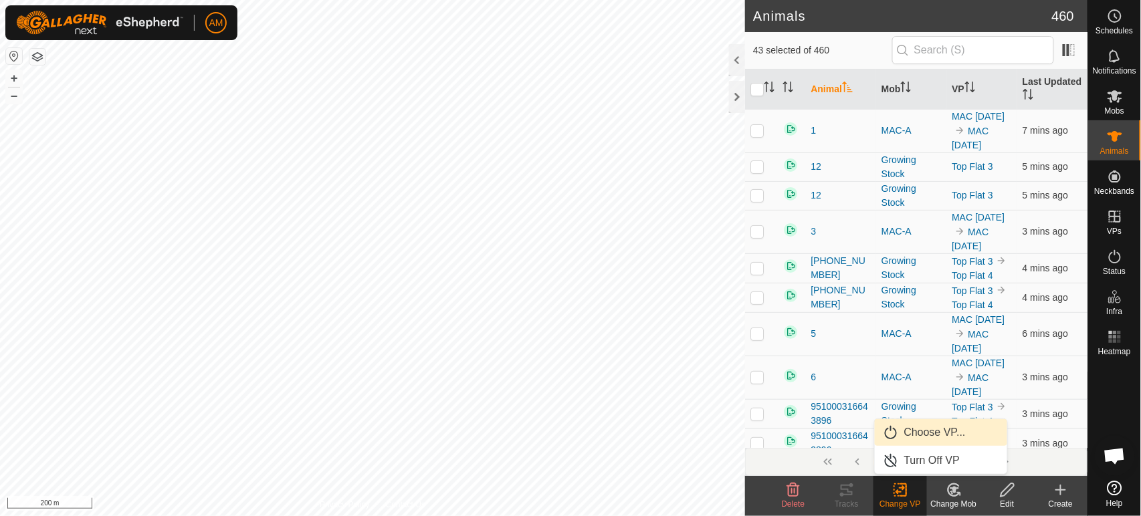
click at [928, 432] on link "Choose VP..." at bounding box center [941, 432] width 132 height 27
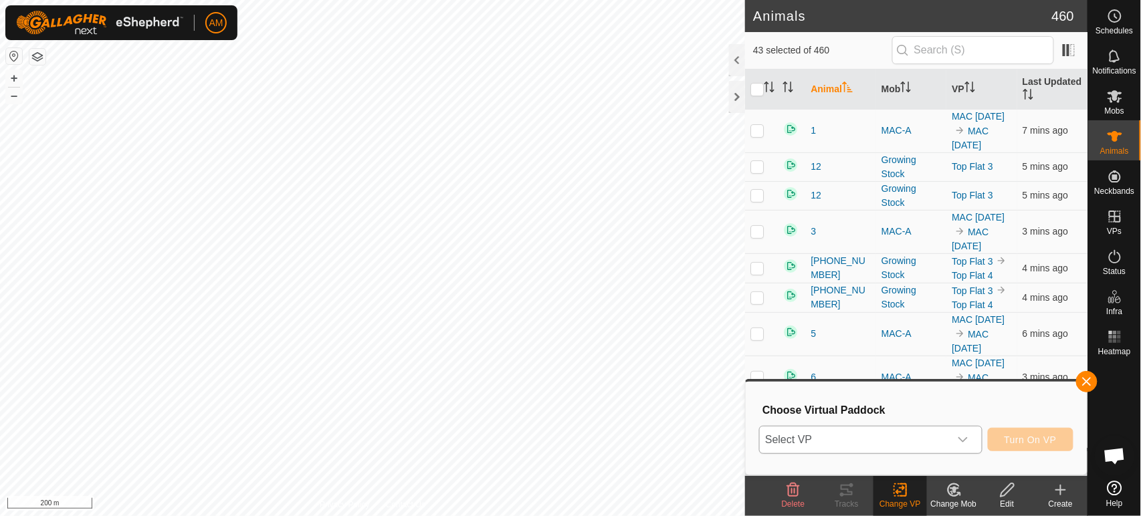
click at [873, 443] on span "Select VP" at bounding box center [854, 440] width 189 height 27
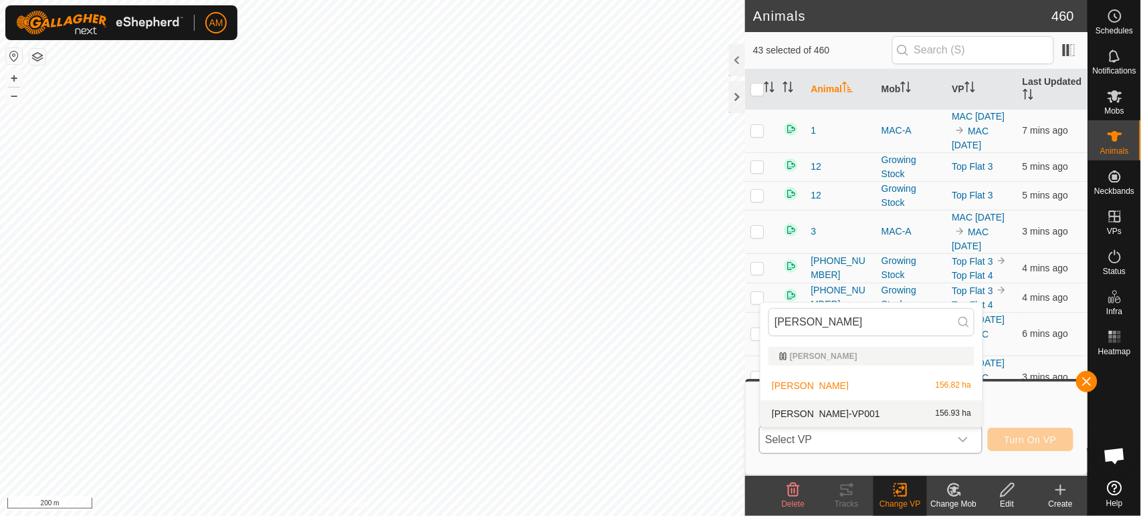
type input "bush"
click at [839, 420] on li "Bush-VP001 156.93 ha" at bounding box center [871, 414] width 222 height 27
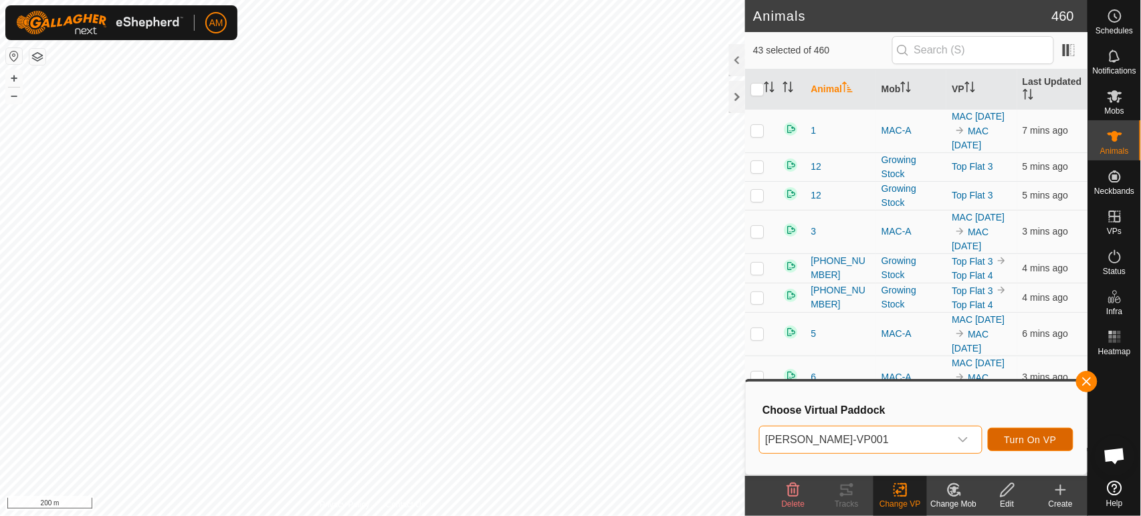
click at [1055, 441] on span "Turn On VP" at bounding box center [1030, 440] width 52 height 11
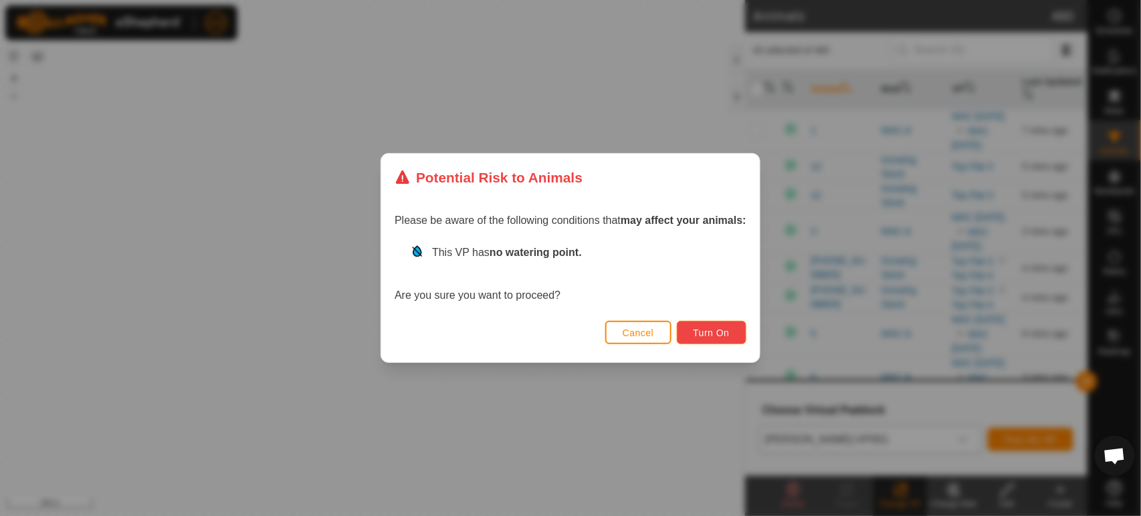
click at [737, 334] on button "Turn On" at bounding box center [712, 332] width 70 height 23
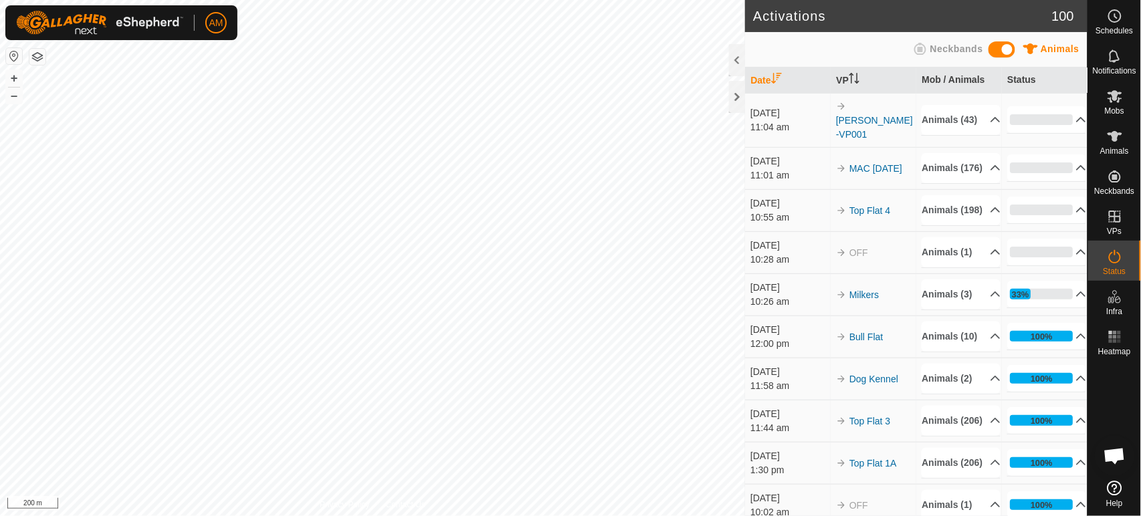
click at [550, 516] on html "AM Schedules Notifications Mobs Animals Neckbands VPs Status Infra Heatmap Help…" at bounding box center [570, 258] width 1141 height 516
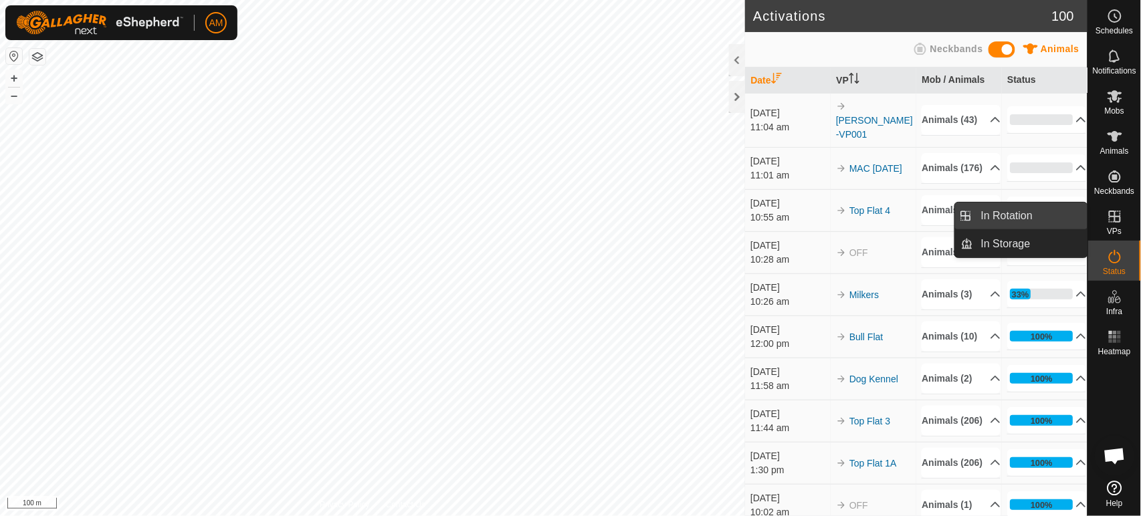
click at [1032, 215] on link "In Rotation" at bounding box center [1030, 216] width 114 height 27
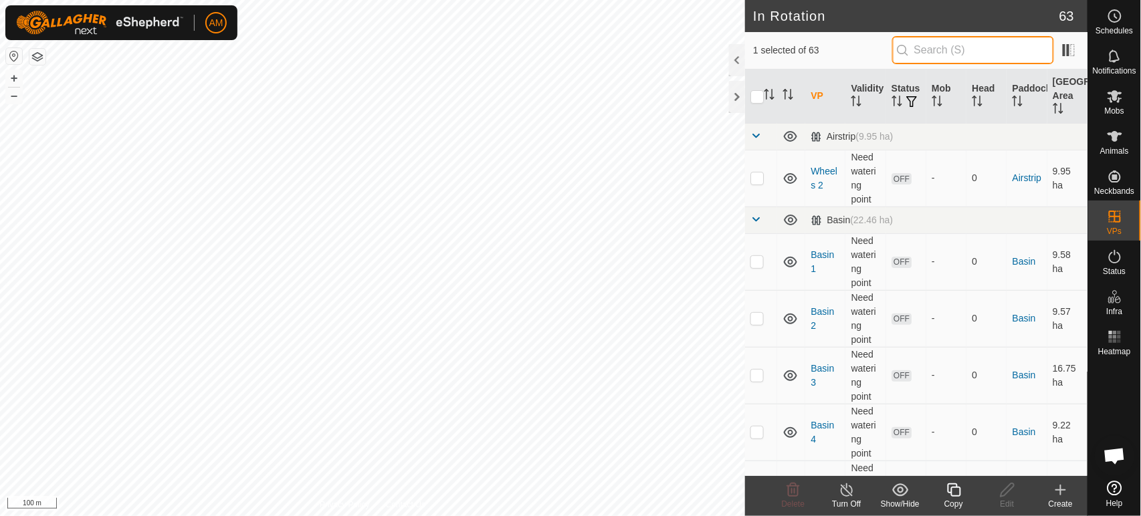
click at [938, 52] on input "text" at bounding box center [973, 50] width 162 height 28
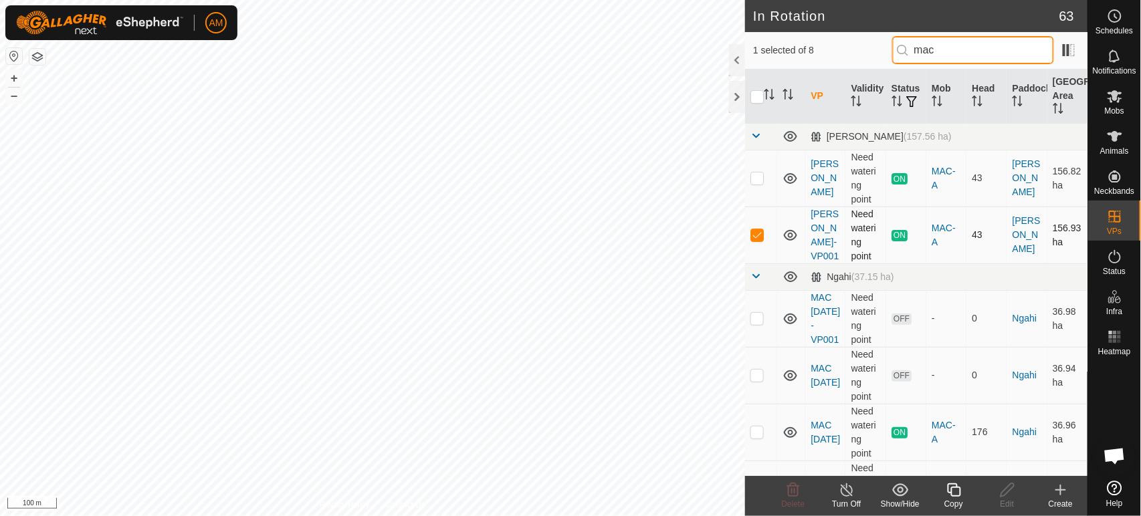
type input "mac"
click at [756, 234] on p-checkbox at bounding box center [756, 234] width 13 height 11
checkbox input "false"
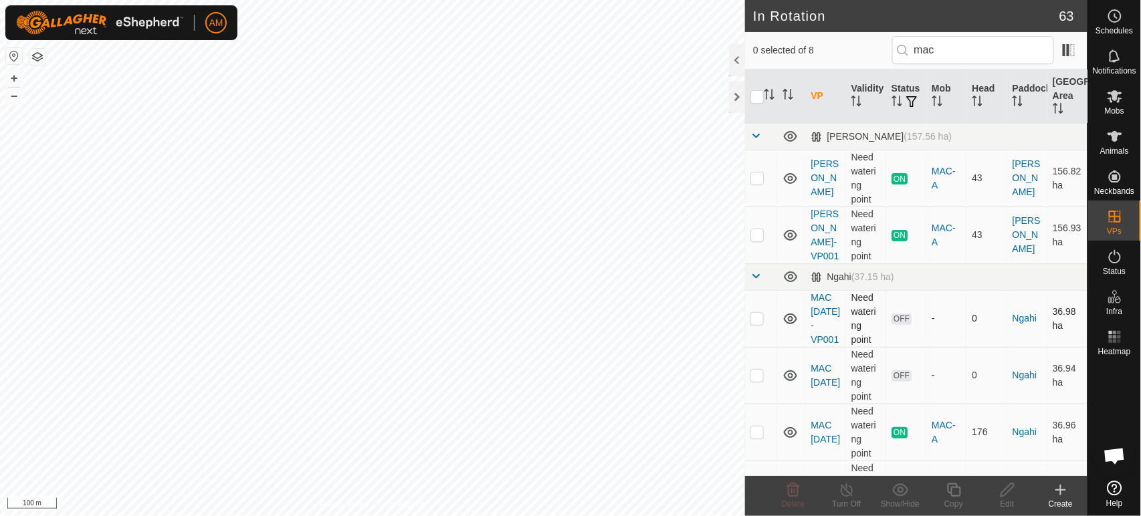
click at [754, 324] on p-checkbox at bounding box center [756, 318] width 13 height 11
checkbox input "true"
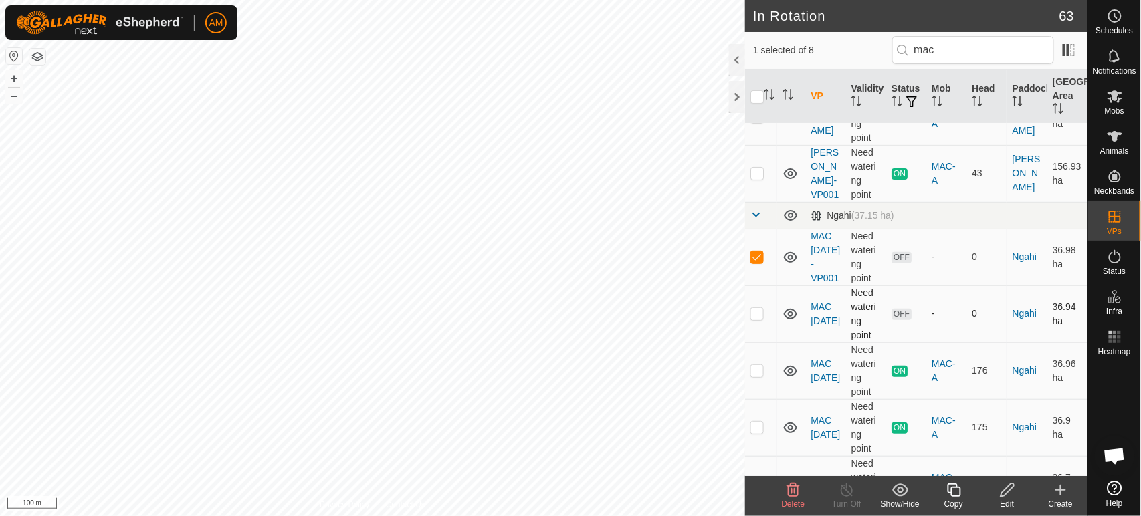
scroll to position [74, 0]
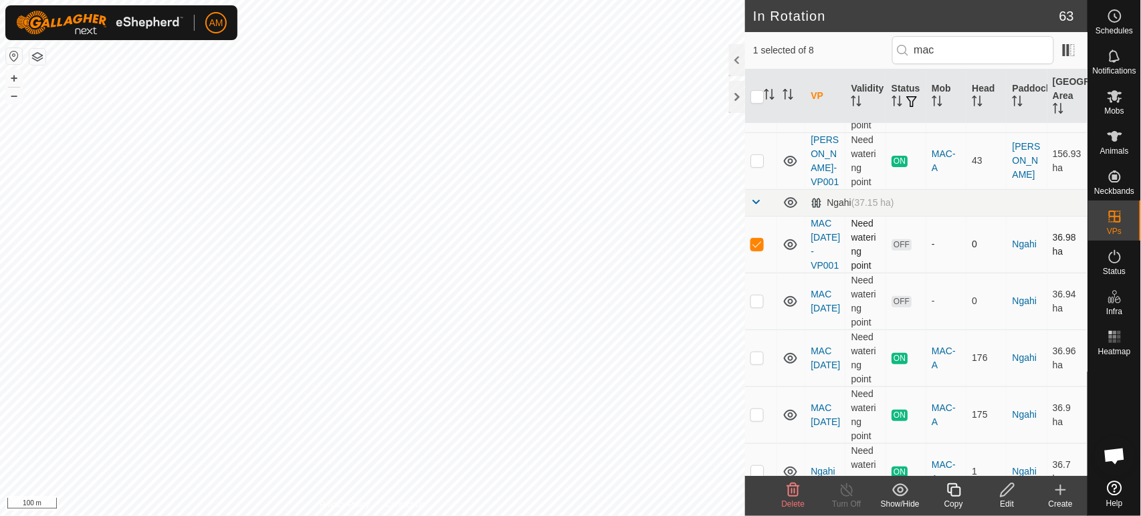
click at [757, 306] on p-checkbox at bounding box center [756, 301] width 13 height 11
checkbox input "true"
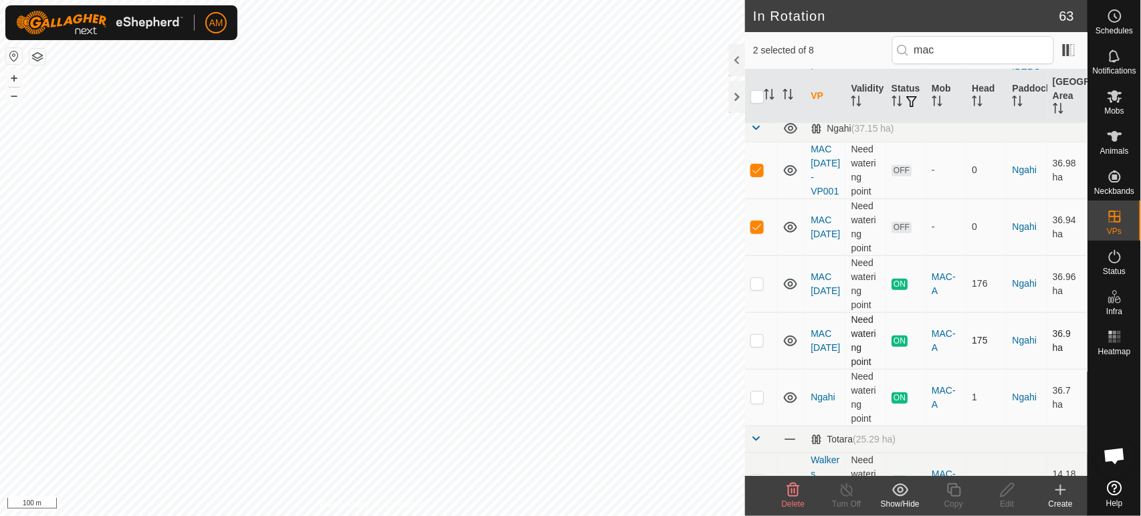
scroll to position [195, 0]
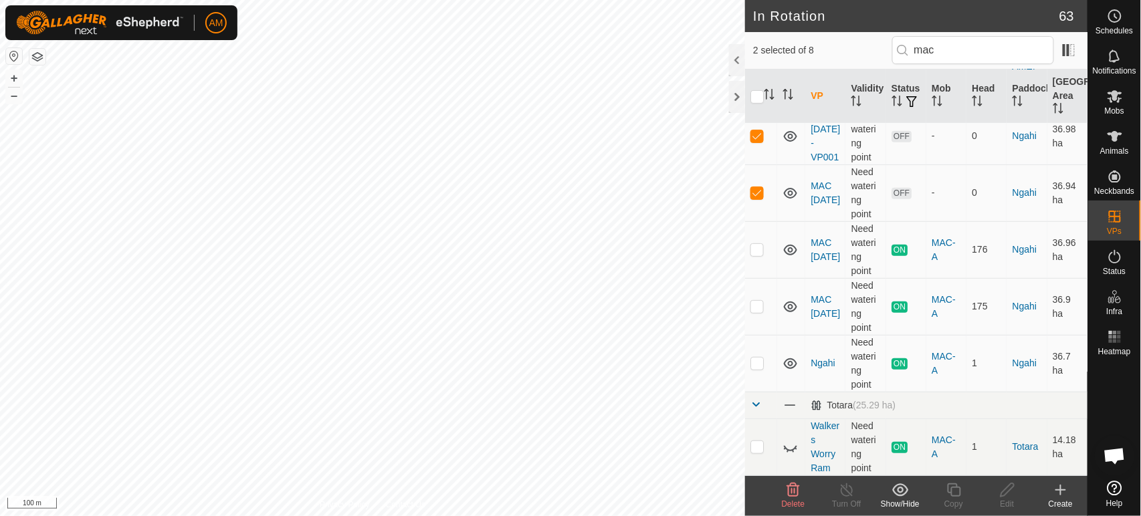
click at [800, 504] on span "Delete" at bounding box center [793, 504] width 23 height 9
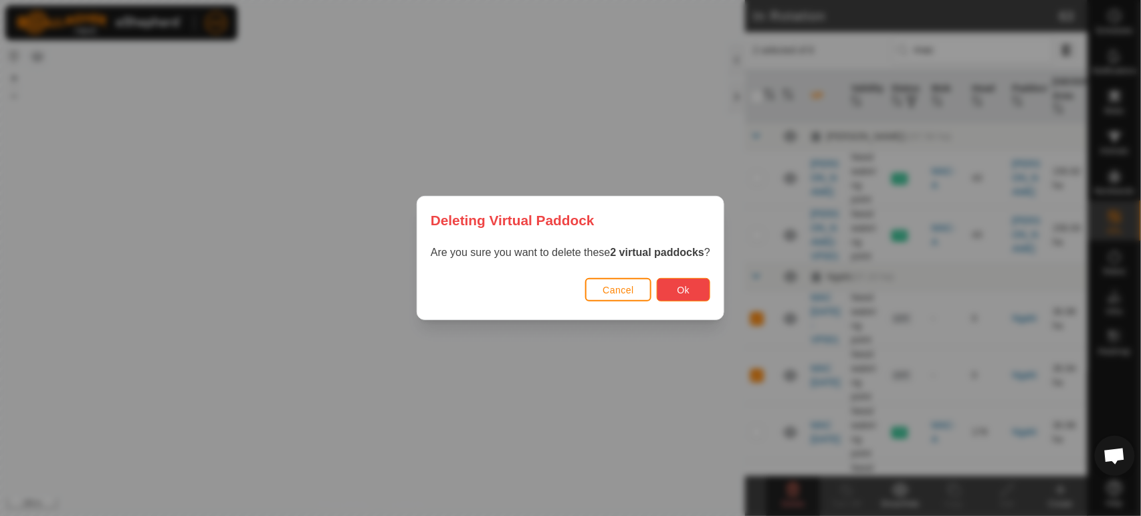
click at [669, 282] on button "Ok" at bounding box center [683, 289] width 53 height 23
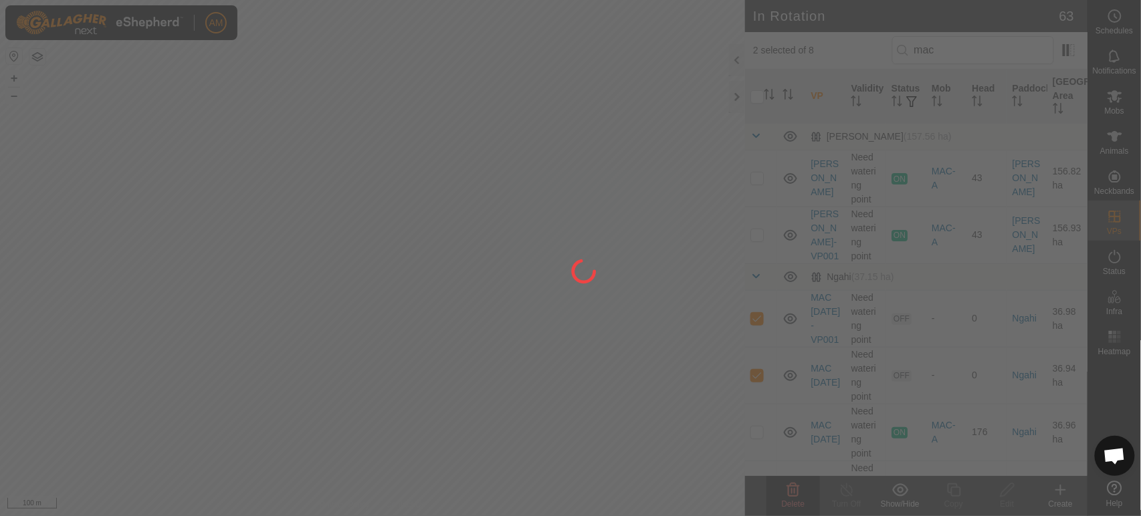
checkbox input "false"
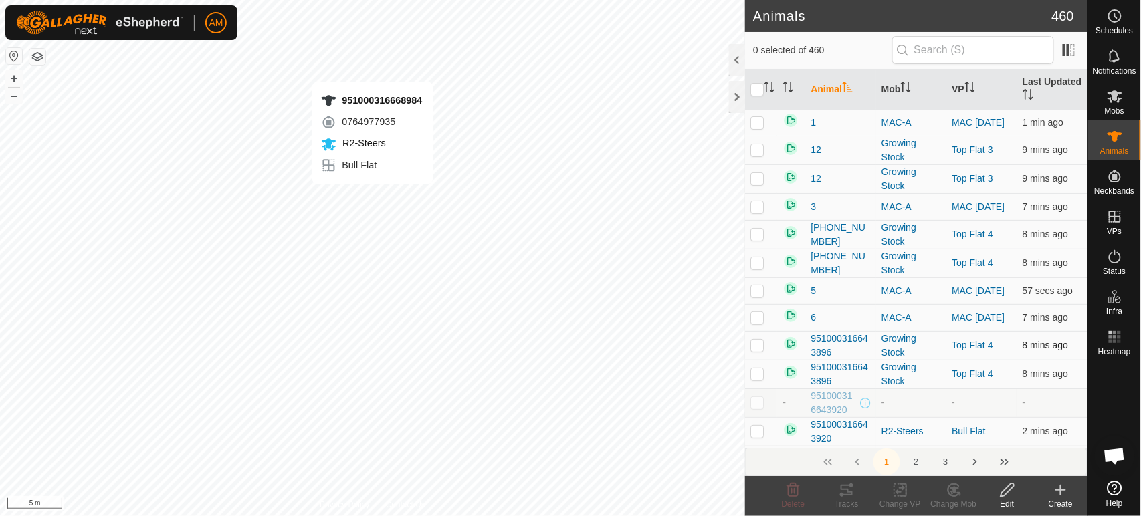
checkbox input "true"
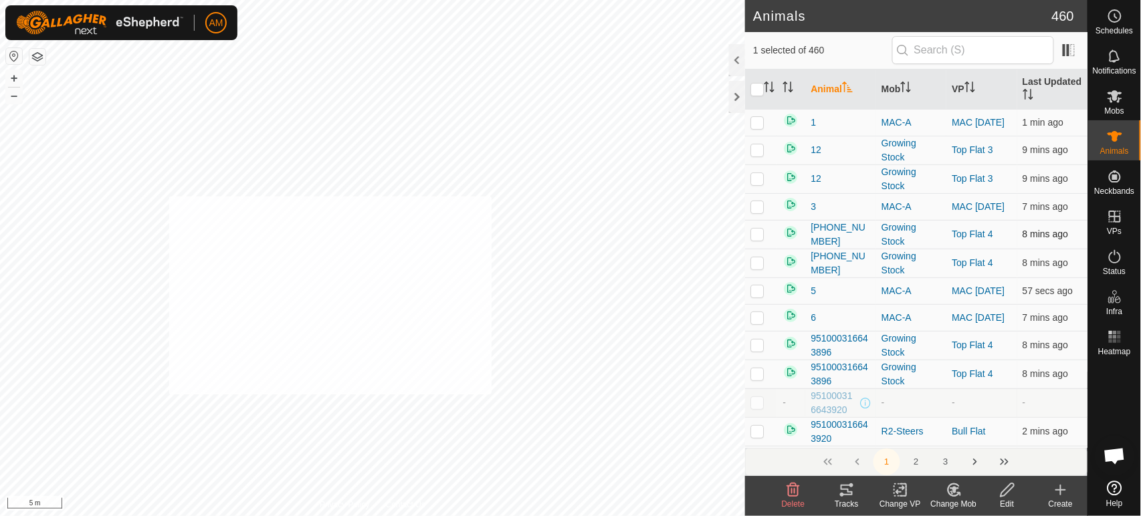
checkbox input "true"
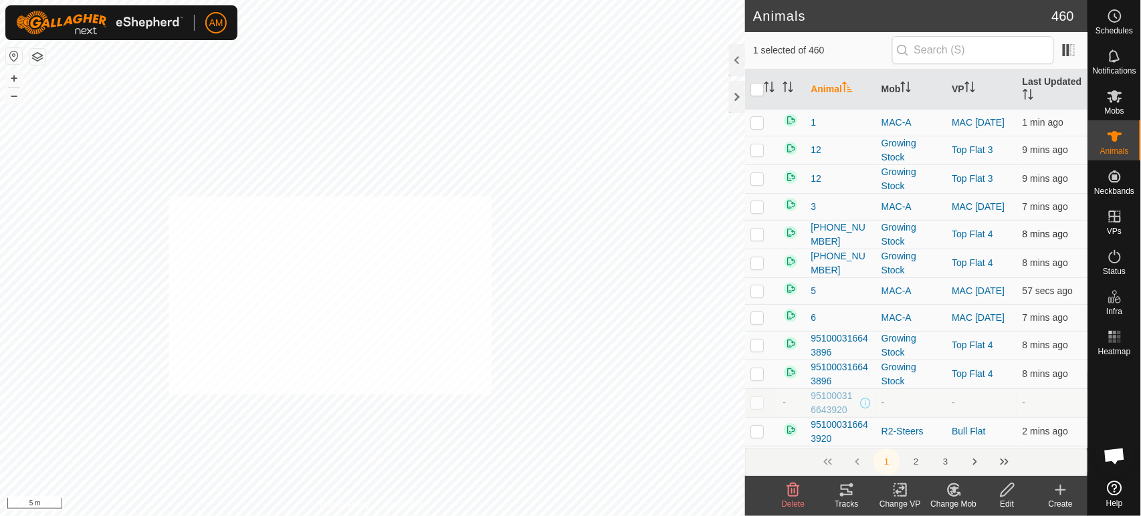
checkbox input "true"
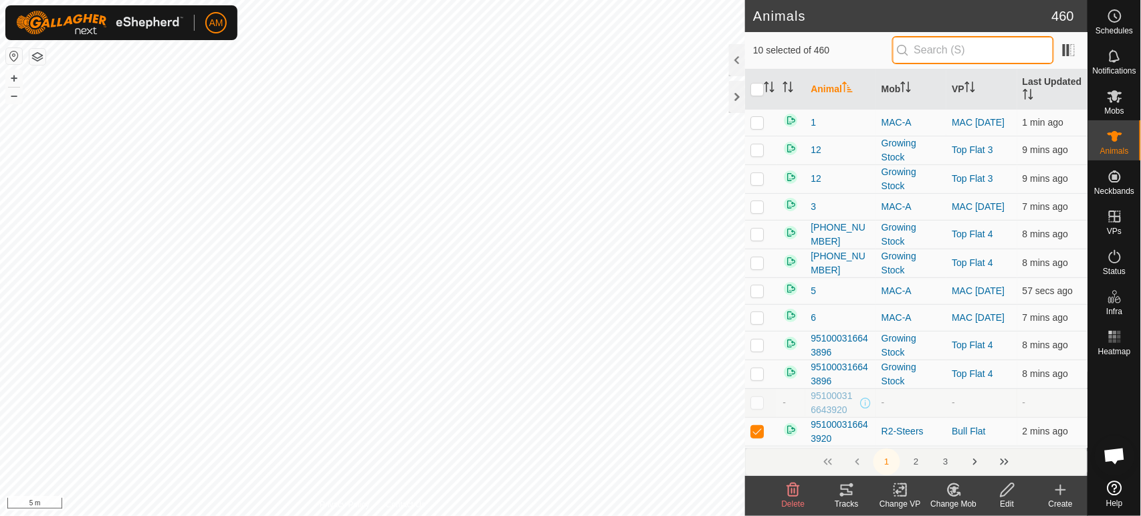
click at [925, 46] on input "text" at bounding box center [973, 50] width 162 height 28
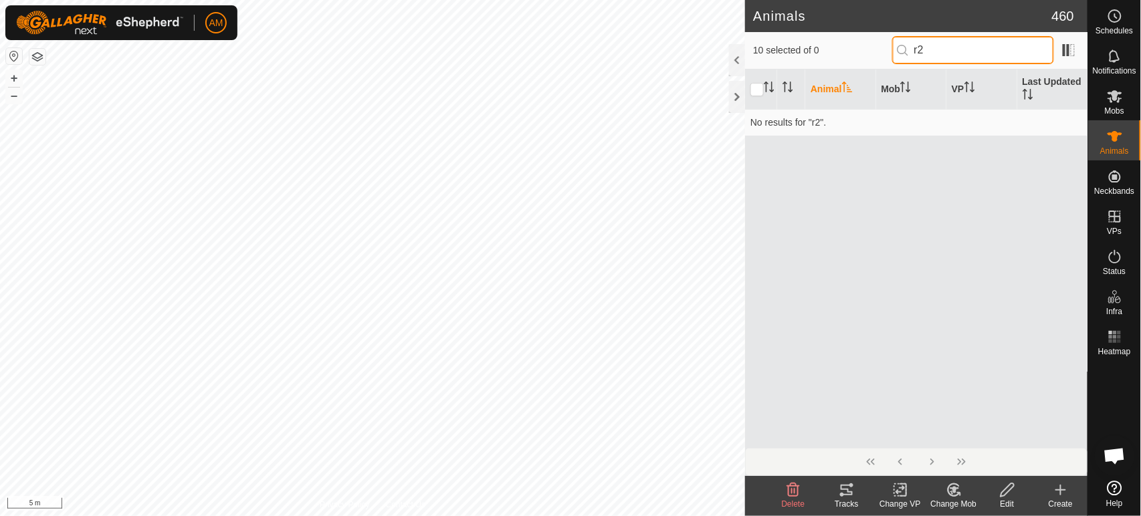
type input "r"
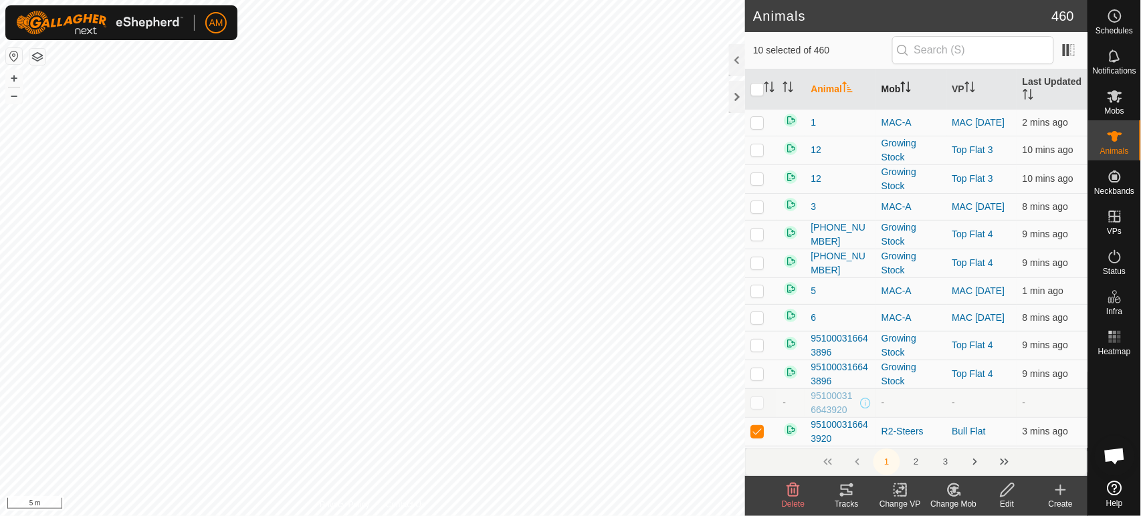
click at [897, 89] on th "Mob" at bounding box center [911, 90] width 70 height 40
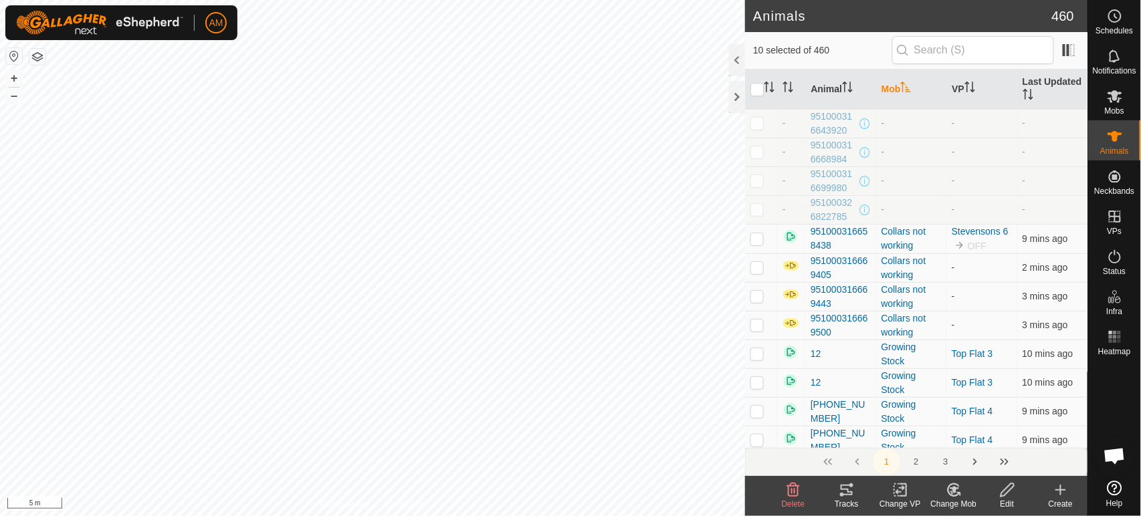
click at [897, 89] on th "Mob" at bounding box center [911, 90] width 70 height 40
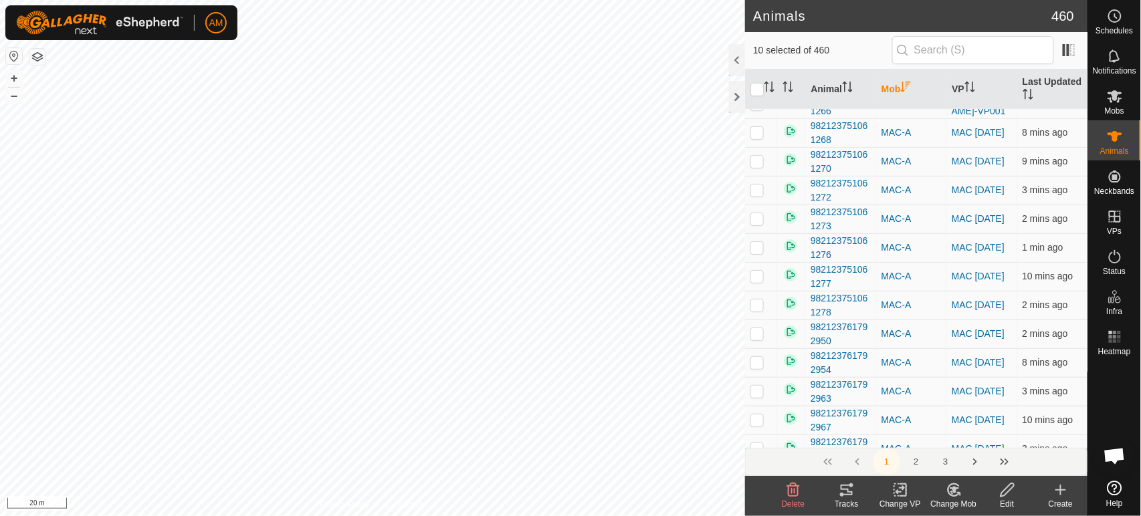
scroll to position [5513, 0]
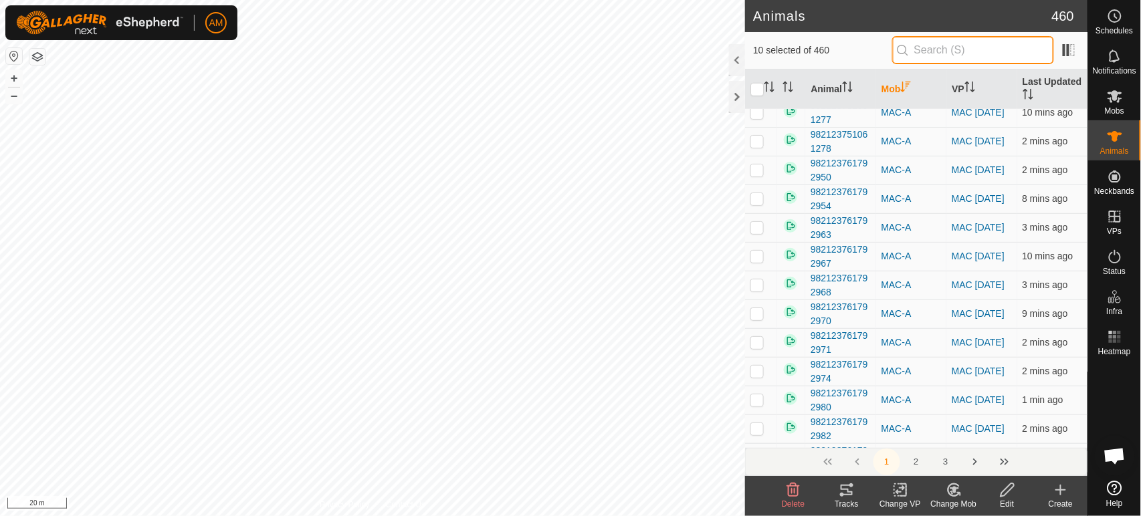
click at [952, 49] on input "text" at bounding box center [973, 50] width 162 height 28
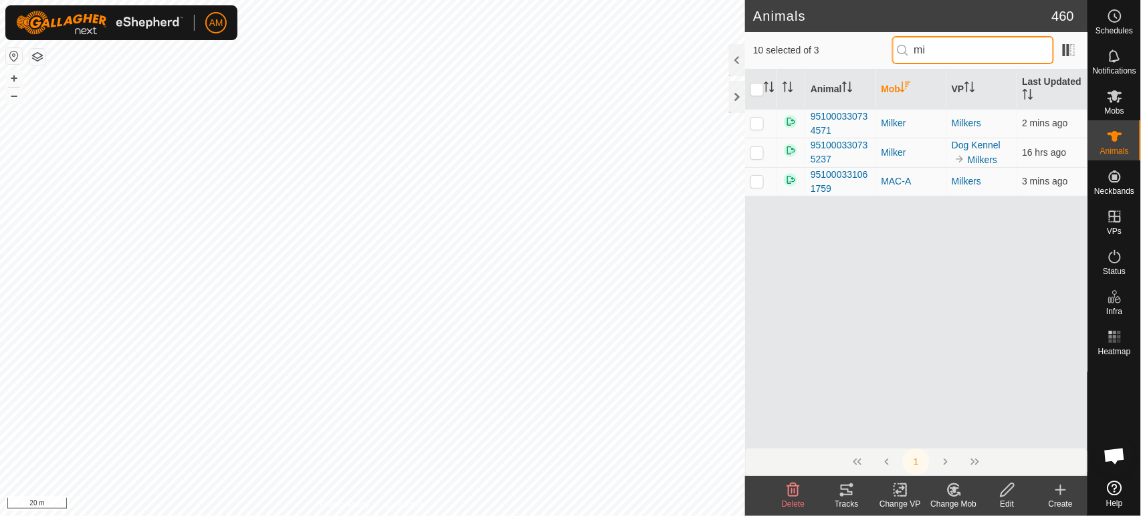
scroll to position [0, 0]
type input "mi"
click at [760, 122] on p-checkbox at bounding box center [756, 123] width 13 height 11
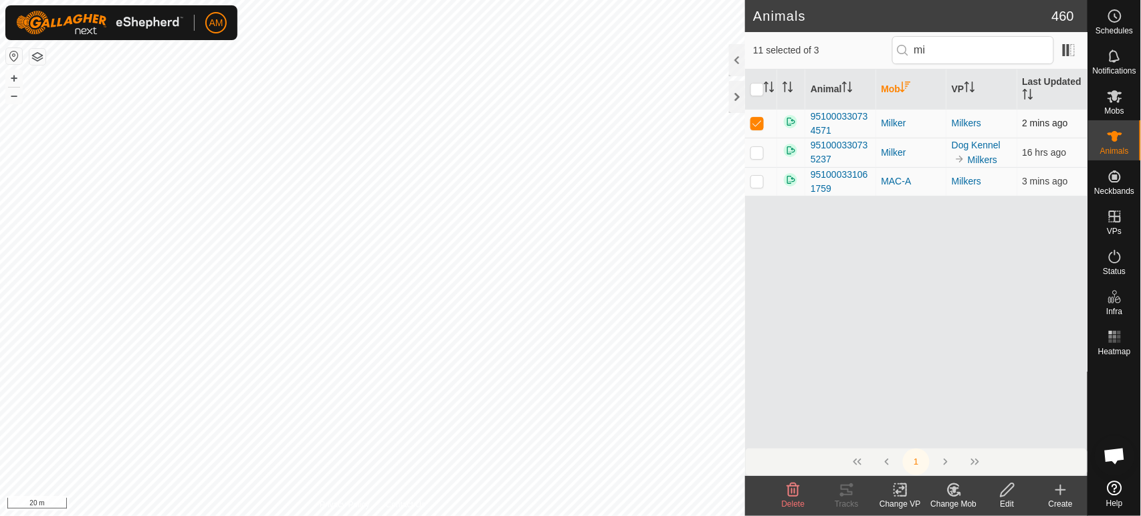
click at [762, 124] on p-checkbox at bounding box center [756, 123] width 13 height 11
click at [790, 120] on img at bounding box center [790, 122] width 16 height 16
click at [757, 125] on p-checkbox at bounding box center [756, 123] width 13 height 11
checkbox input "true"
click at [763, 88] on input "checkbox" at bounding box center [756, 89] width 13 height 13
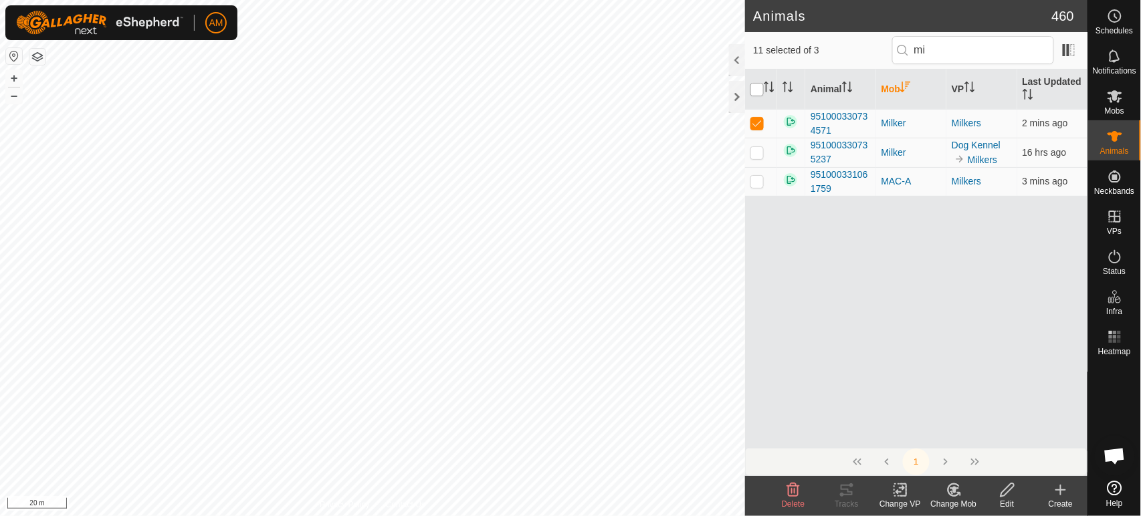
checkbox input "true"
click at [760, 88] on input "checkbox" at bounding box center [756, 89] width 13 height 13
checkbox input "false"
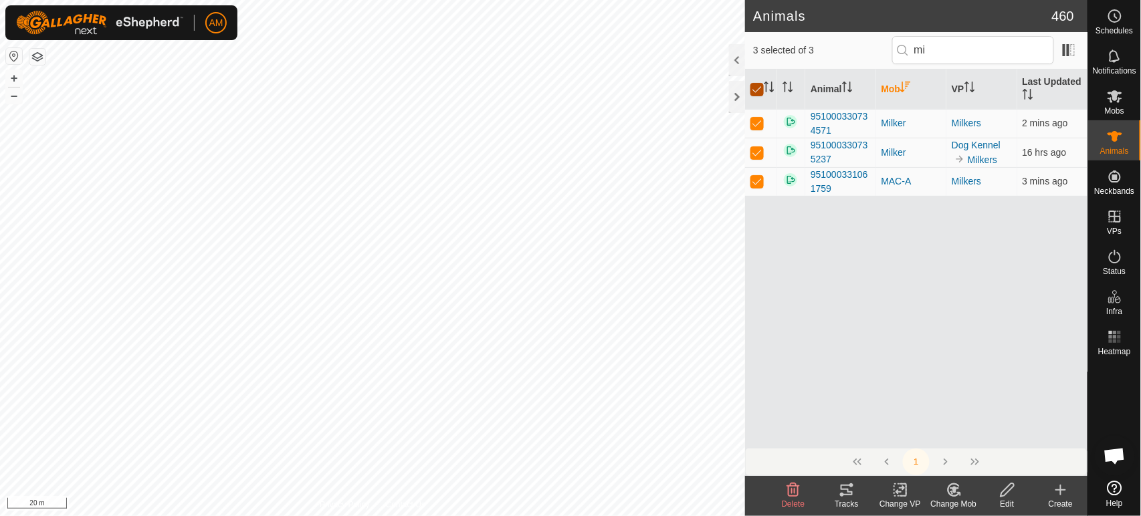
checkbox input "false"
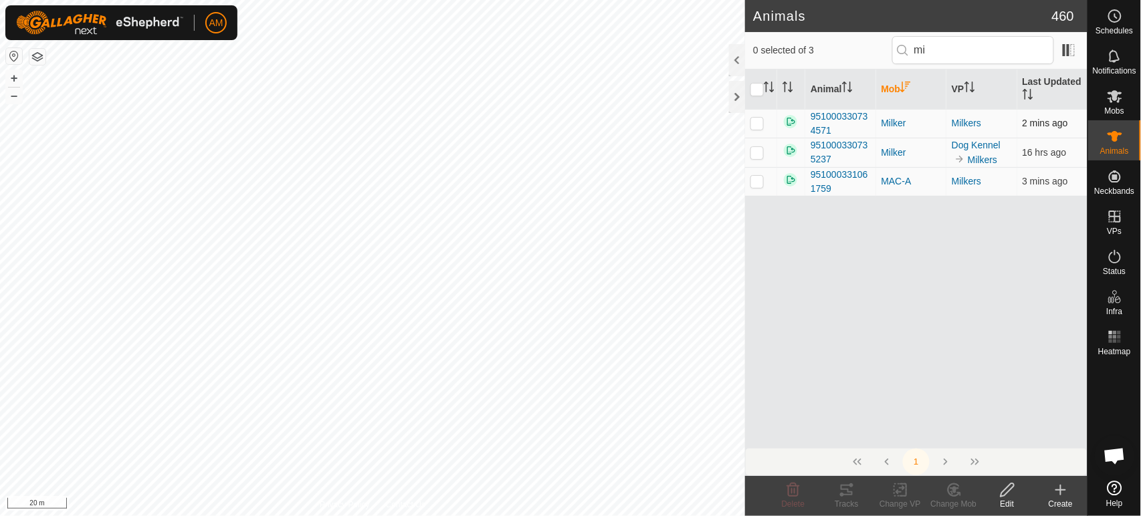
click at [760, 124] on p-checkbox at bounding box center [756, 123] width 13 height 11
checkbox input "true"
click at [761, 151] on p-checkbox at bounding box center [756, 152] width 13 height 11
checkbox input "true"
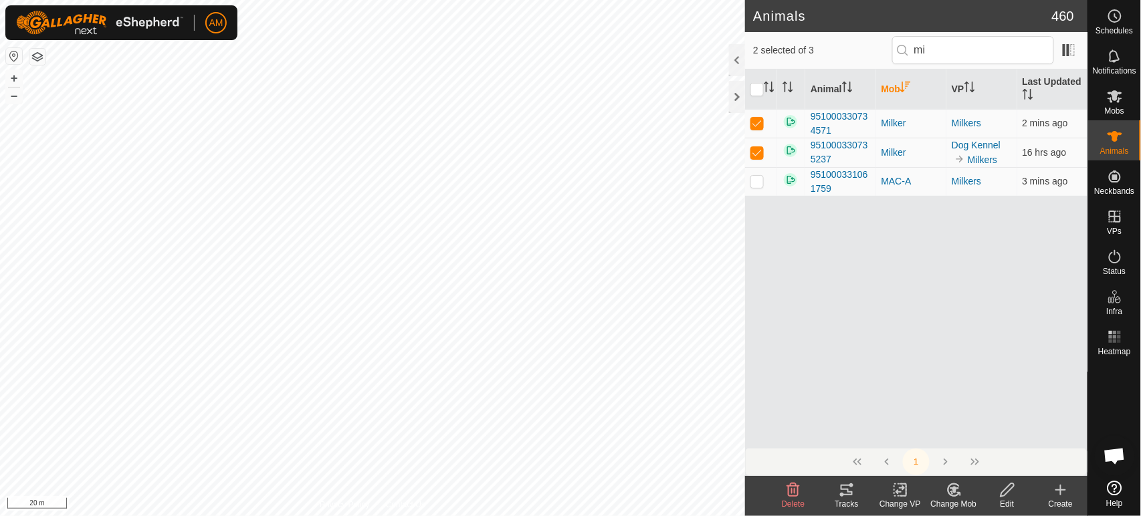
click at [1011, 494] on icon at bounding box center [1007, 490] width 17 height 16
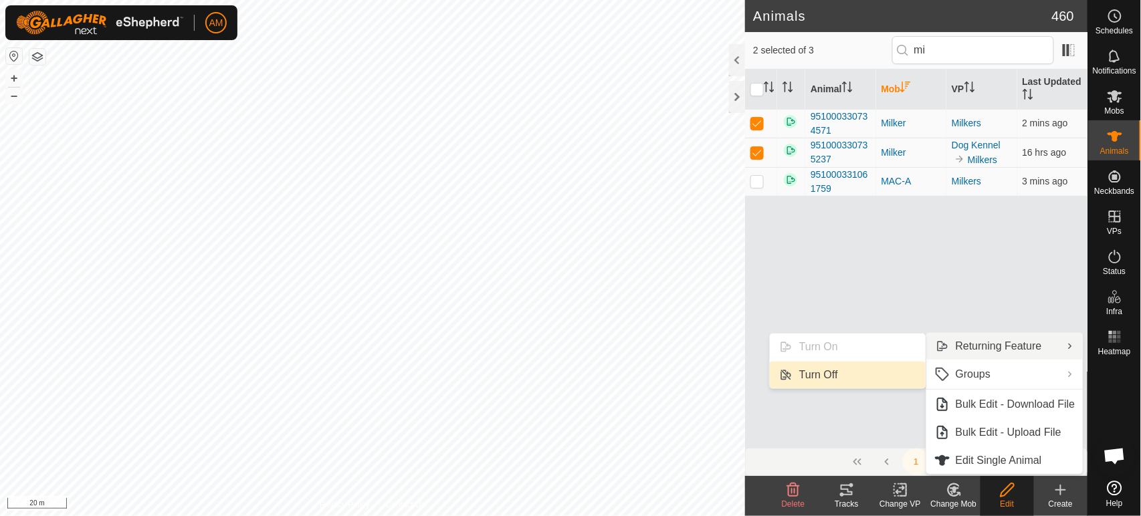
click at [884, 370] on link "Turn Off" at bounding box center [848, 375] width 156 height 27
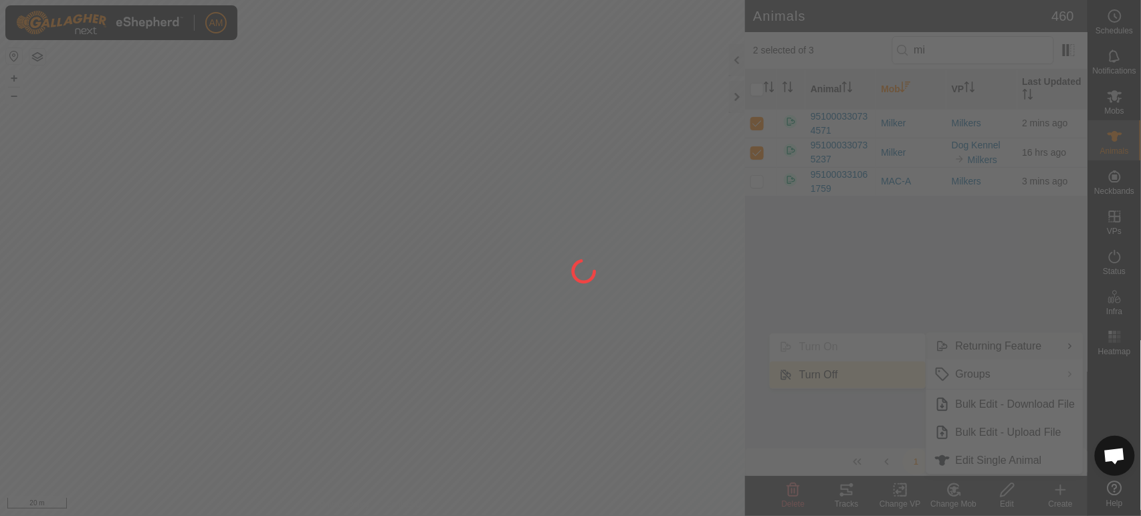
checkbox input "false"
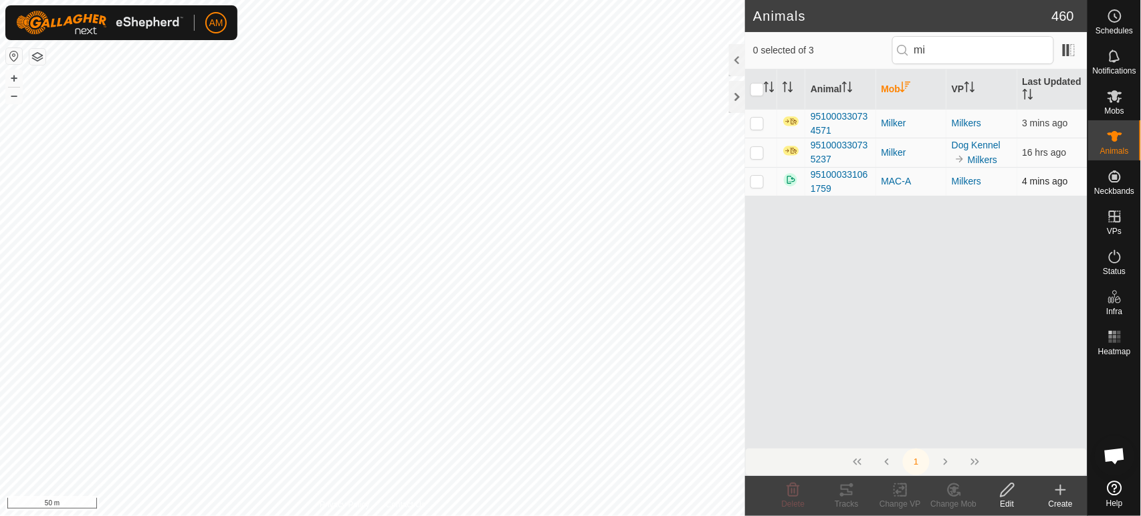
click at [752, 181] on p-checkbox at bounding box center [756, 181] width 13 height 11
click at [1006, 491] on icon at bounding box center [1007, 490] width 17 height 16
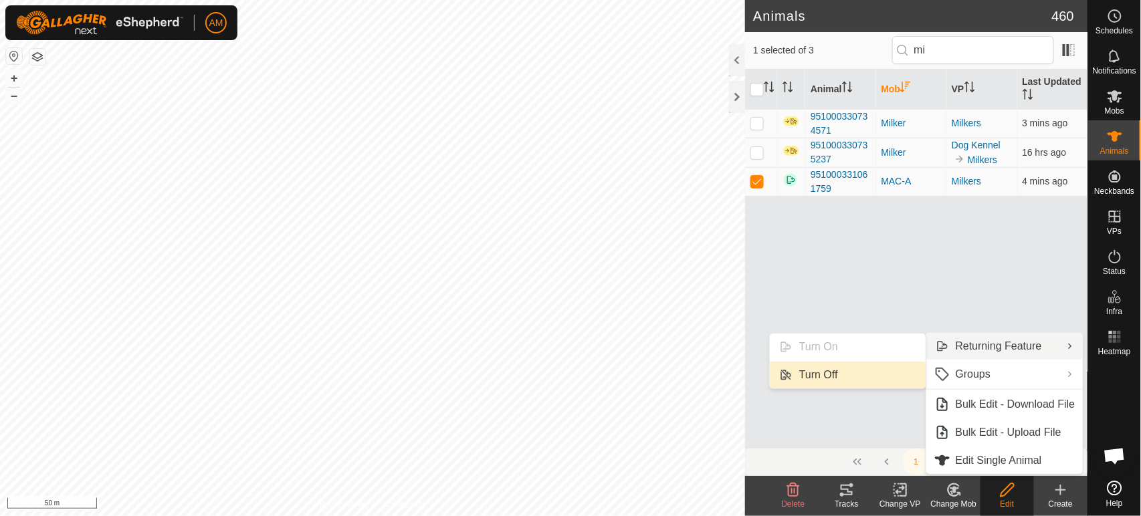
click at [846, 381] on link "Turn Off" at bounding box center [848, 375] width 156 height 27
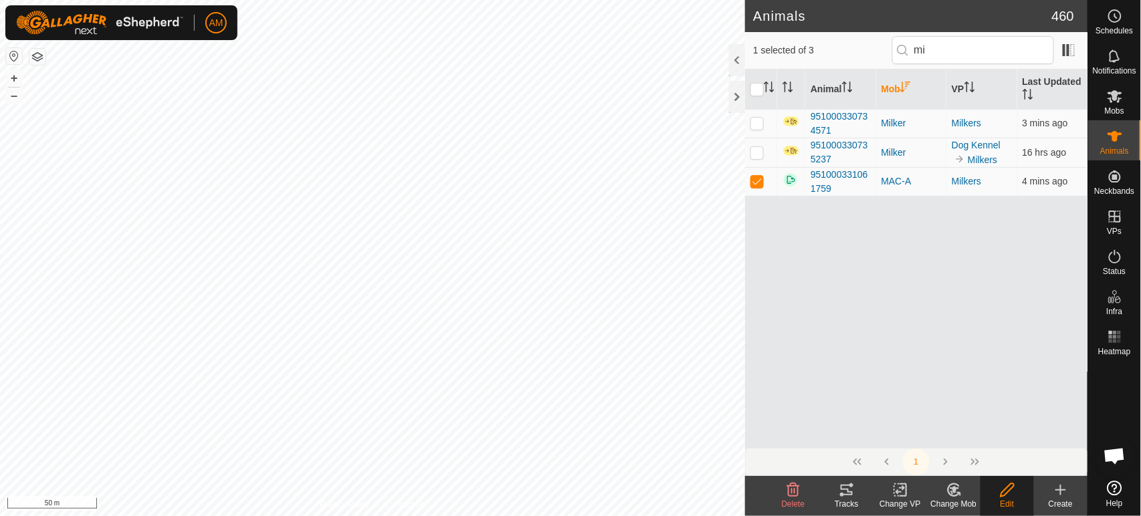
checkbox input "false"
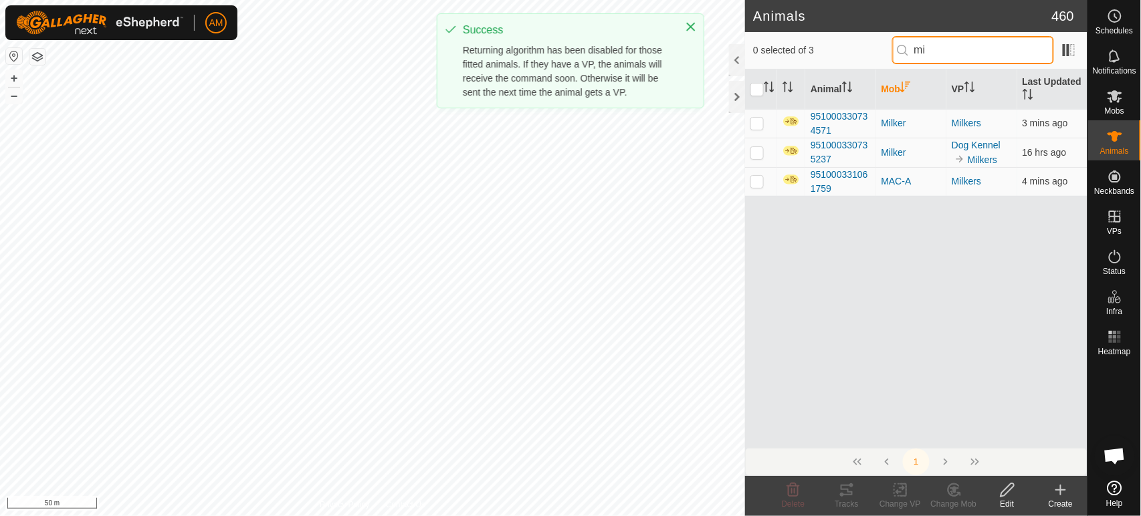
drag, startPoint x: 960, startPoint y: 51, endPoint x: 873, endPoint y: 44, distance: 86.5
click at [873, 44] on div "0 selected of 3 mi" at bounding box center [916, 50] width 326 height 28
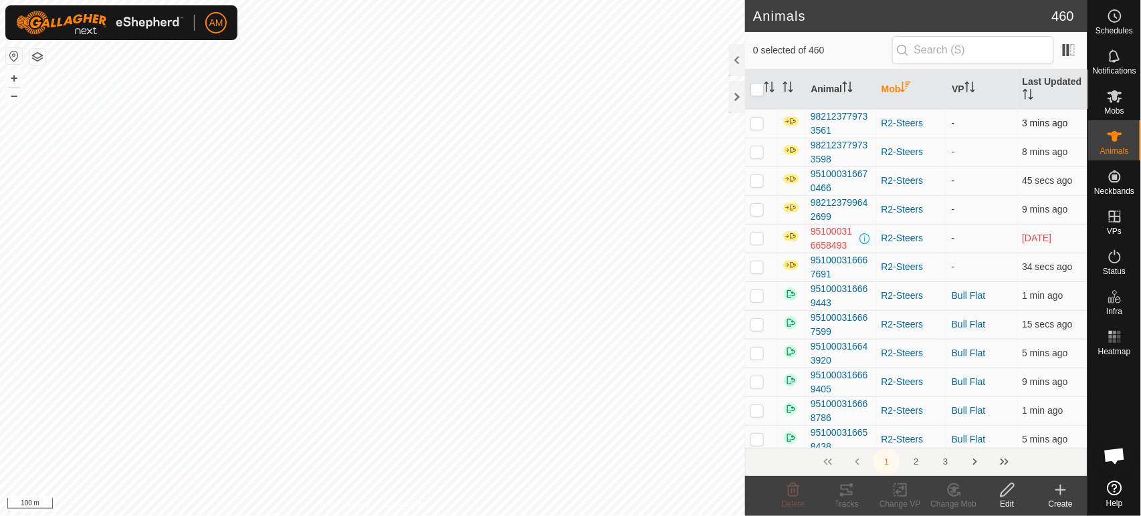
click at [757, 120] on p-checkbox at bounding box center [756, 123] width 13 height 11
checkbox input "true"
click at [753, 154] on p-checkbox at bounding box center [756, 151] width 13 height 11
checkbox input "true"
click at [754, 181] on p-checkbox at bounding box center [756, 180] width 13 height 11
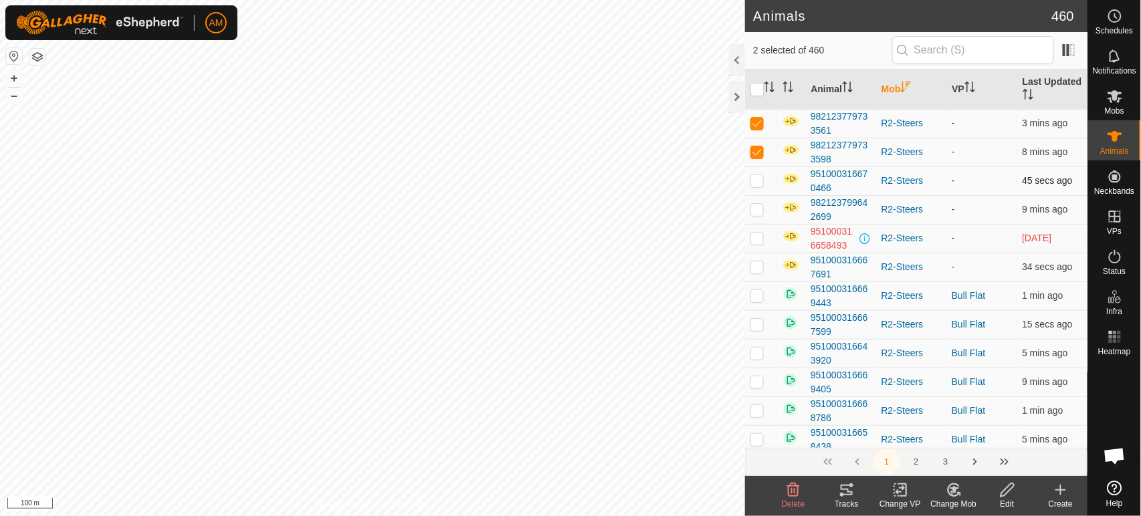
checkbox input "true"
click at [753, 219] on td at bounding box center [761, 209] width 32 height 29
checkbox input "true"
click at [760, 241] on p-checkbox at bounding box center [756, 238] width 13 height 11
checkbox input "true"
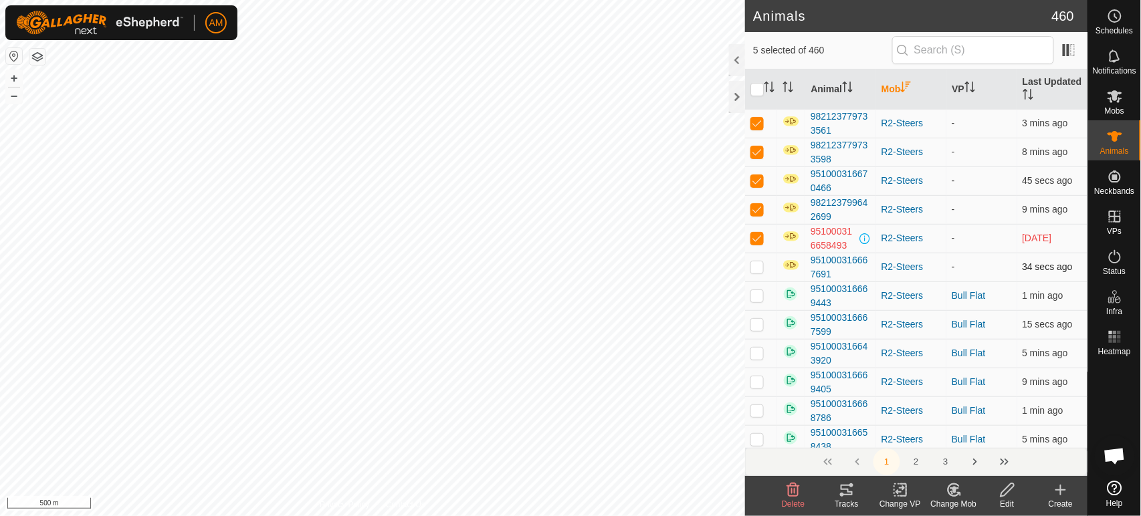
click at [756, 272] on td at bounding box center [761, 267] width 32 height 29
checkbox input "true"
drag, startPoint x: 1003, startPoint y: 487, endPoint x: 1013, endPoint y: 501, distance: 16.7
click at [1003, 487] on icon at bounding box center [1007, 490] width 17 height 16
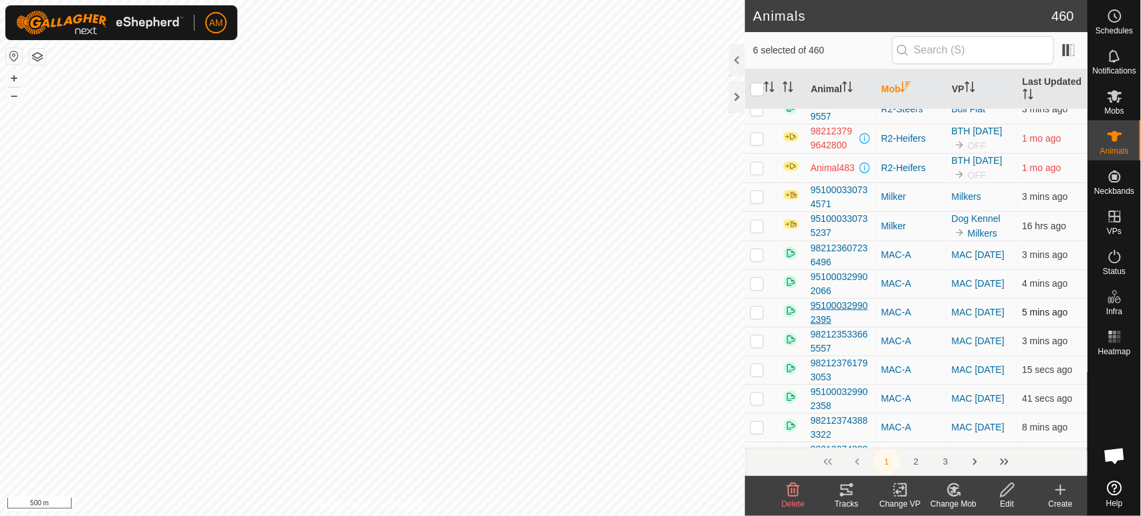
scroll to position [371, 0]
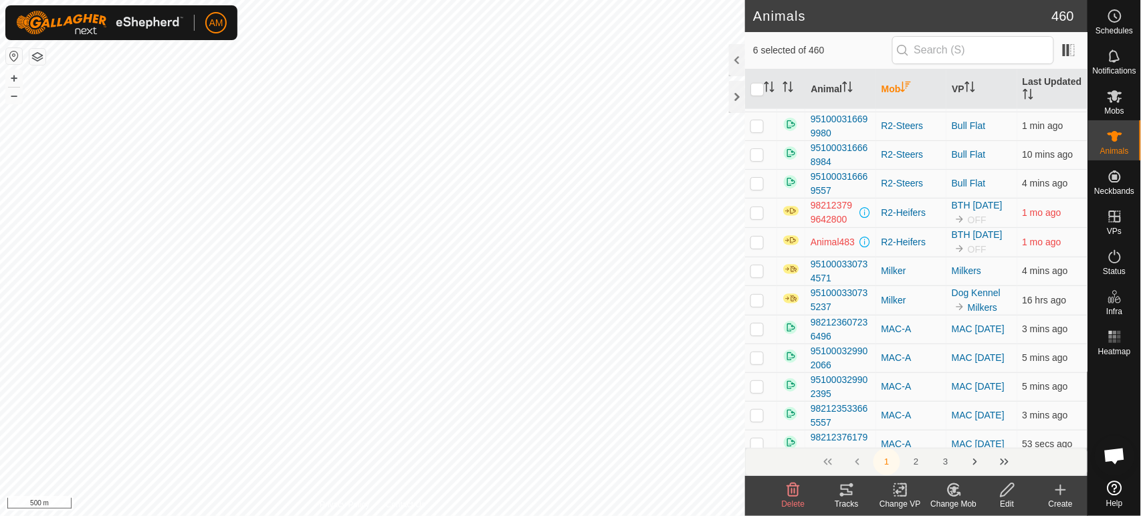
click at [758, 82] on th at bounding box center [761, 90] width 32 height 40
click at [757, 90] on input "checkbox" at bounding box center [756, 89] width 13 height 13
checkbox input "true"
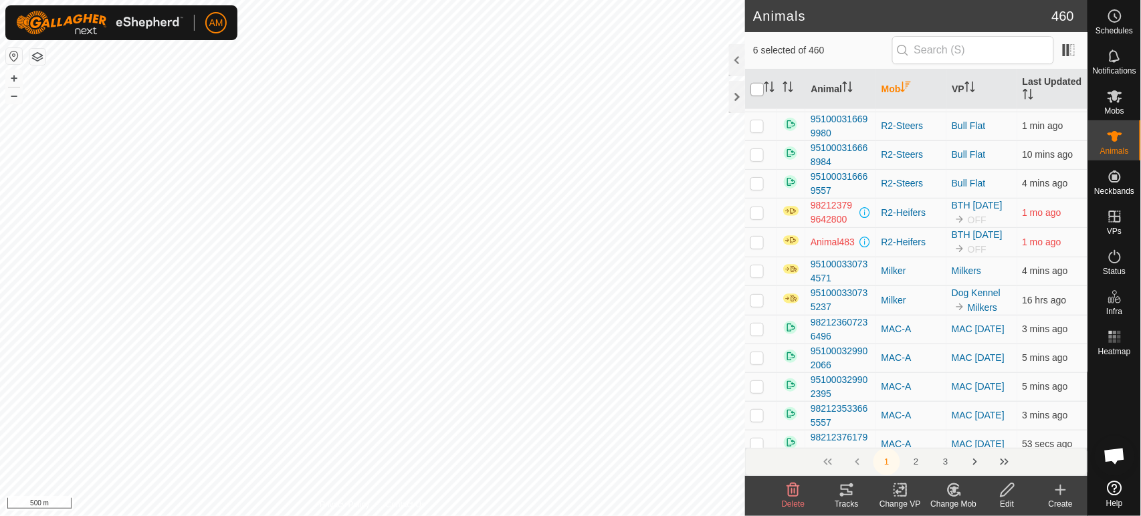
checkbox input "true"
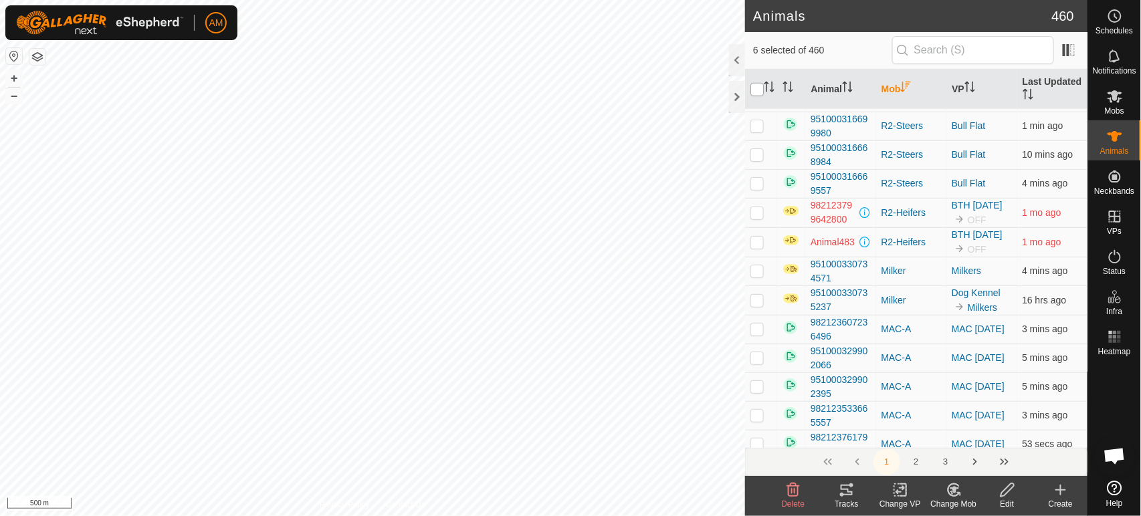
checkbox input "true"
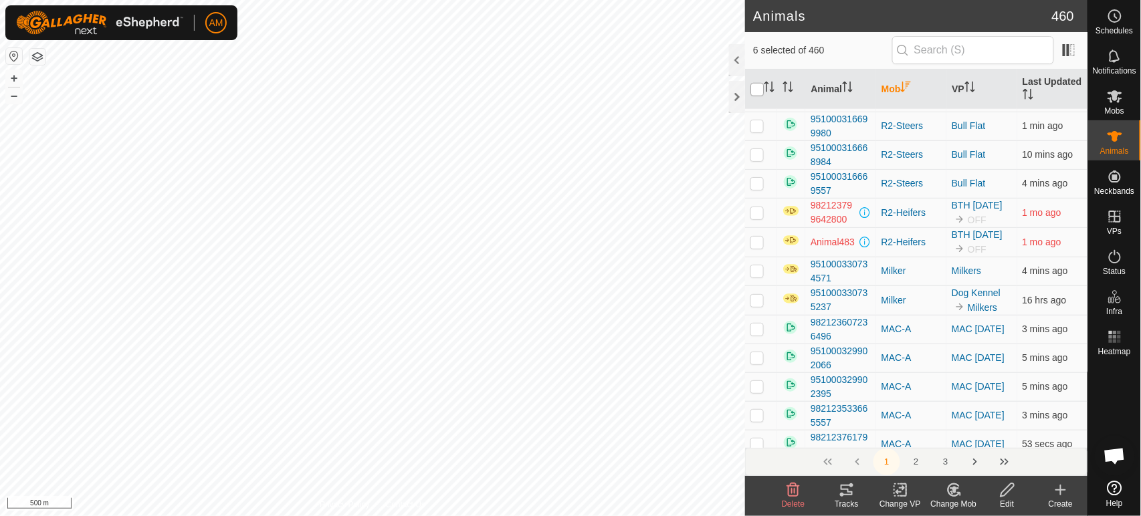
checkbox input "true"
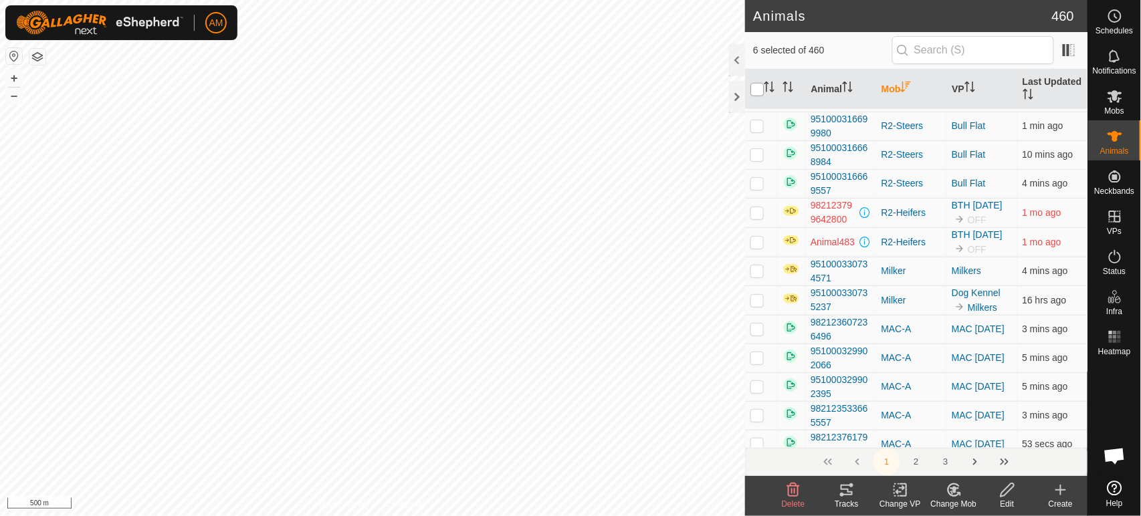
checkbox input "true"
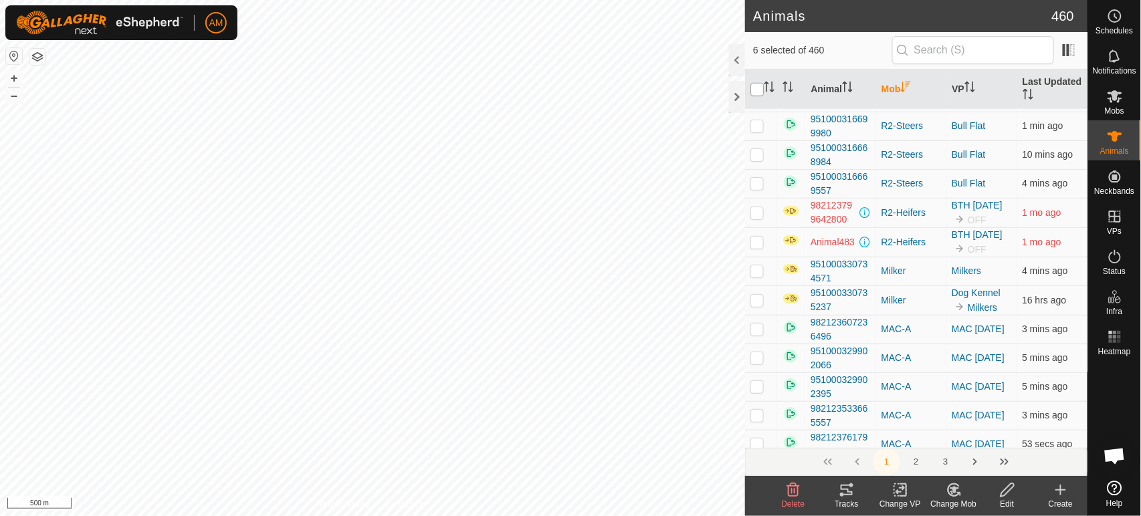
checkbox input "true"
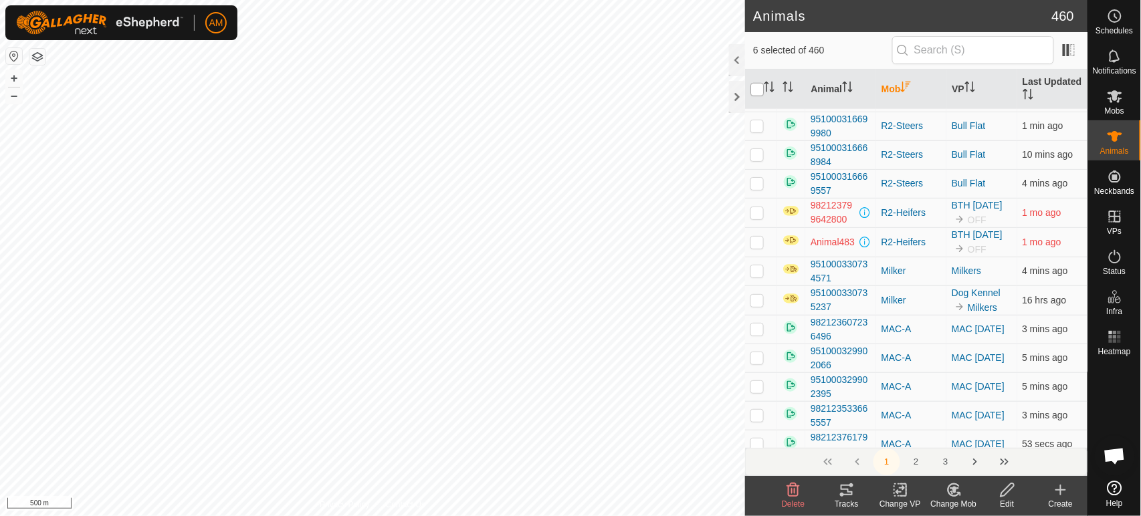
checkbox input "true"
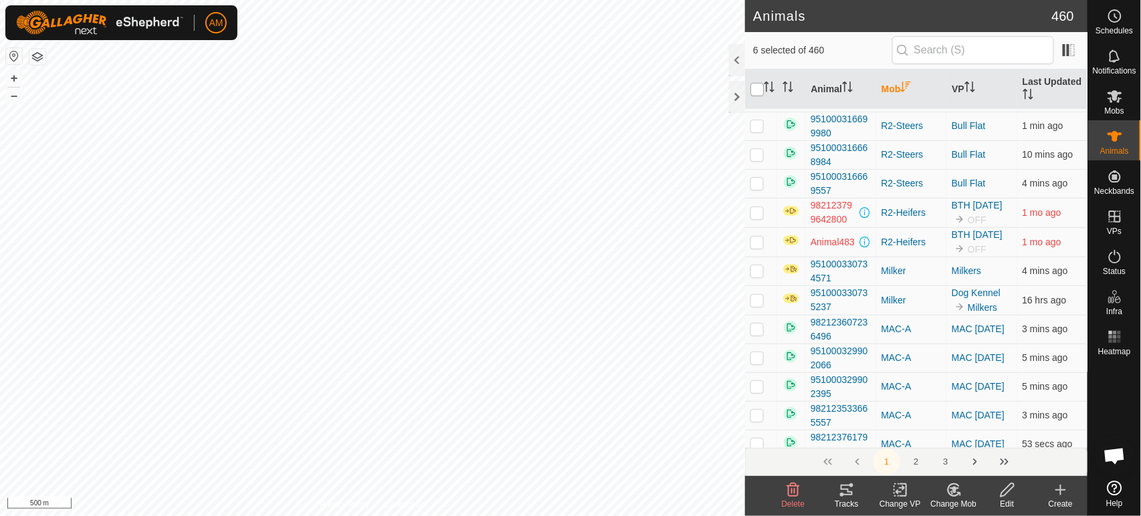
checkbox input "true"
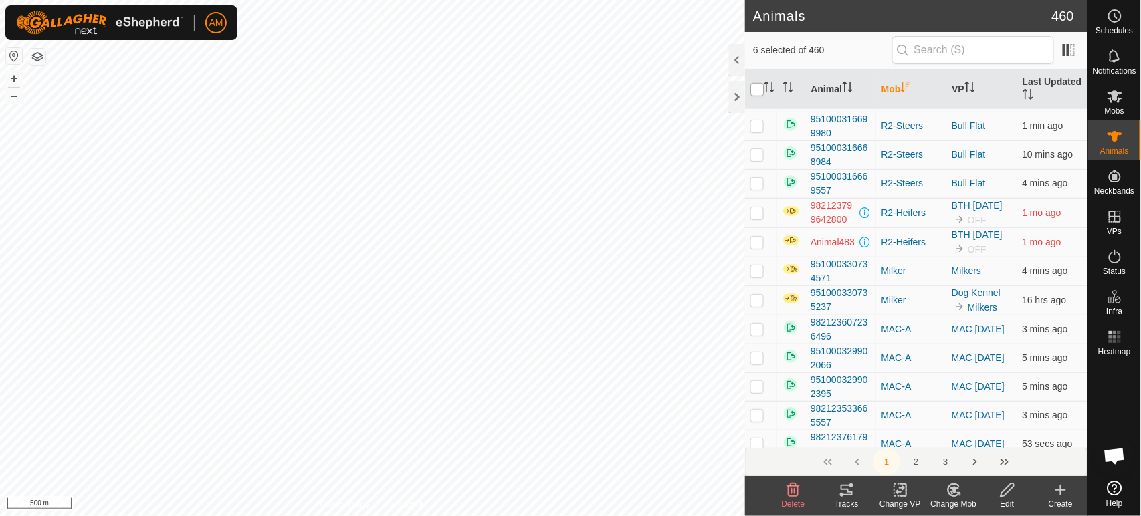
checkbox input "true"
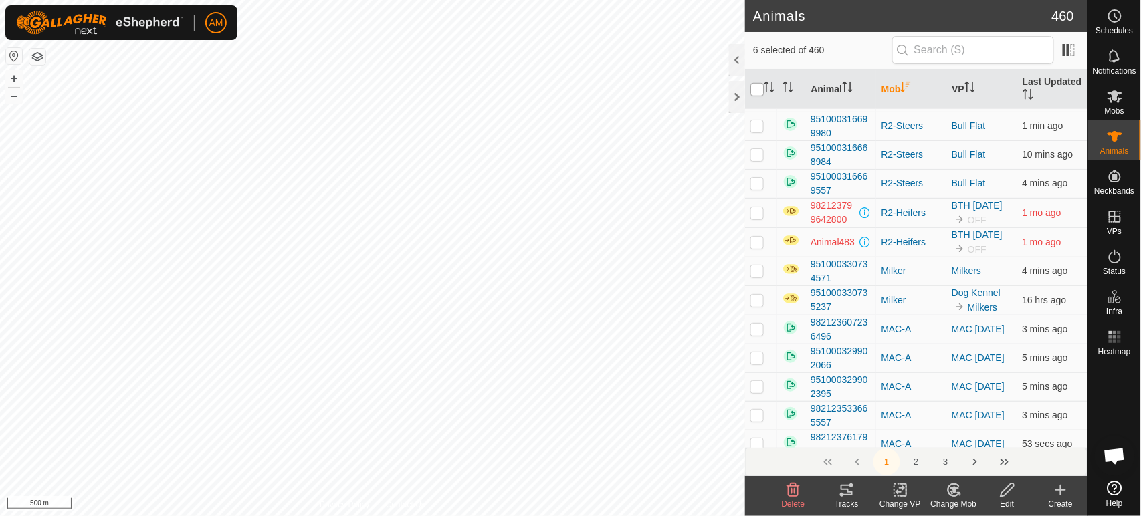
checkbox input "true"
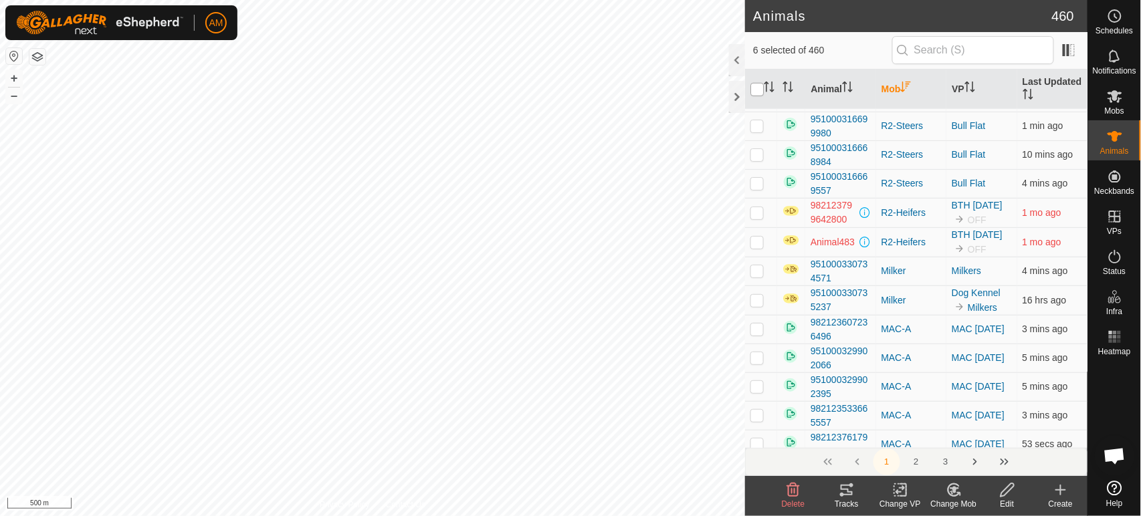
checkbox input "true"
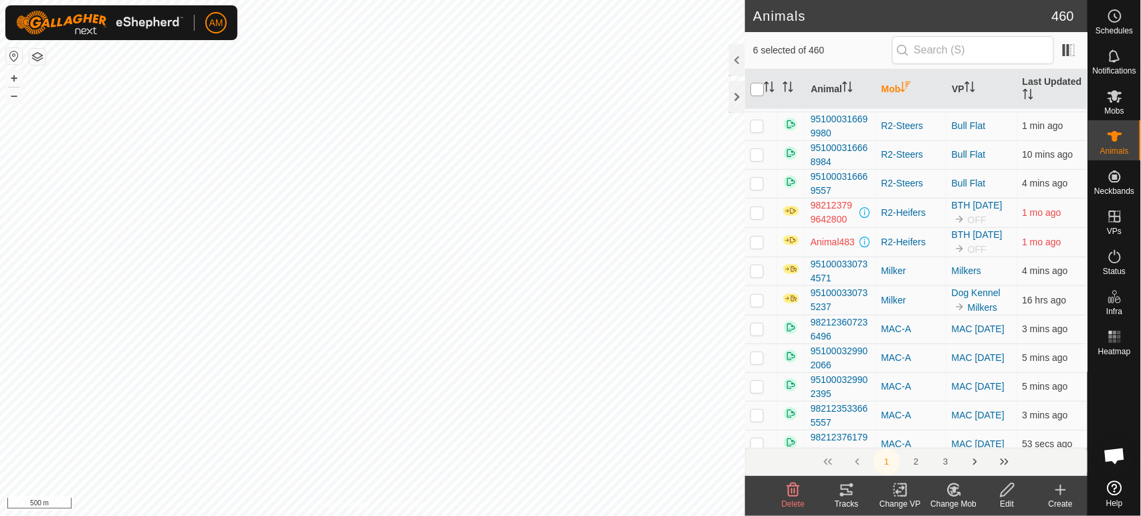
checkbox input "true"
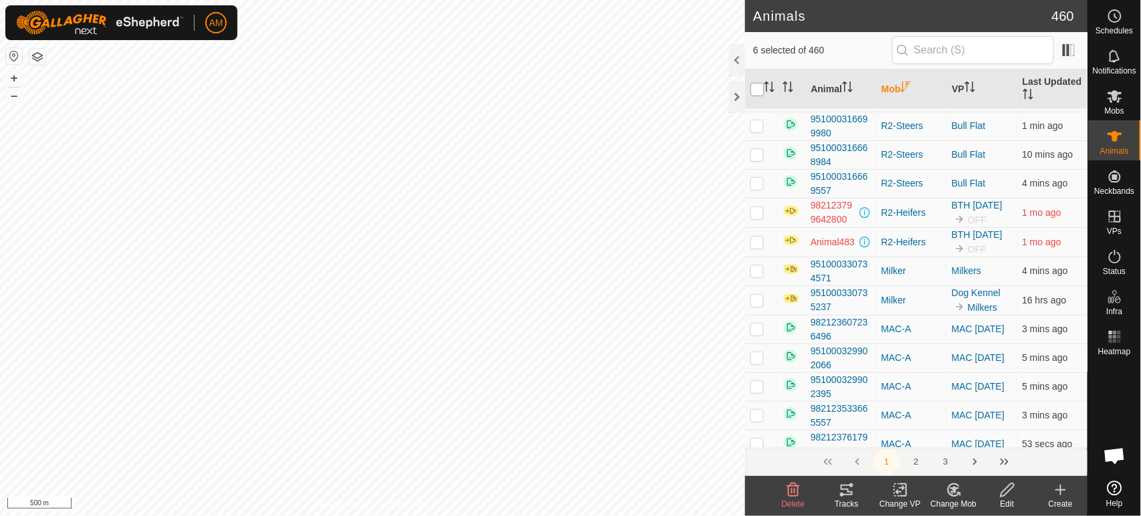
checkbox input "true"
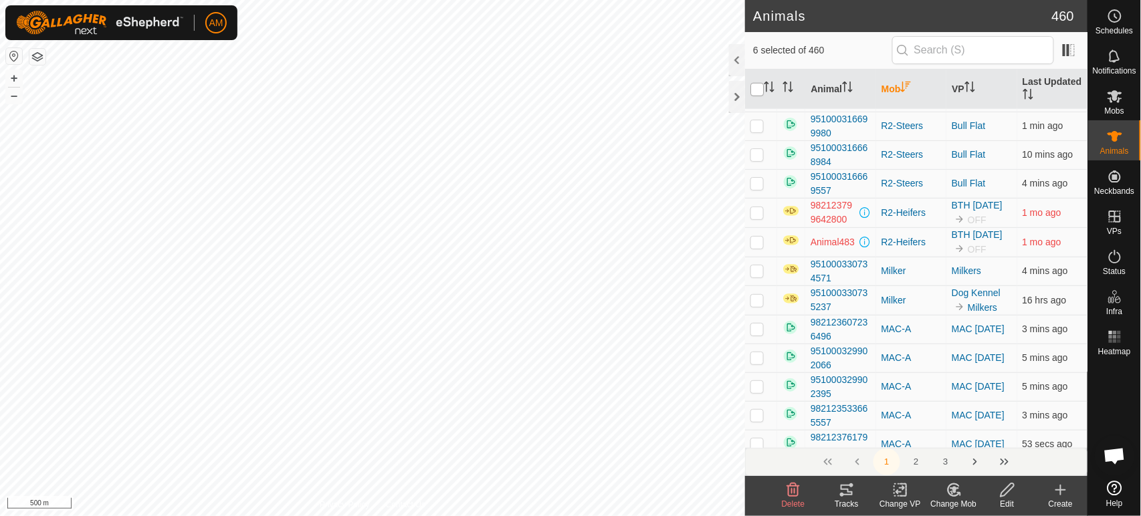
checkbox input "true"
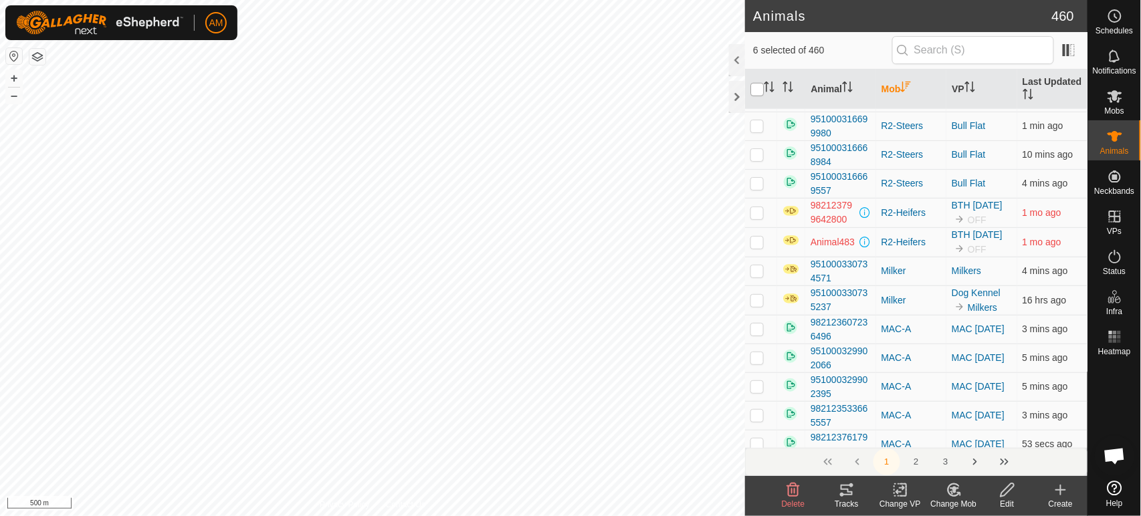
checkbox input "true"
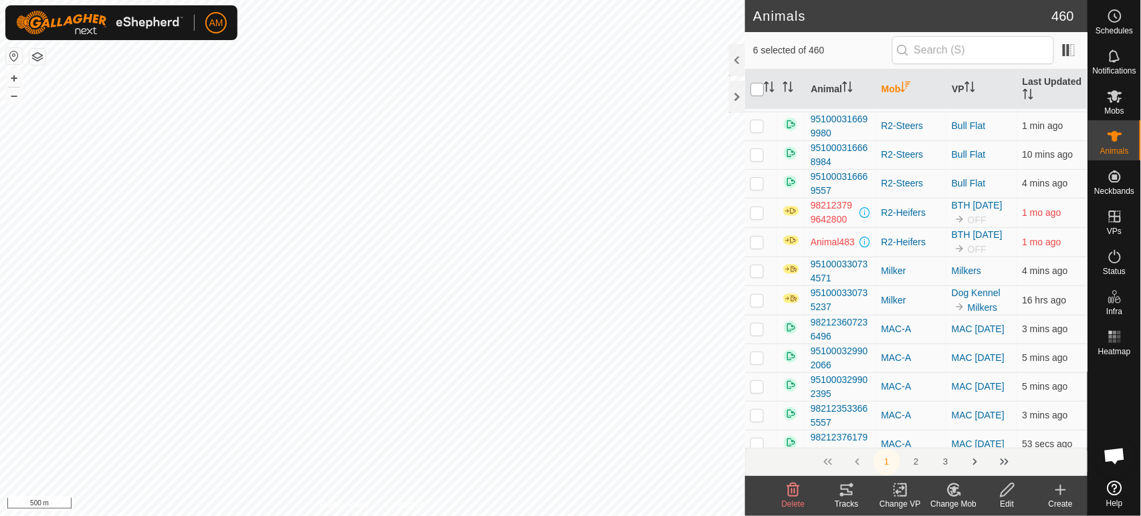
checkbox input "true"
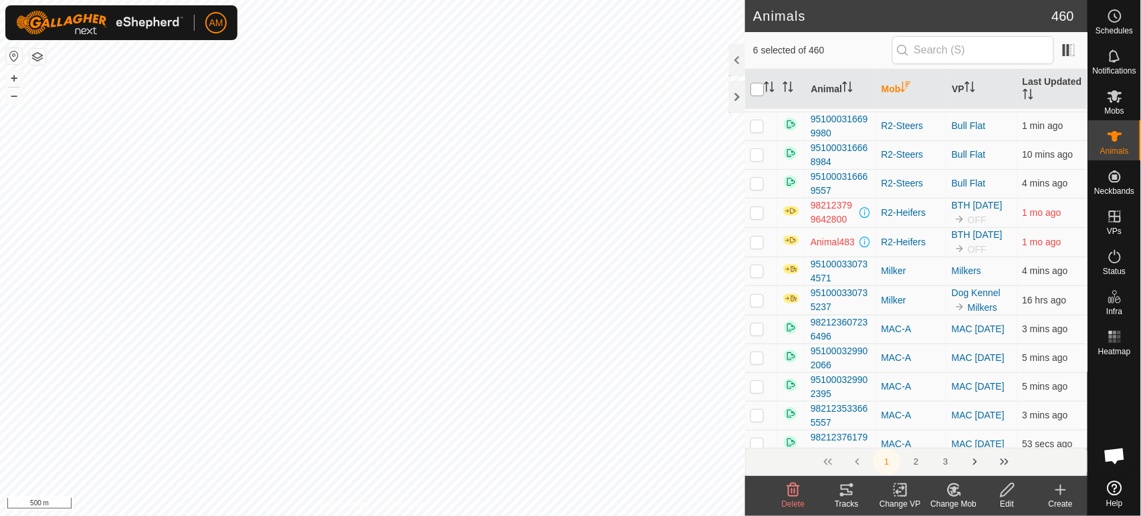
checkbox input "true"
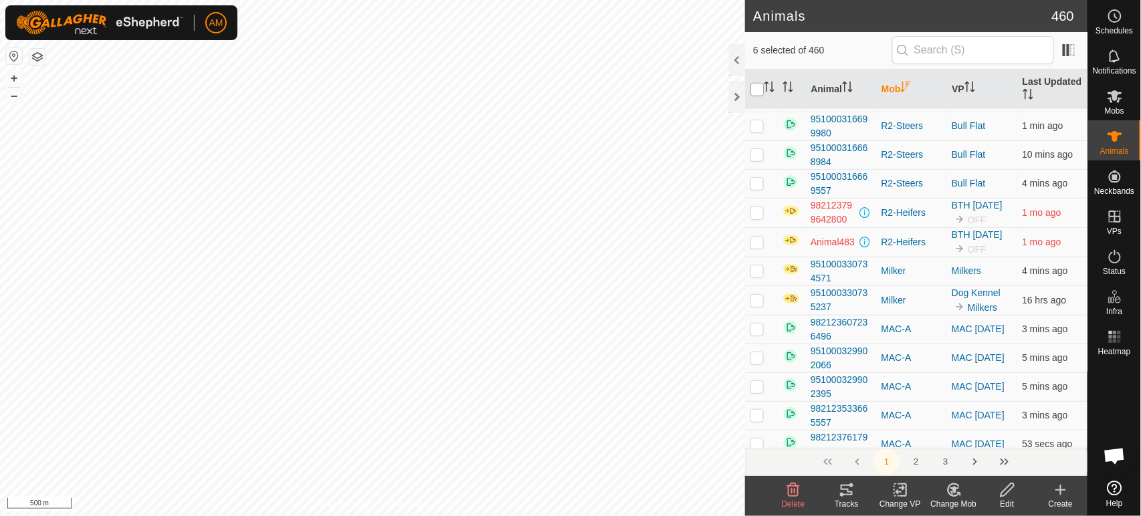
checkbox input "true"
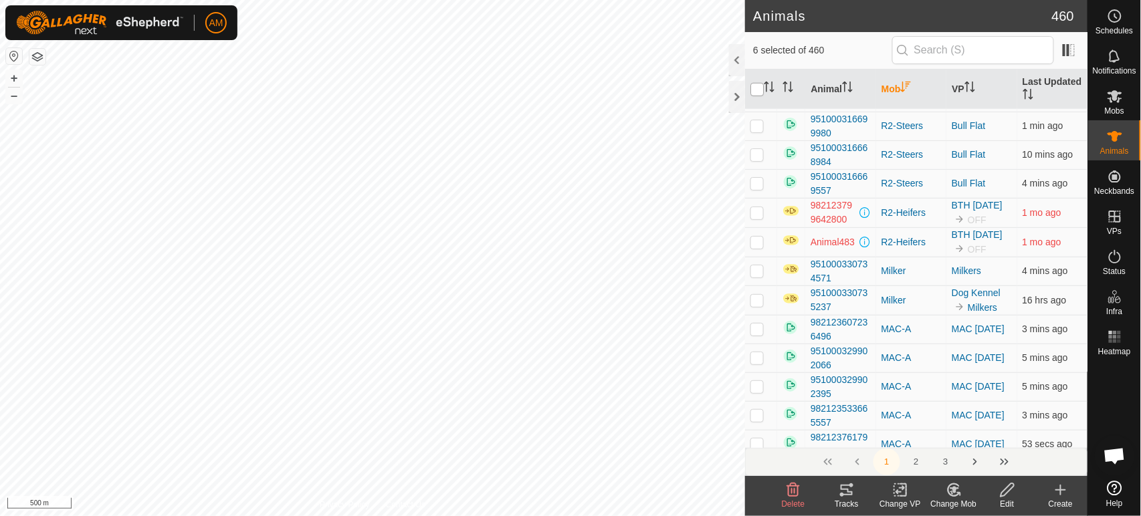
checkbox input "true"
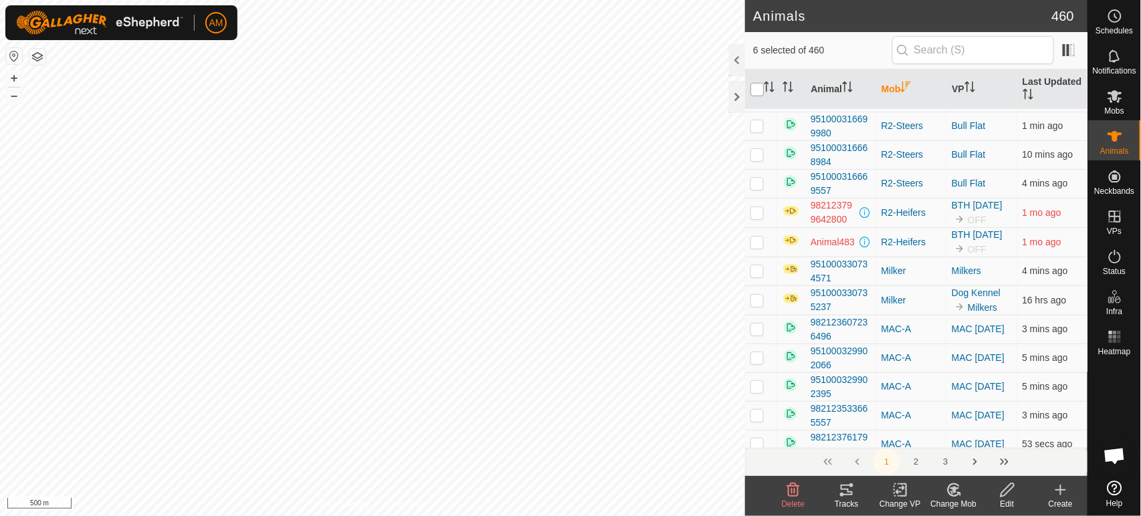
checkbox input "true"
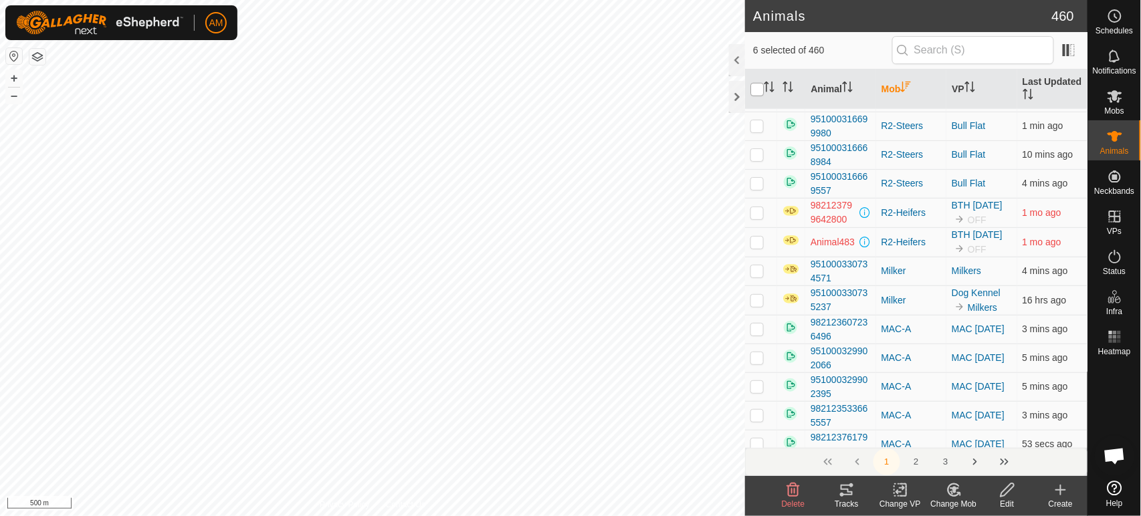
checkbox input "true"
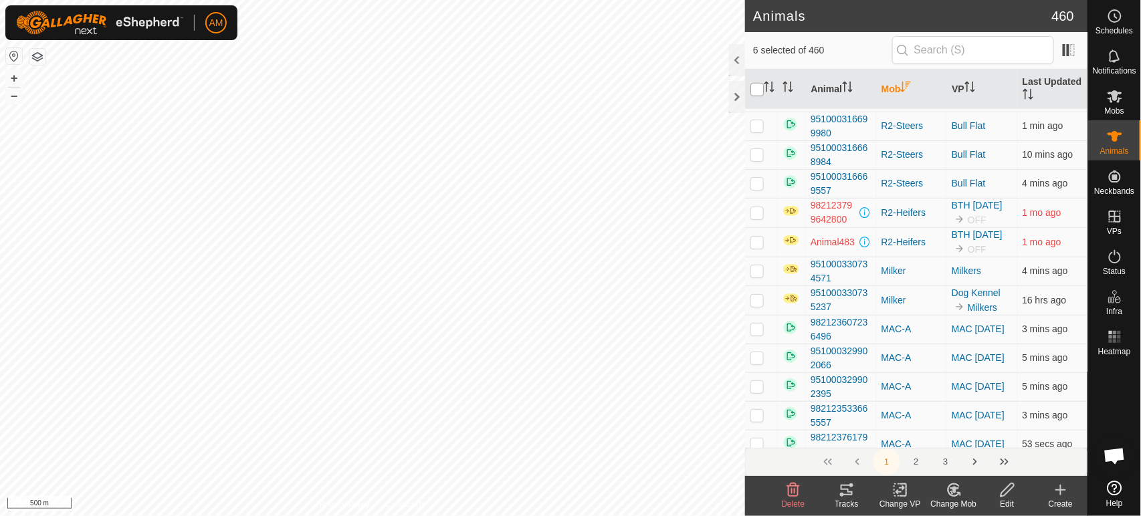
checkbox input "true"
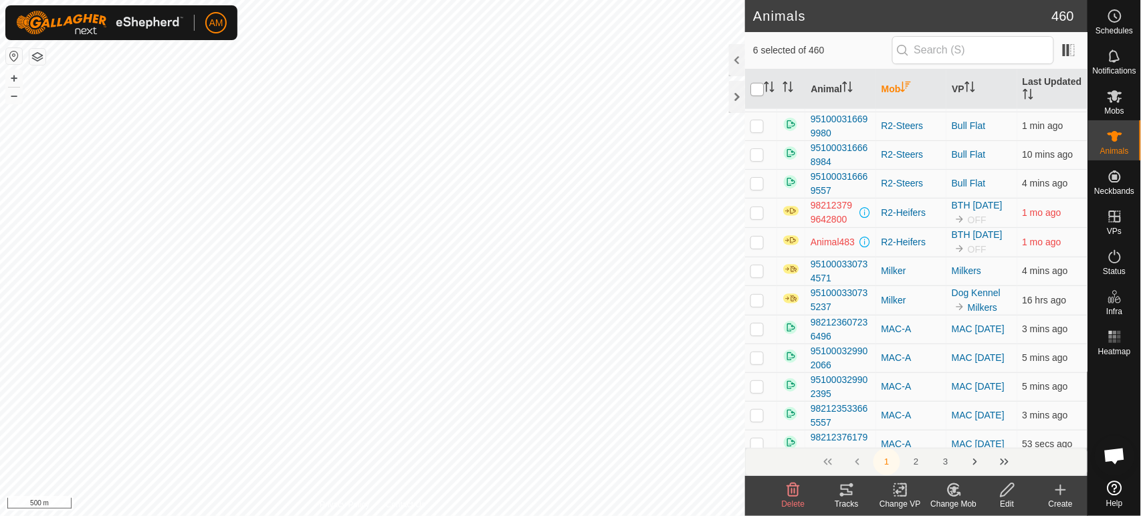
checkbox input "true"
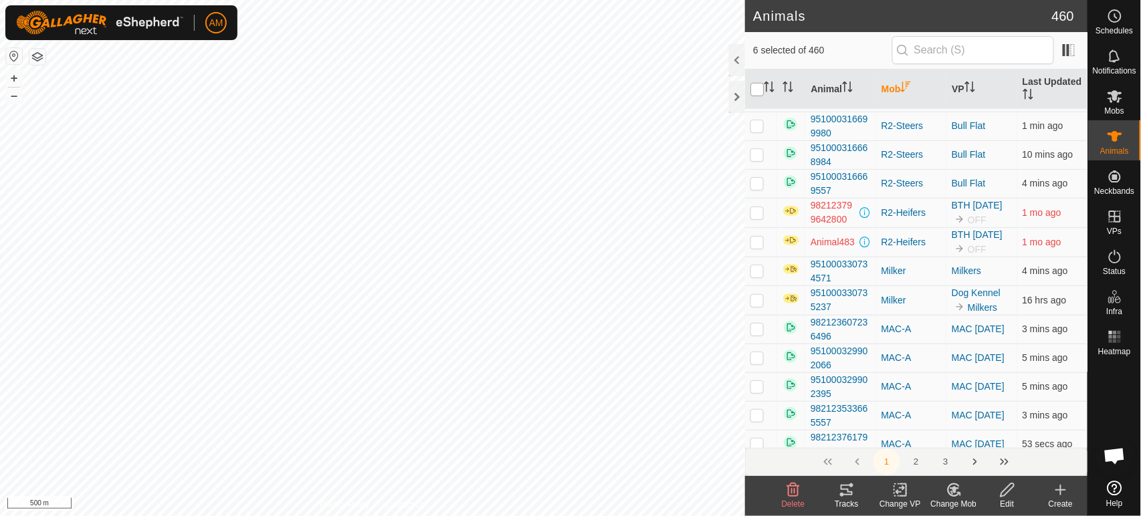
checkbox input "true"
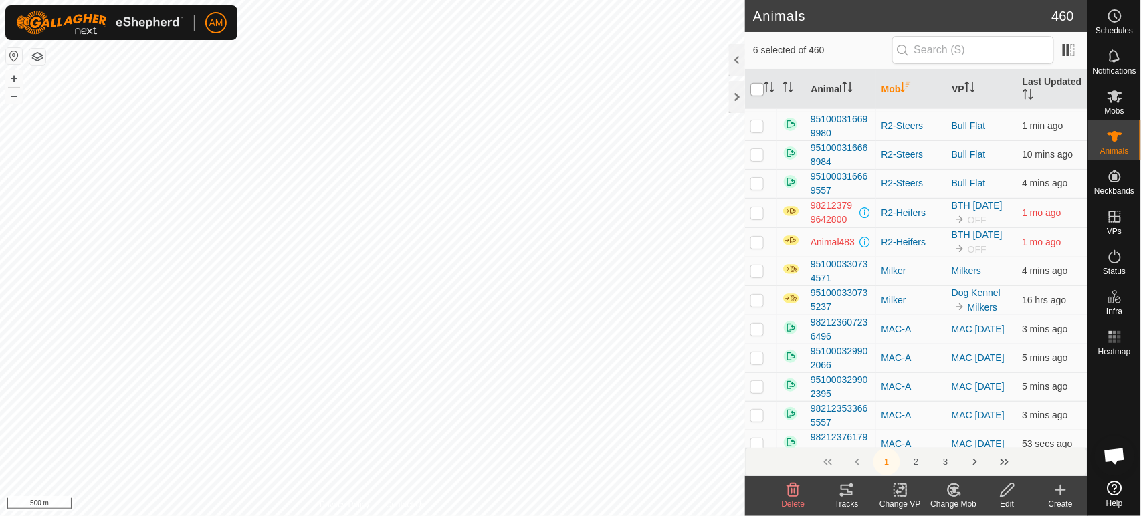
checkbox input "true"
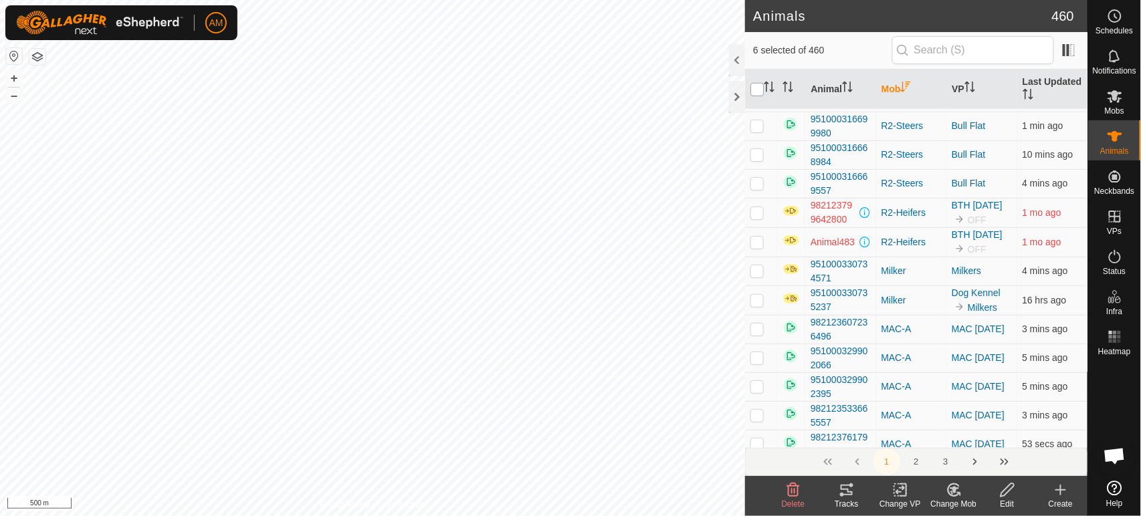
checkbox input "true"
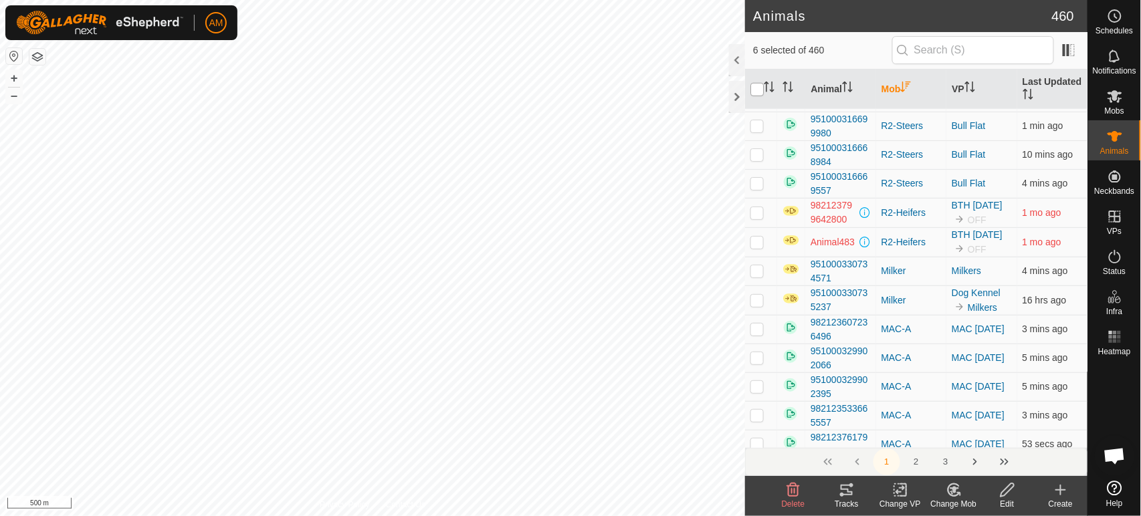
checkbox input "true"
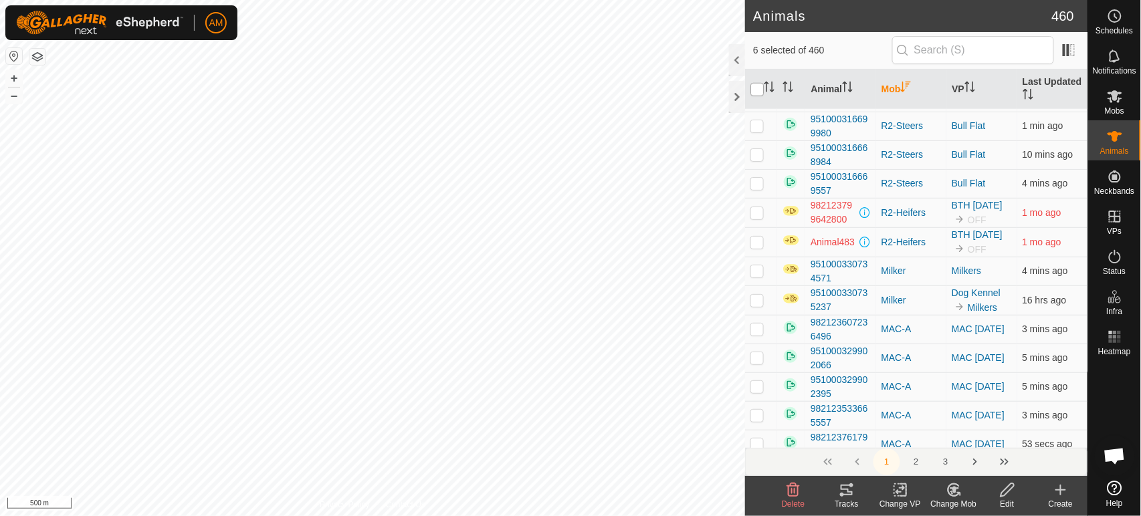
checkbox input "true"
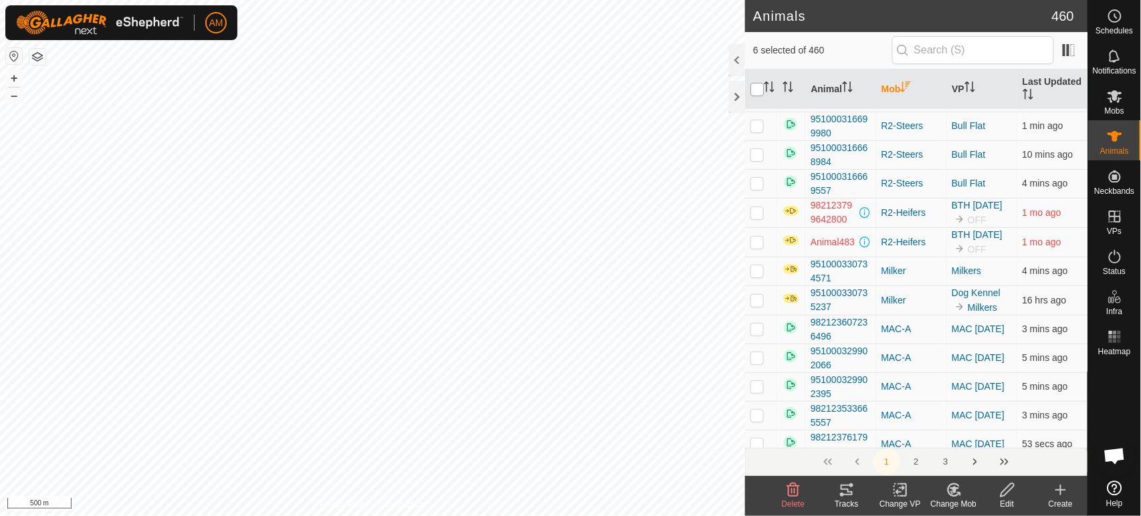
checkbox input "true"
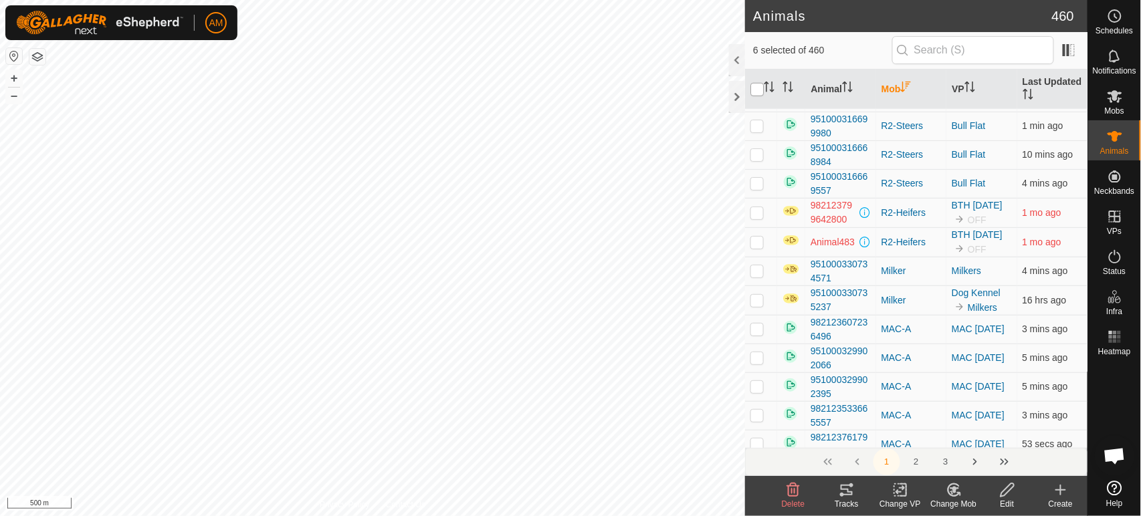
checkbox input "true"
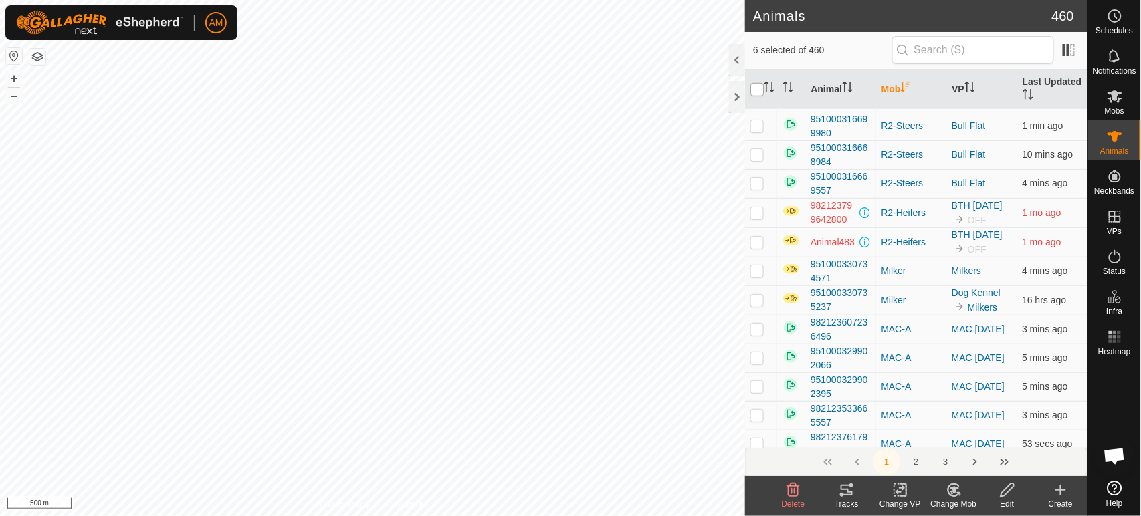
checkbox input "true"
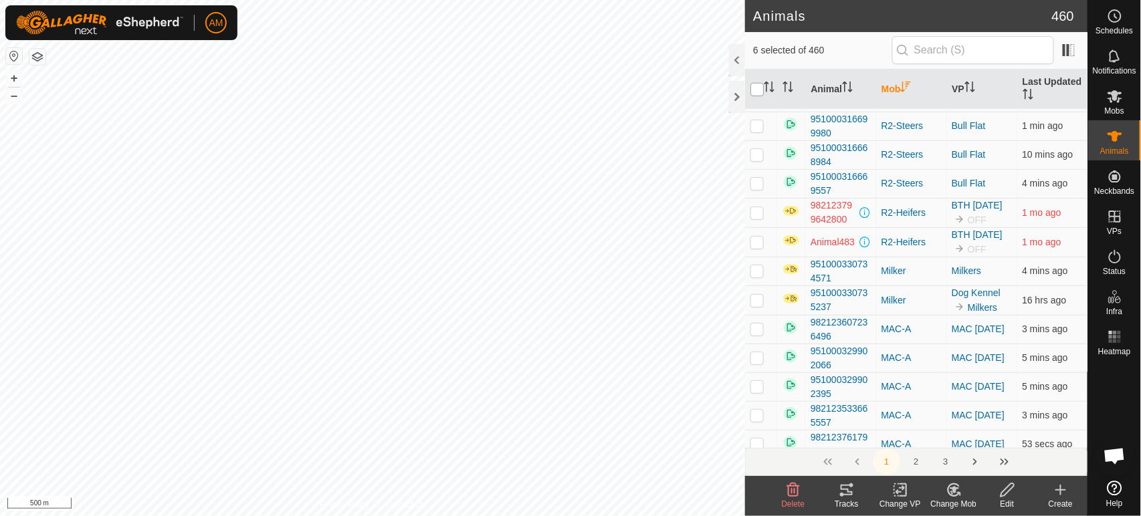
checkbox input "true"
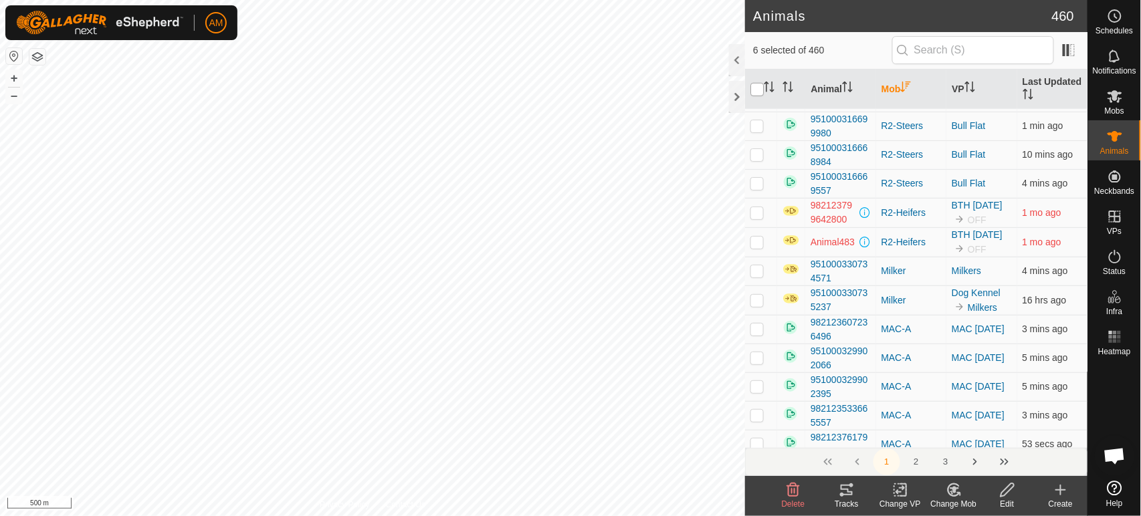
checkbox input "true"
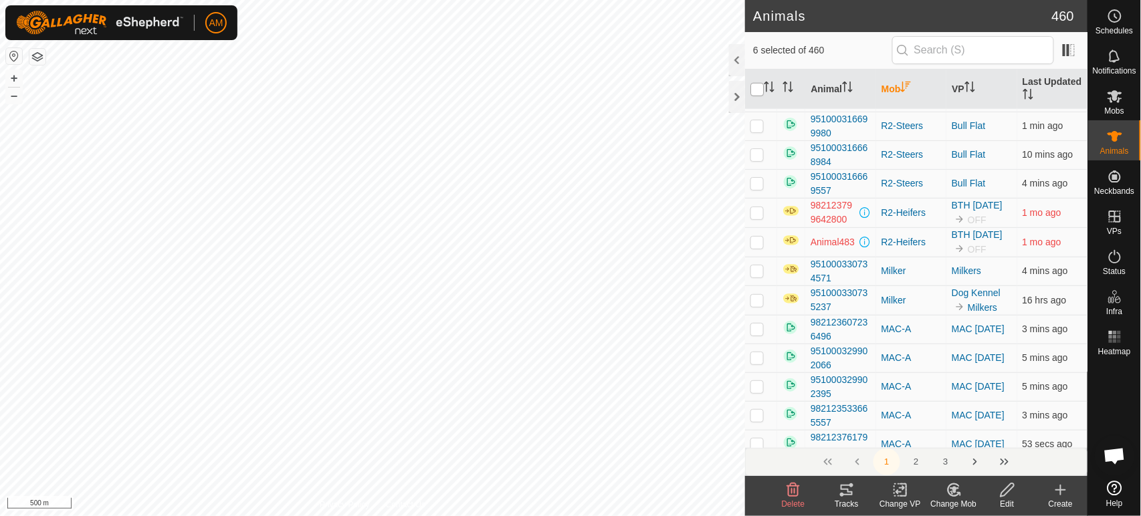
checkbox input "true"
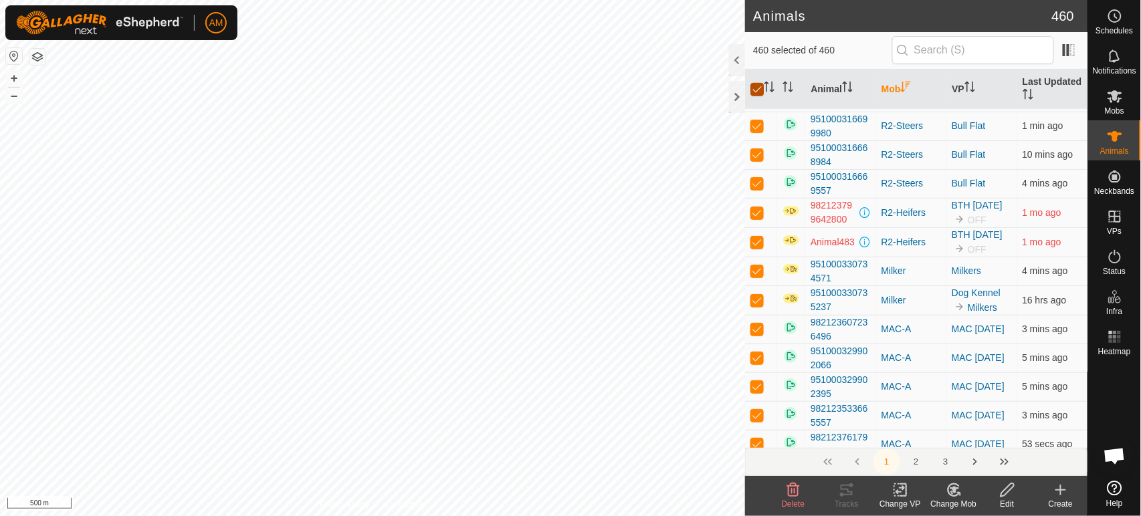
click at [757, 90] on input "checkbox" at bounding box center [756, 89] width 13 height 13
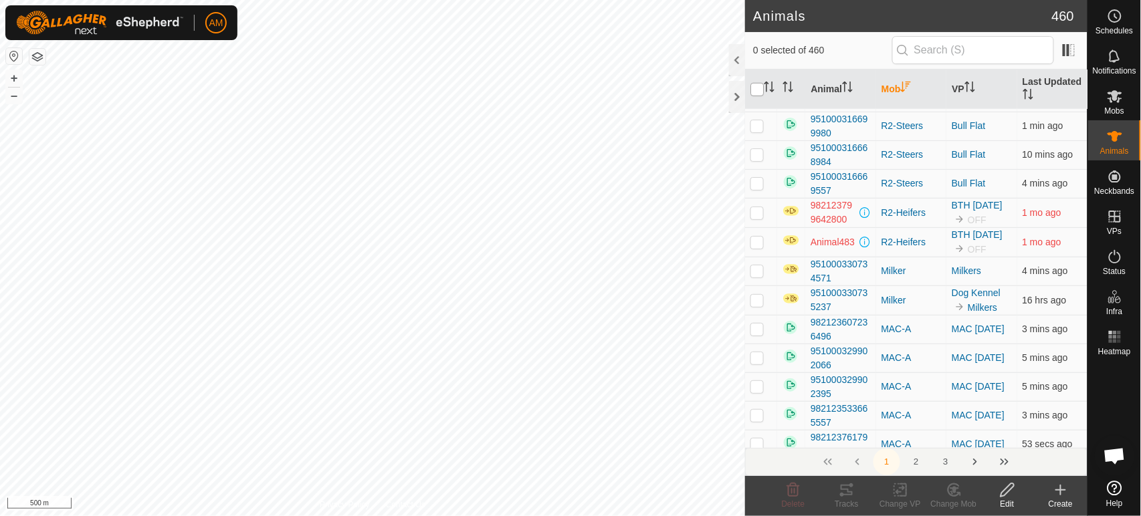
click at [757, 90] on input "checkbox" at bounding box center [756, 89] width 13 height 13
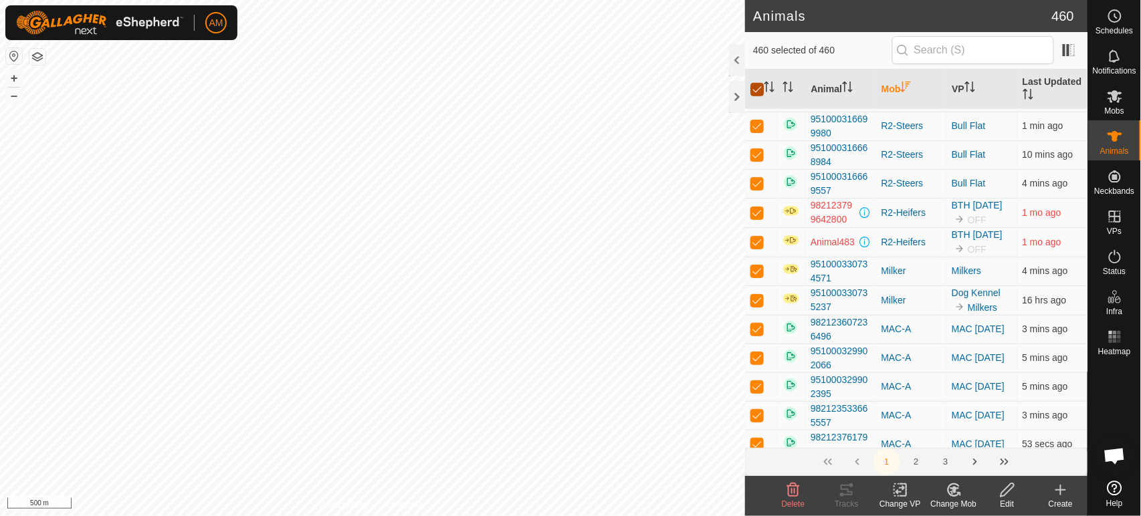
click at [757, 90] on input "checkbox" at bounding box center [756, 89] width 13 height 13
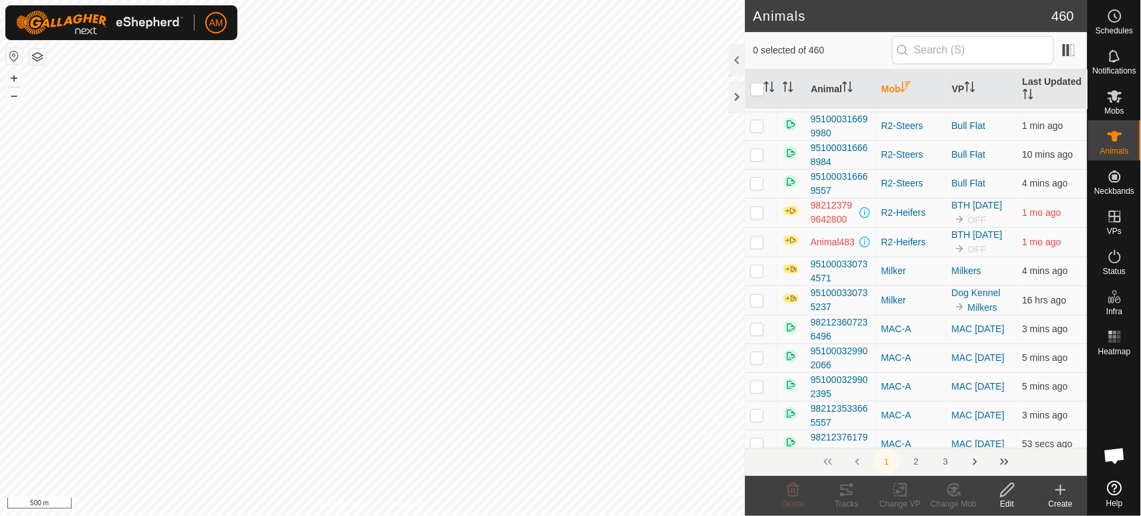
click at [758, 215] on p-checkbox at bounding box center [756, 212] width 13 height 11
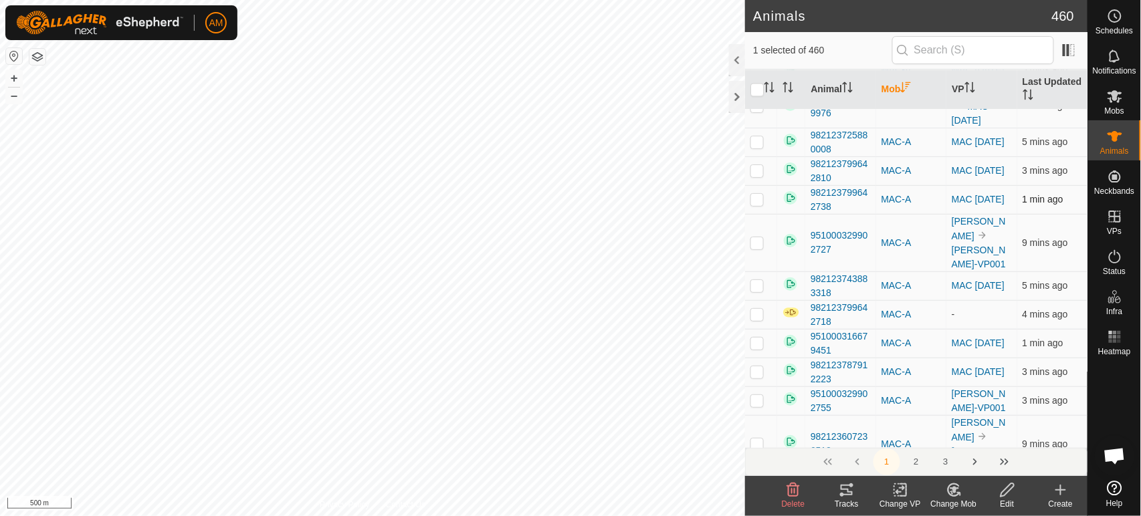
scroll to position [966, 0]
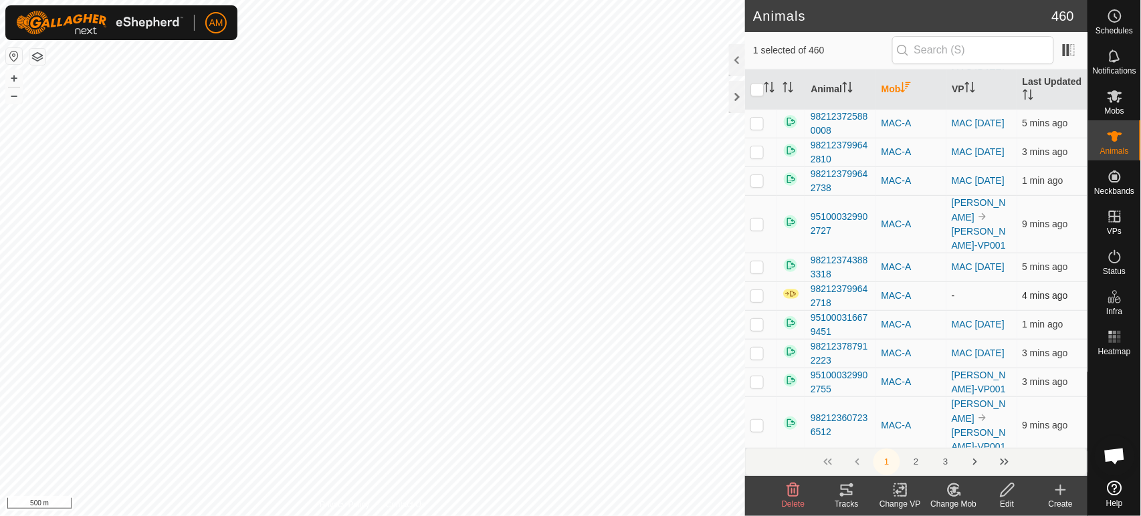
click at [757, 290] on p-checkbox at bounding box center [756, 295] width 13 height 11
click at [1003, 490] on icon at bounding box center [1007, 490] width 17 height 16
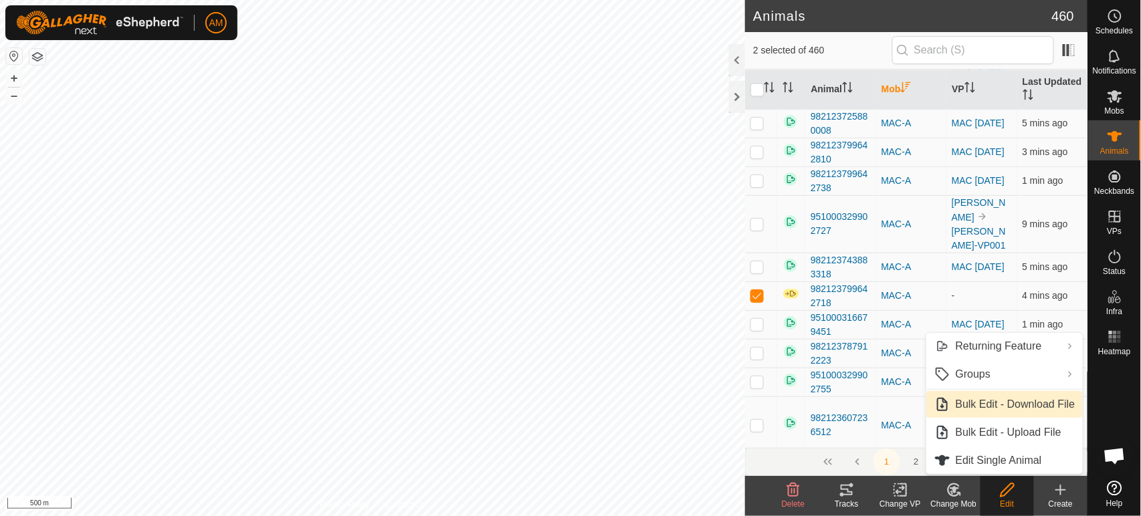
click at [761, 74] on th at bounding box center [761, 90] width 32 height 40
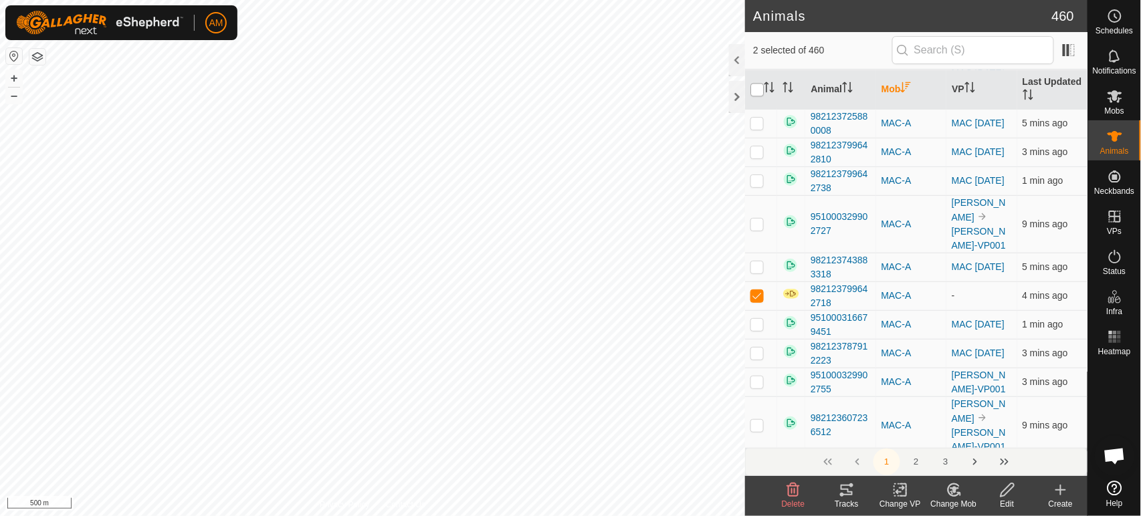
click at [759, 90] on input "checkbox" at bounding box center [756, 89] width 13 height 13
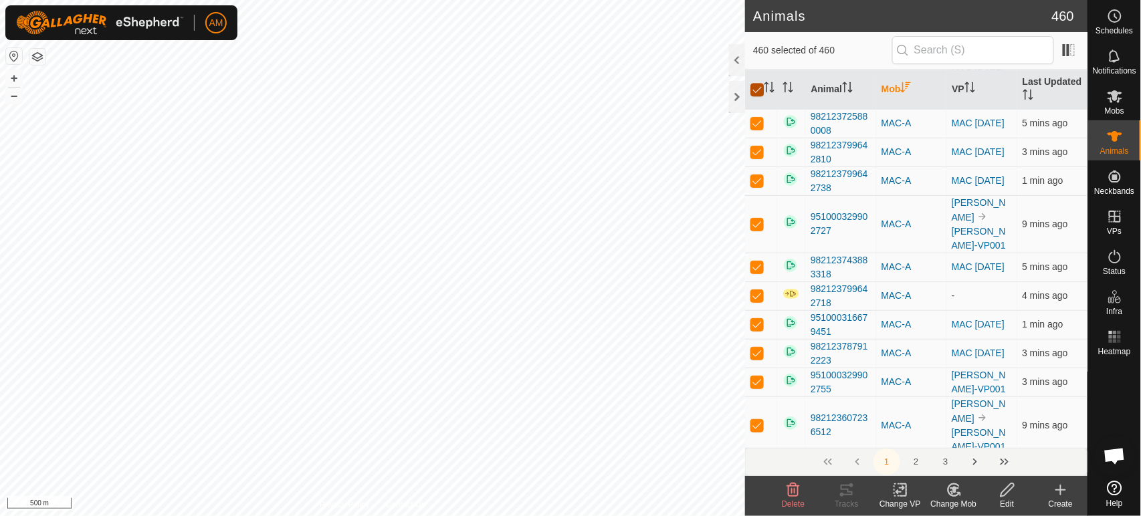
click at [758, 92] on input "checkbox" at bounding box center [756, 89] width 13 height 13
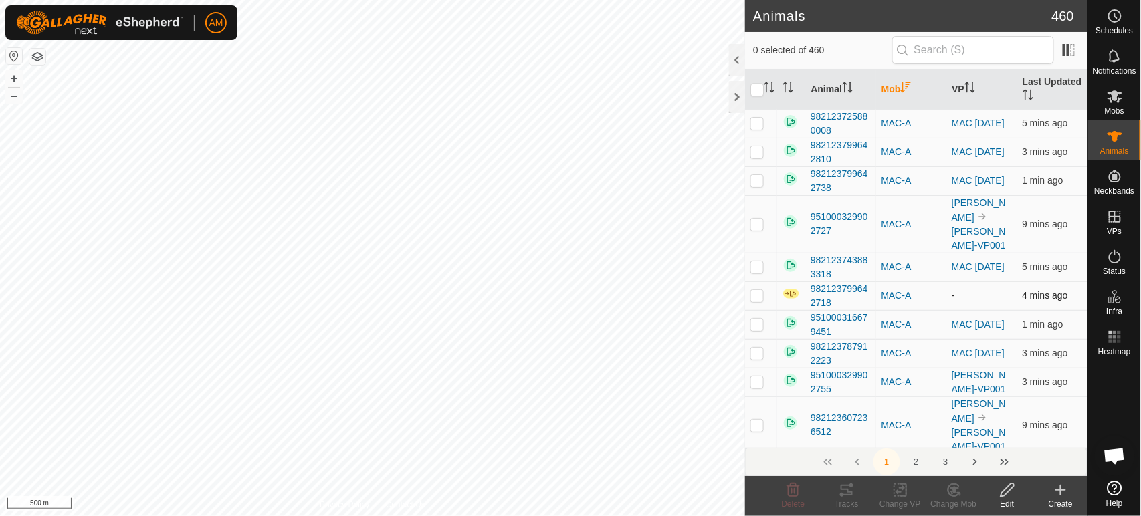
click at [760, 290] on p-checkbox at bounding box center [756, 295] width 13 height 11
click at [996, 489] on edit-svg-icon at bounding box center [1006, 490] width 53 height 16
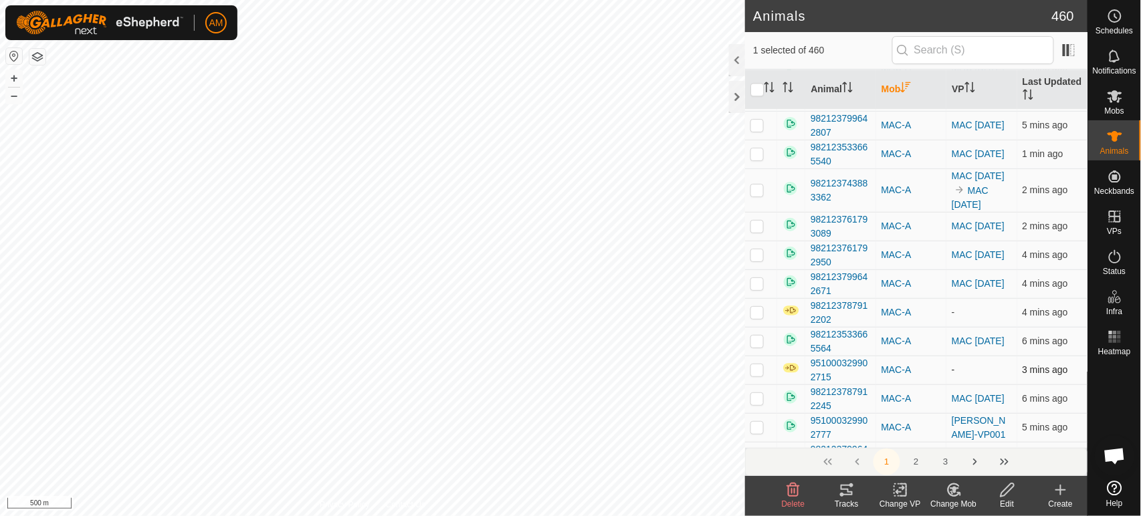
scroll to position [2749, 0]
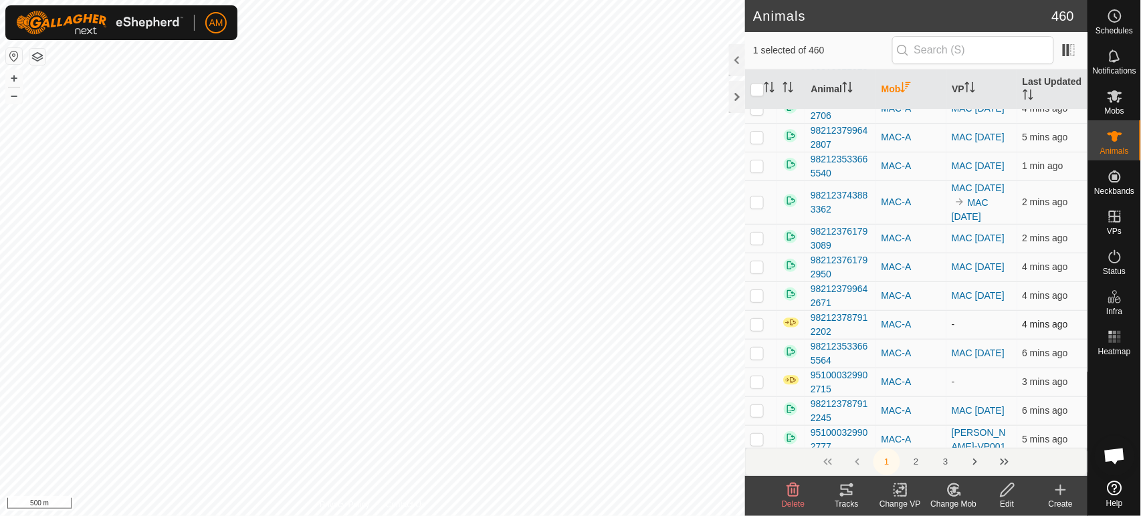
click at [748, 310] on td at bounding box center [761, 324] width 32 height 29
click at [757, 376] on p-checkbox at bounding box center [756, 381] width 13 height 11
click at [796, 86] on th at bounding box center [791, 90] width 28 height 40
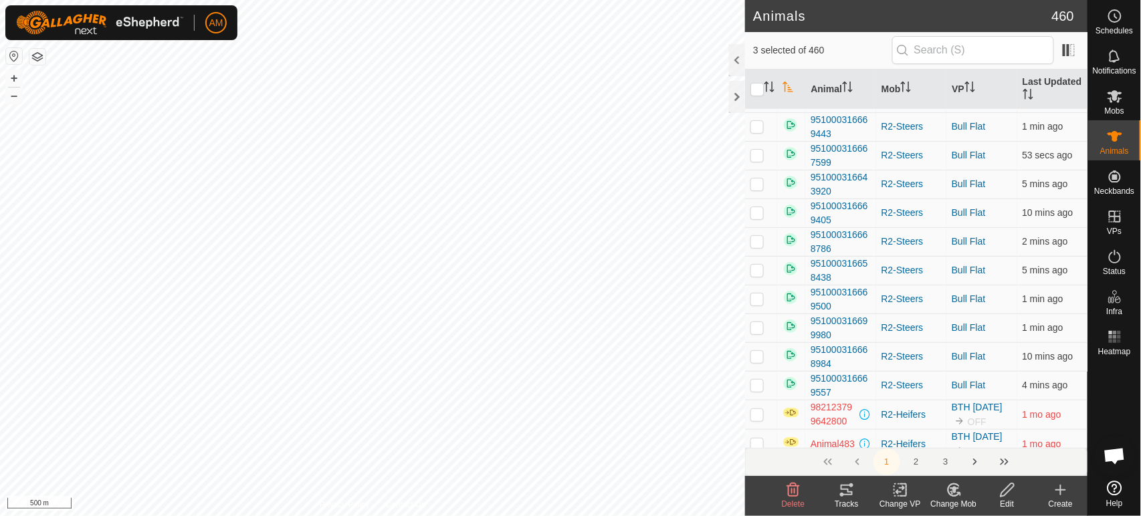
scroll to position [223, 0]
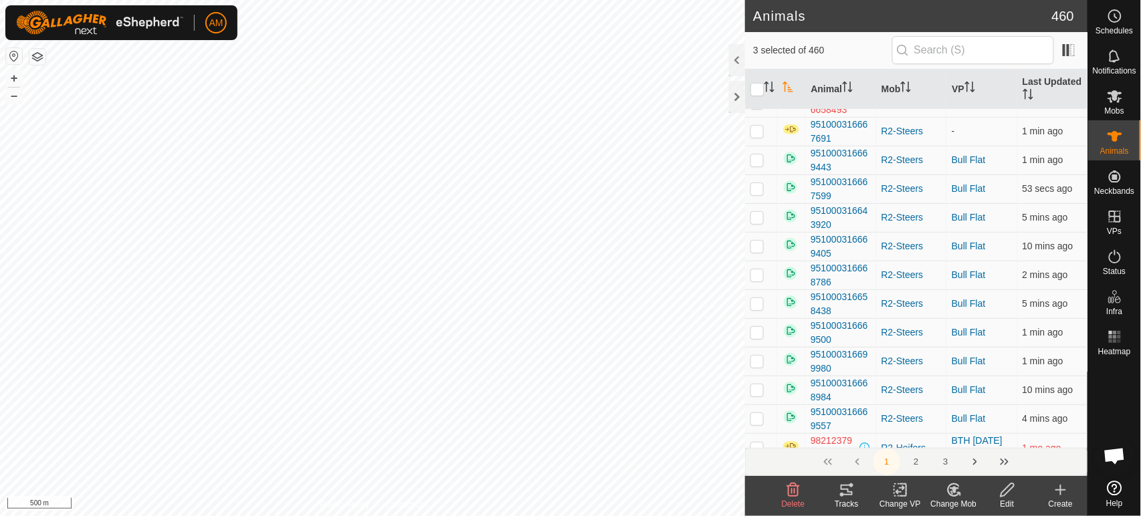
click at [787, 78] on th at bounding box center [791, 90] width 28 height 40
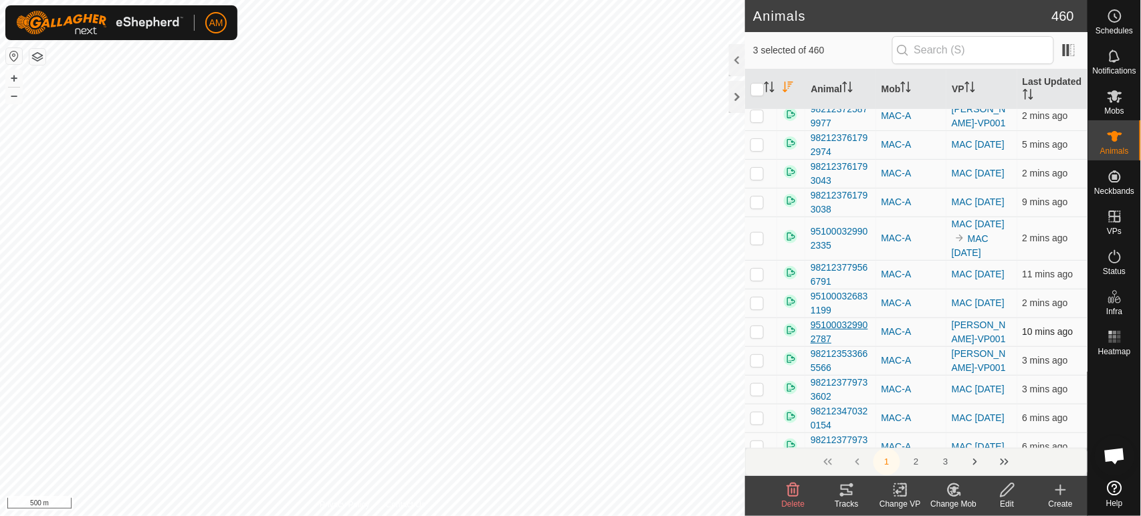
scroll to position [5489, 0]
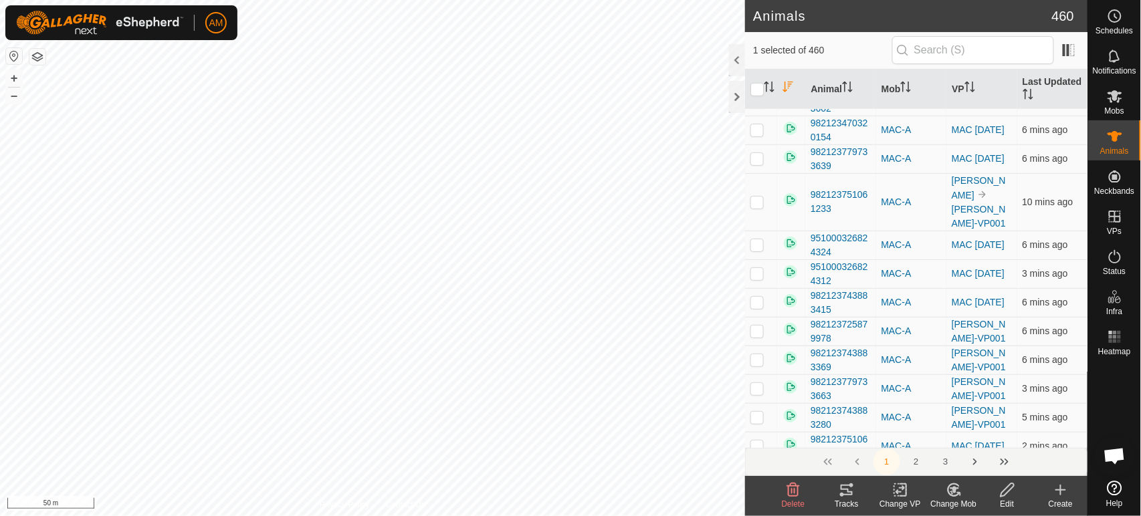
click at [857, 498] on div "Tracks" at bounding box center [846, 504] width 53 height 12
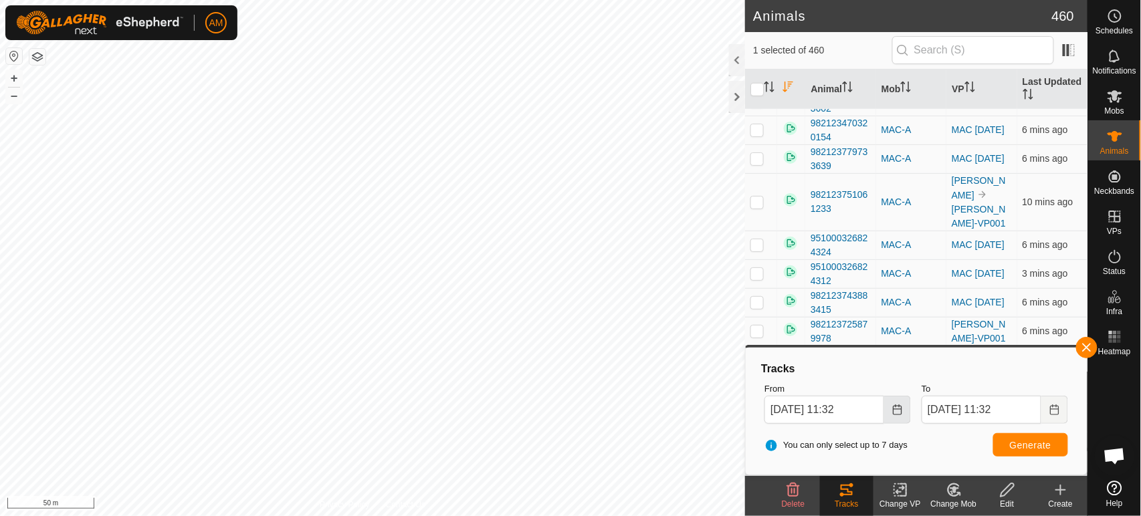
click at [891, 408] on button "Choose Date" at bounding box center [897, 410] width 27 height 28
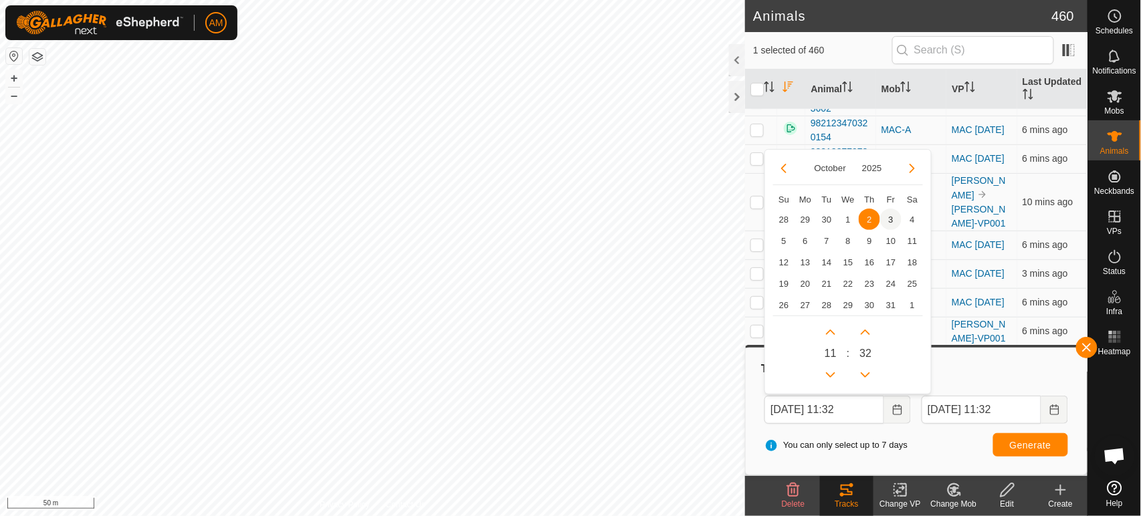
click at [886, 219] on span "3" at bounding box center [890, 219] width 21 height 21
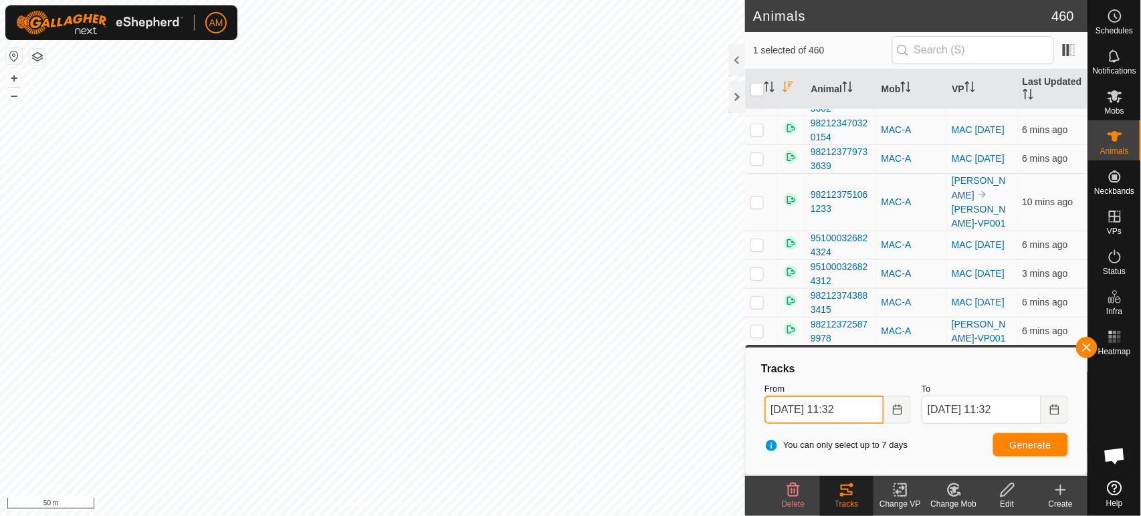
click at [859, 411] on input "03 Oct, 2025 11:32" at bounding box center [824, 410] width 120 height 28
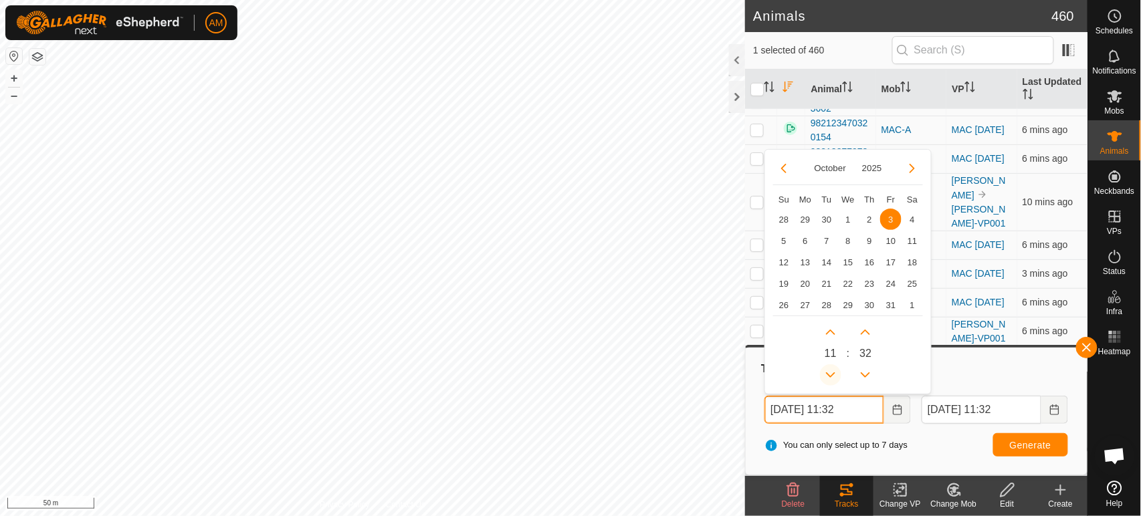
click at [836, 371] on button "Previous Hour" at bounding box center [830, 374] width 21 height 21
click at [1010, 443] on span "Generate" at bounding box center [1030, 445] width 41 height 11
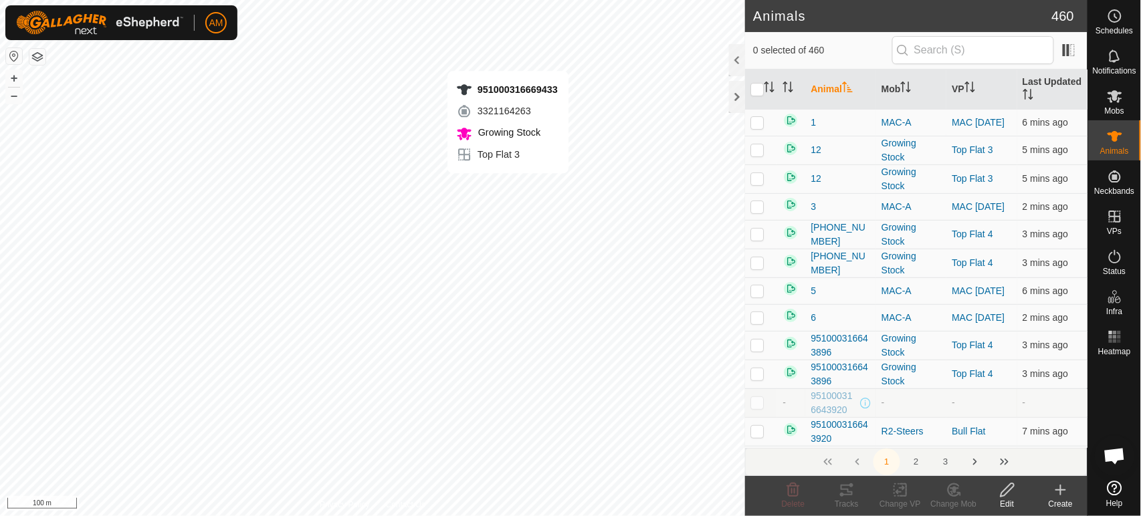
checkbox input "true"
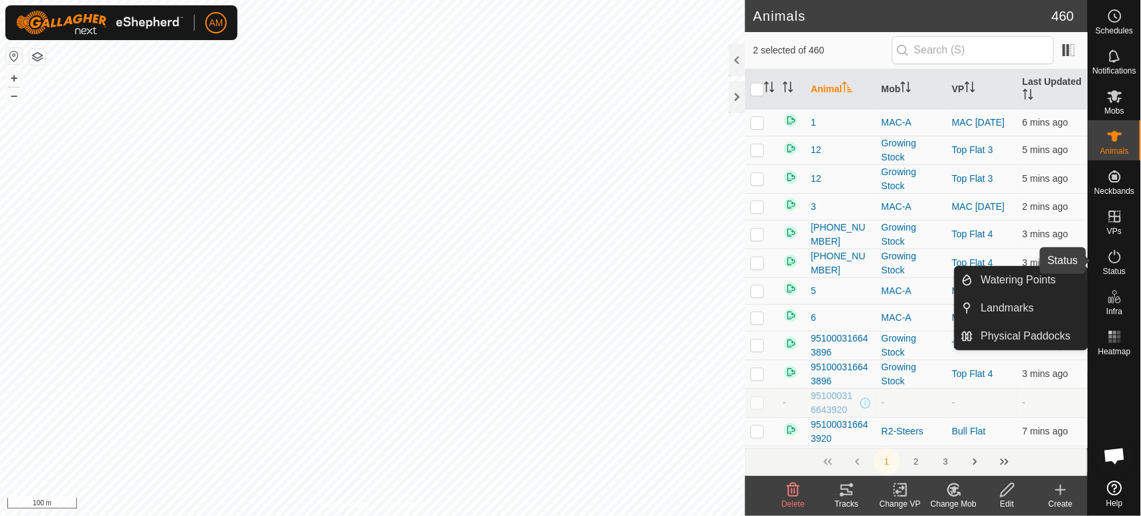
click at [1125, 261] on es-activation-svg-icon at bounding box center [1115, 256] width 24 height 21
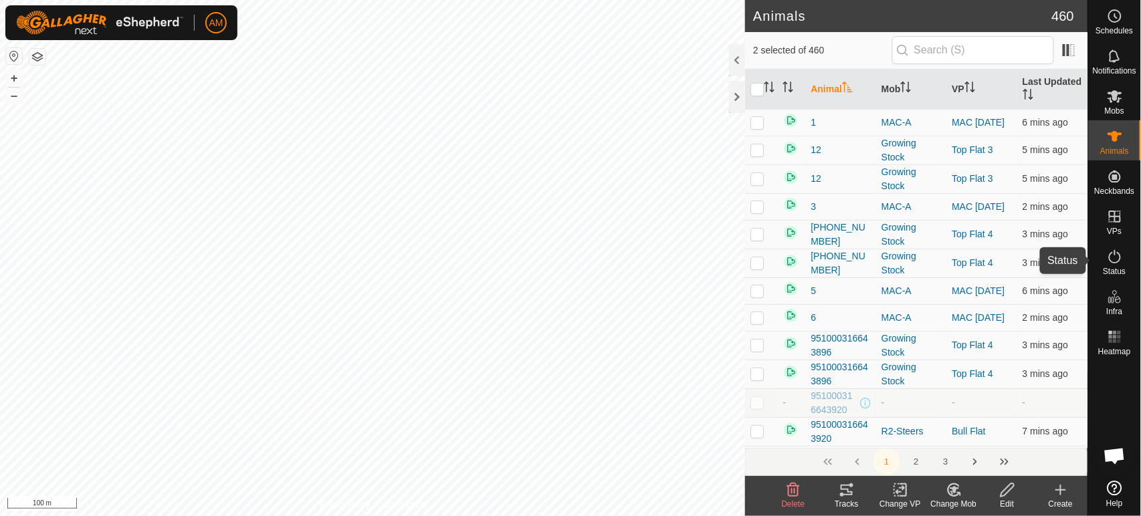
click at [1107, 267] on span "Status" at bounding box center [1114, 271] width 23 height 8
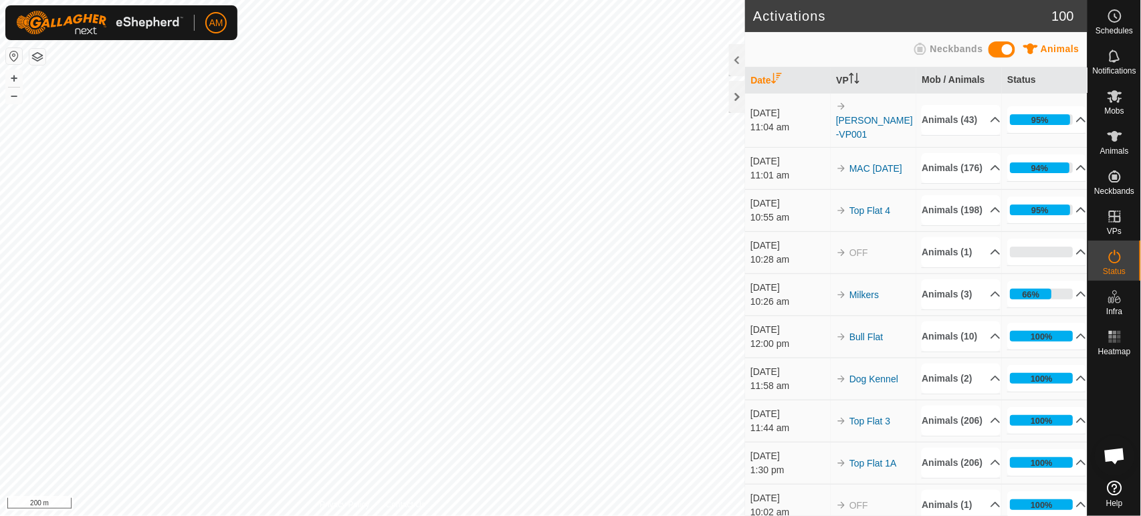
click at [703, 0] on html "AM Schedules Notifications Mobs Animals Neckbands VPs Status Infra Heatmap Help…" at bounding box center [570, 258] width 1141 height 516
